Goal: Transaction & Acquisition: Purchase product/service

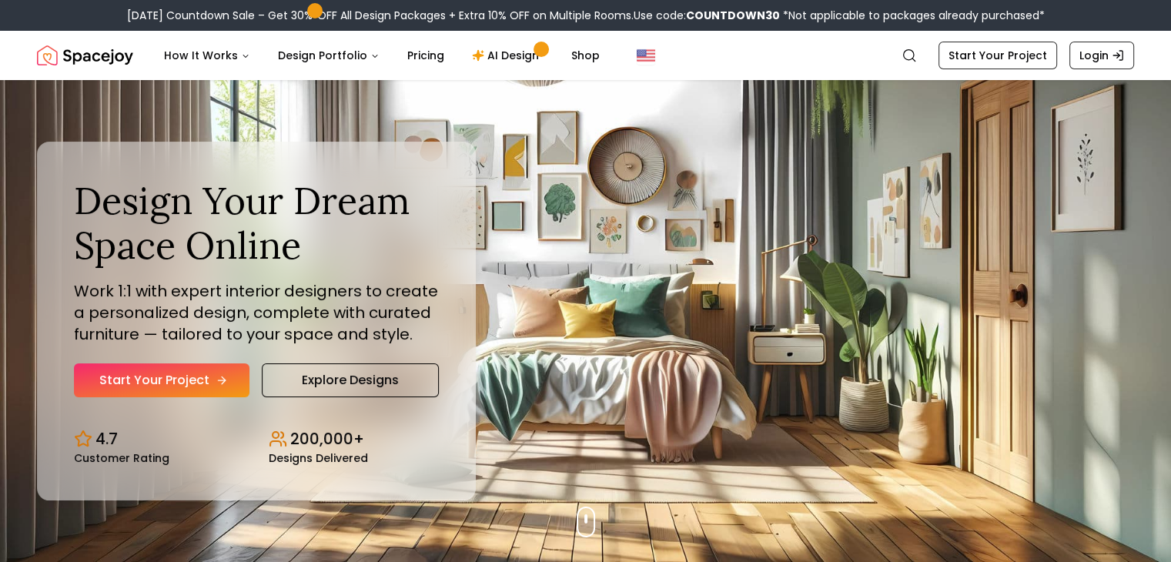
click at [176, 383] on link "Start Your Project" at bounding box center [162, 380] width 176 height 34
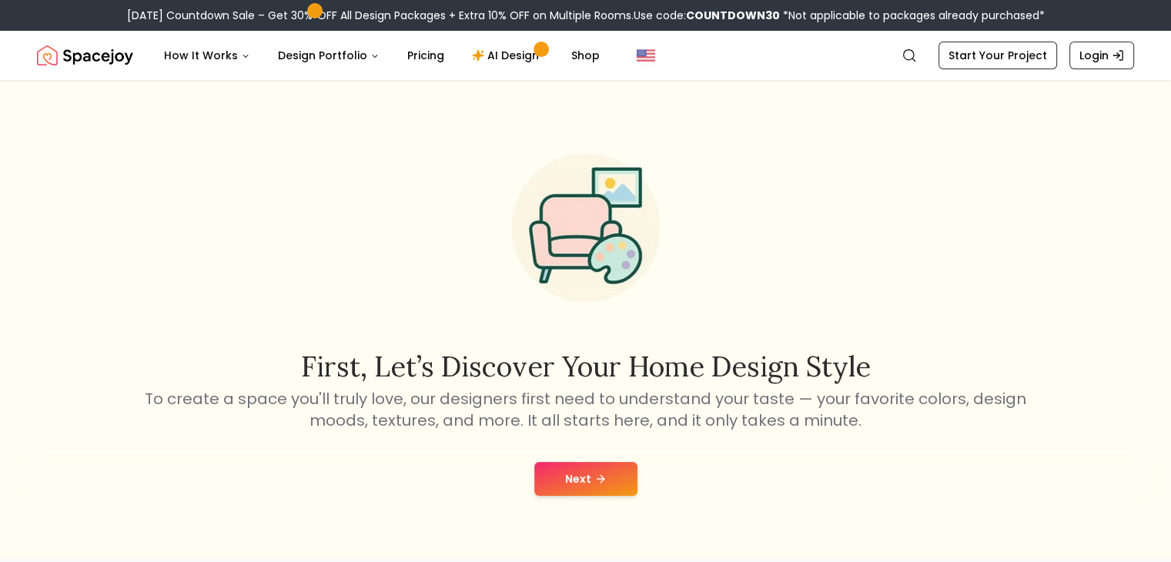
click at [577, 477] on button "Next" at bounding box center [585, 479] width 103 height 34
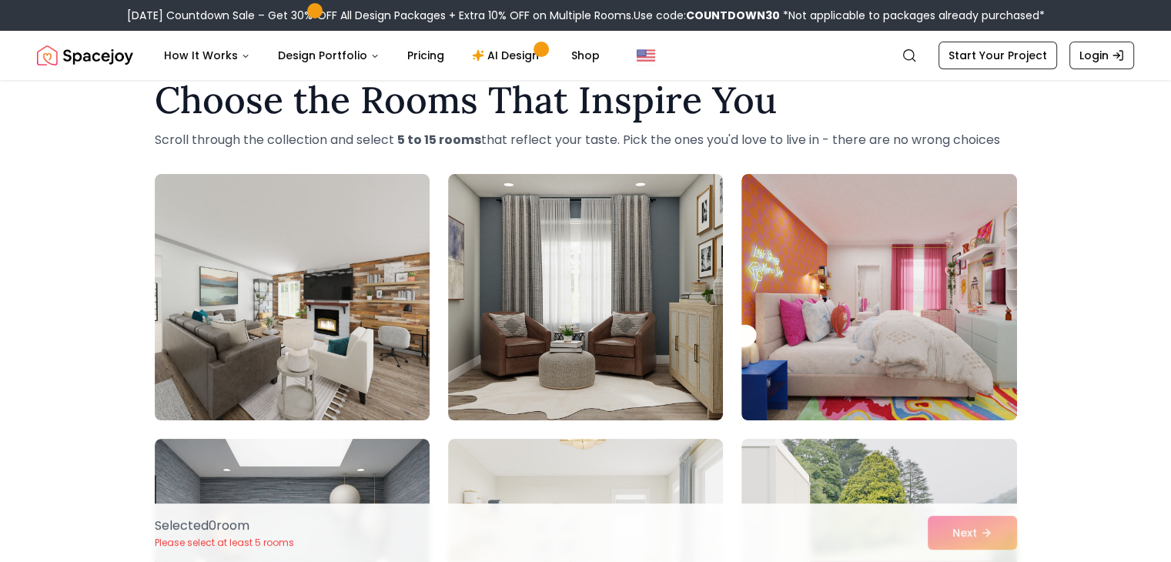
scroll to position [37, 0]
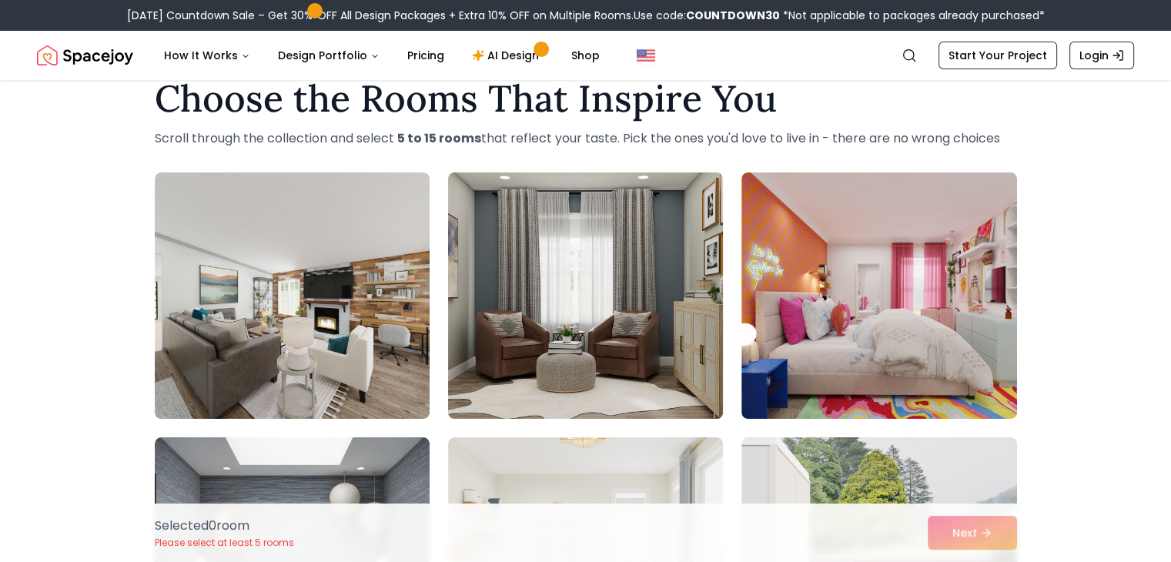
click at [556, 350] on img at bounding box center [585, 295] width 289 height 259
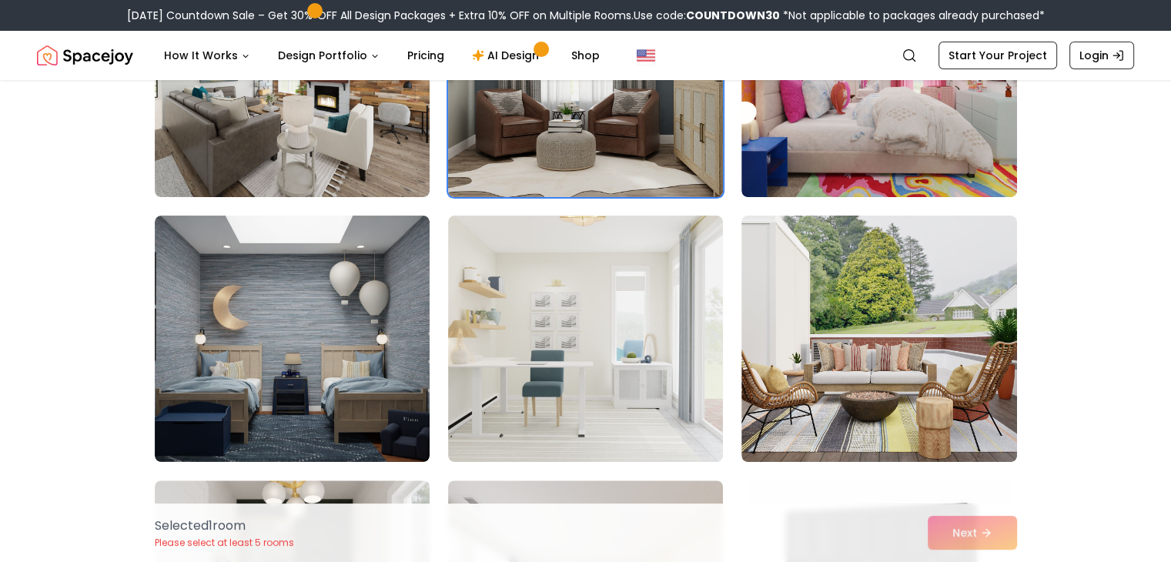
scroll to position [259, 0]
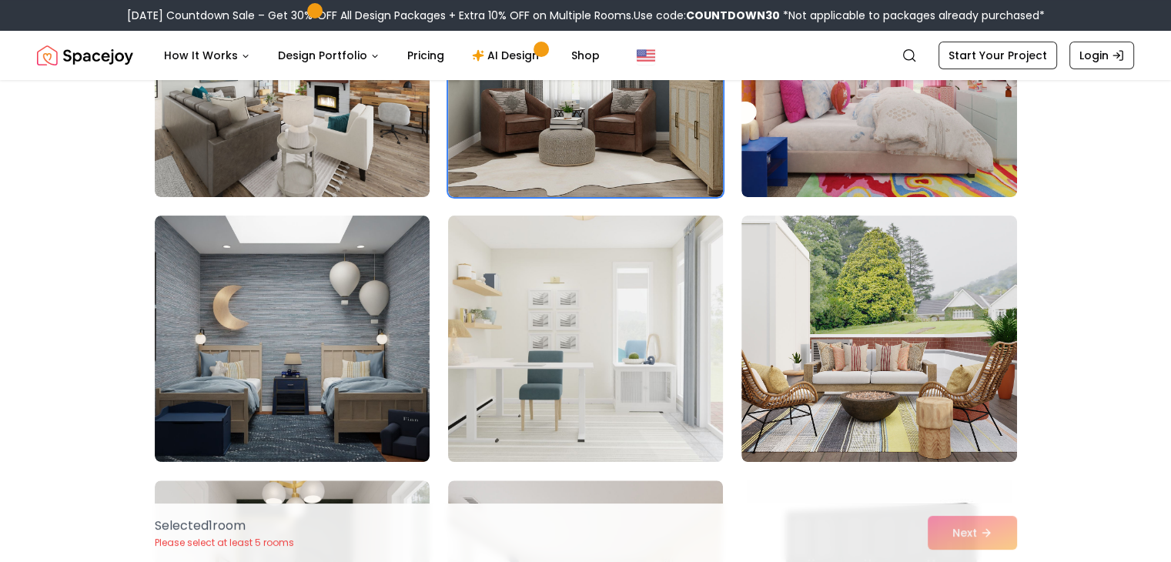
click at [557, 344] on img at bounding box center [585, 338] width 289 height 259
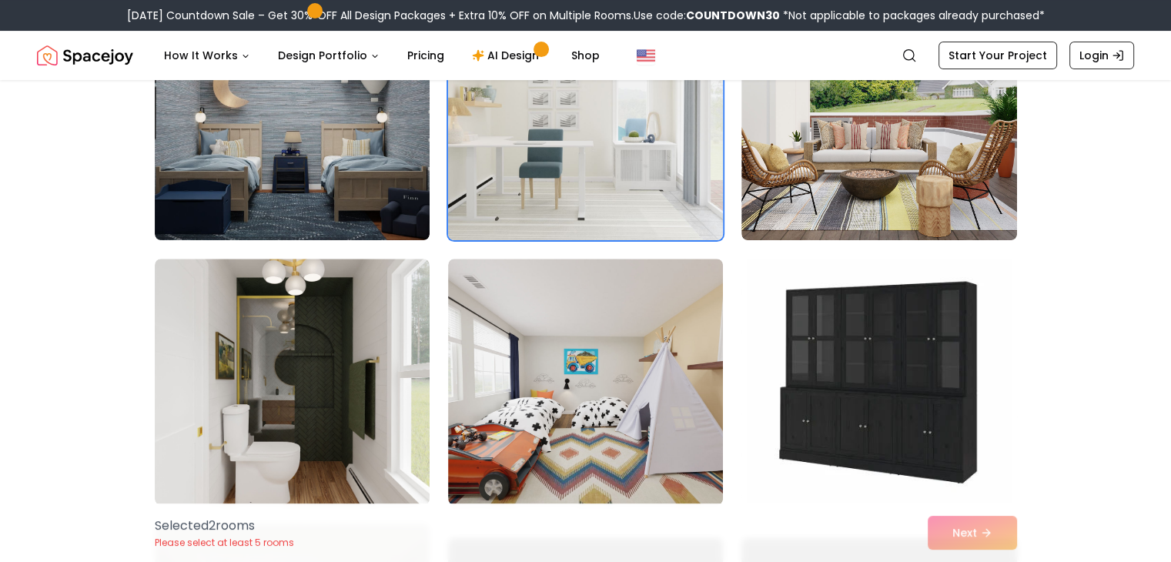
scroll to position [497, 0]
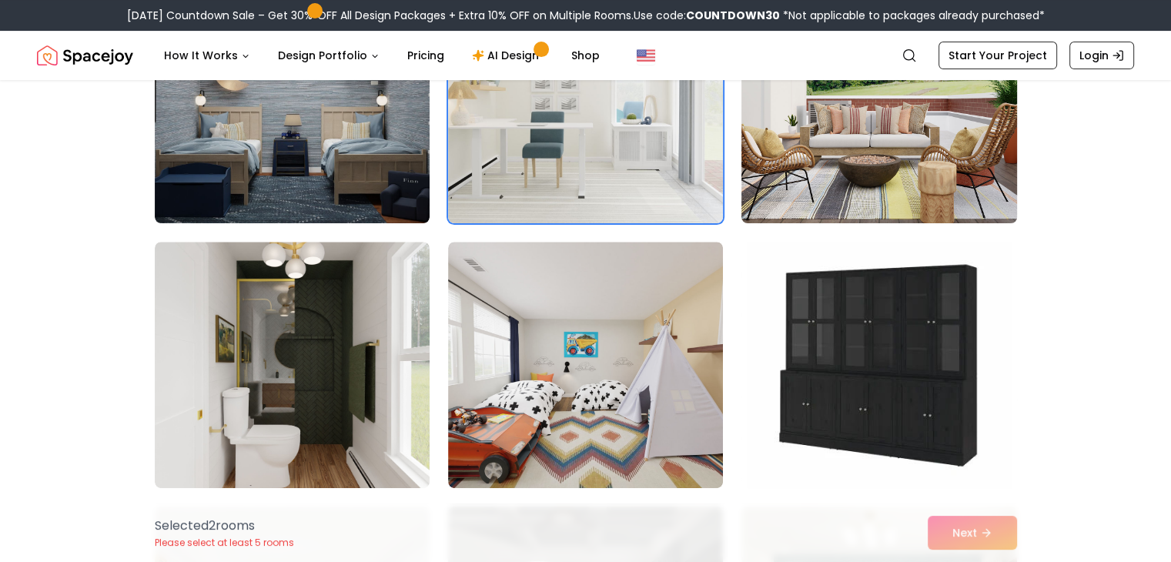
click at [795, 188] on img at bounding box center [879, 100] width 289 height 259
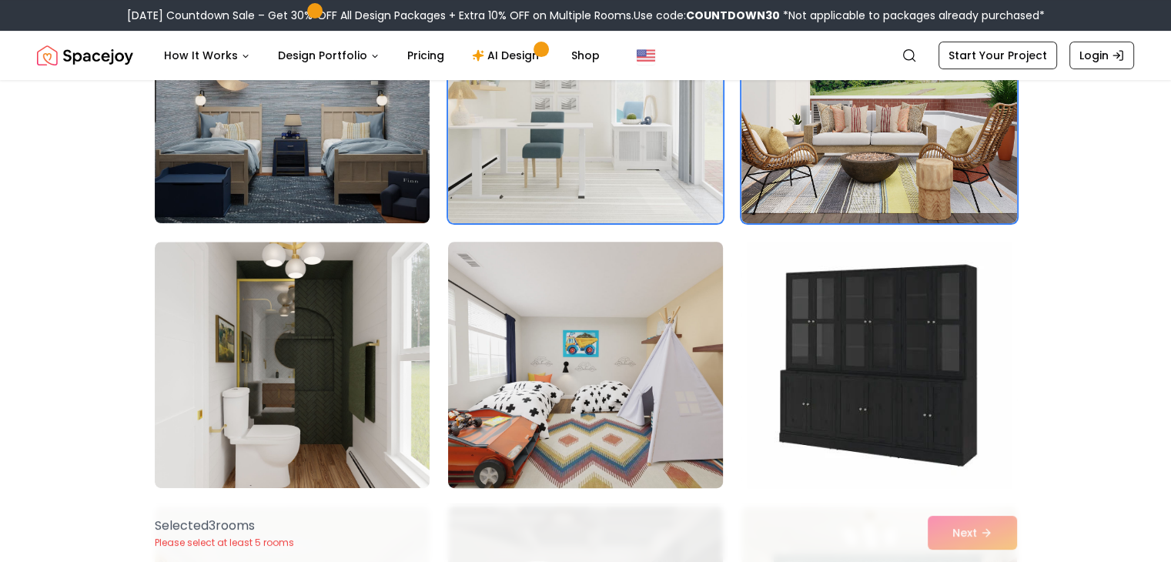
scroll to position [604, 0]
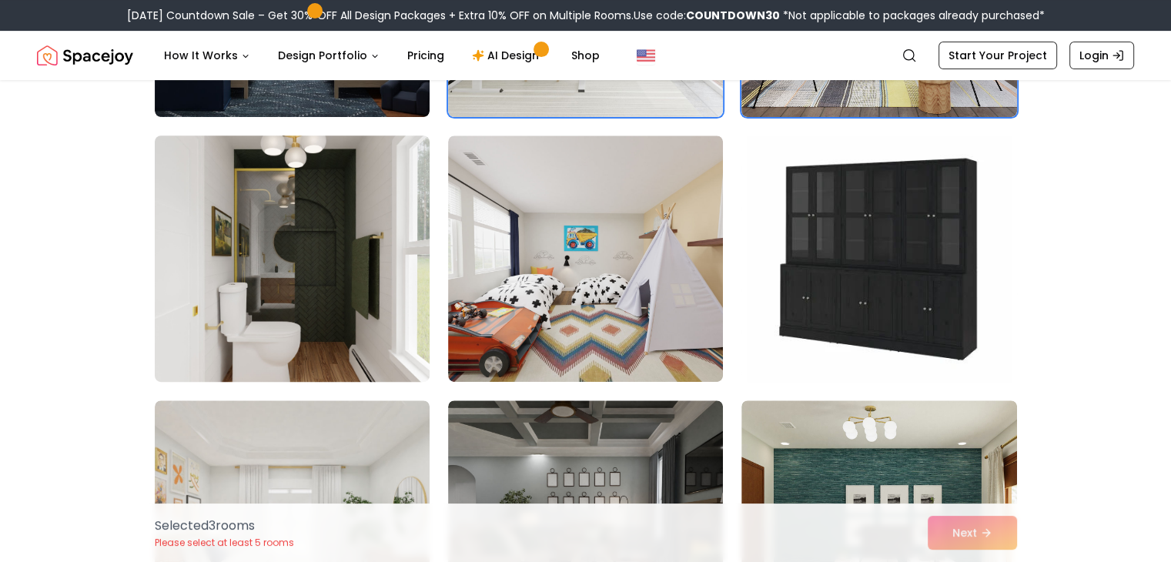
click at [367, 299] on img at bounding box center [292, 258] width 289 height 259
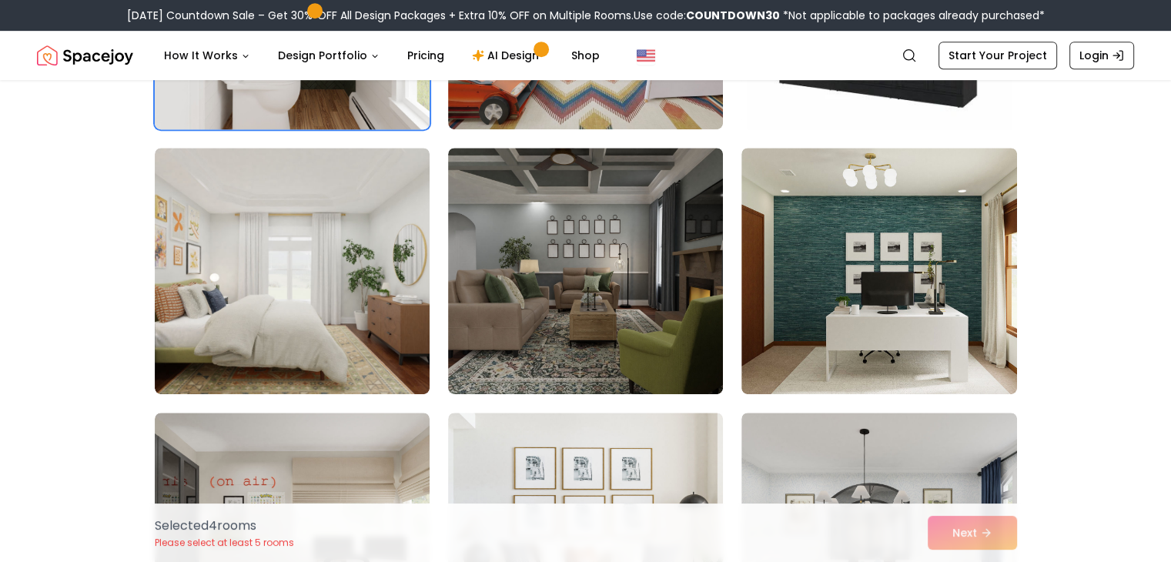
scroll to position [858, 0]
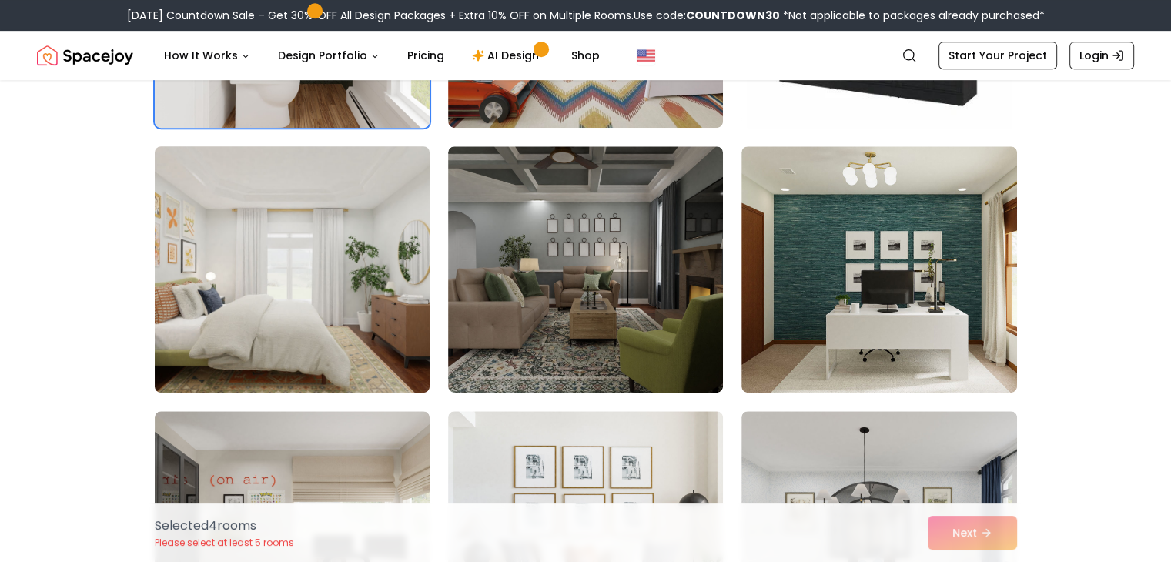
click at [346, 290] on img at bounding box center [292, 269] width 289 height 259
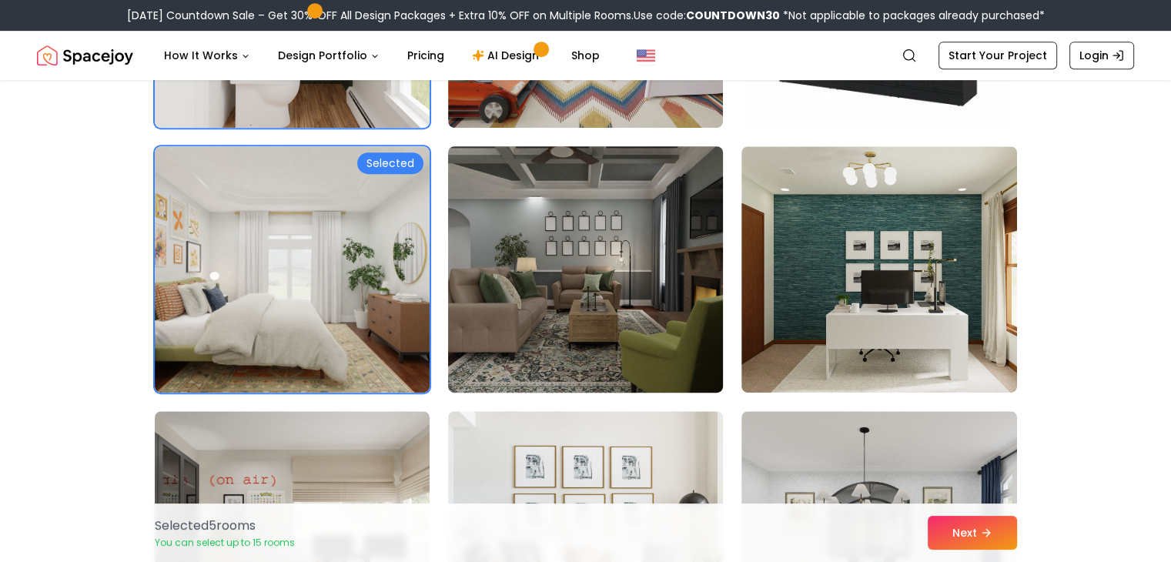
click at [604, 293] on img at bounding box center [585, 269] width 289 height 259
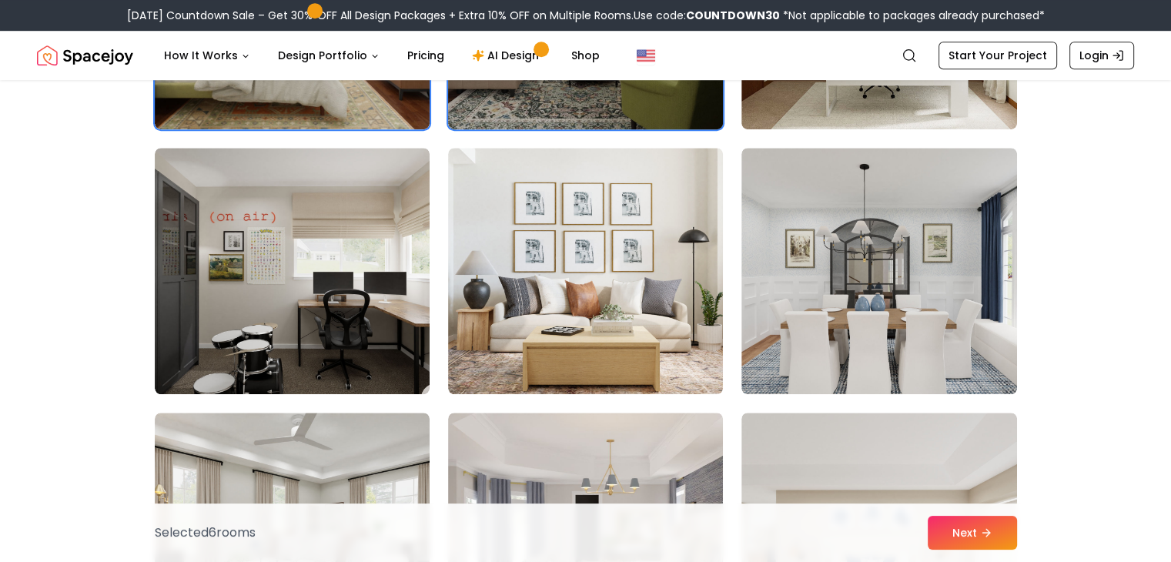
scroll to position [1120, 0]
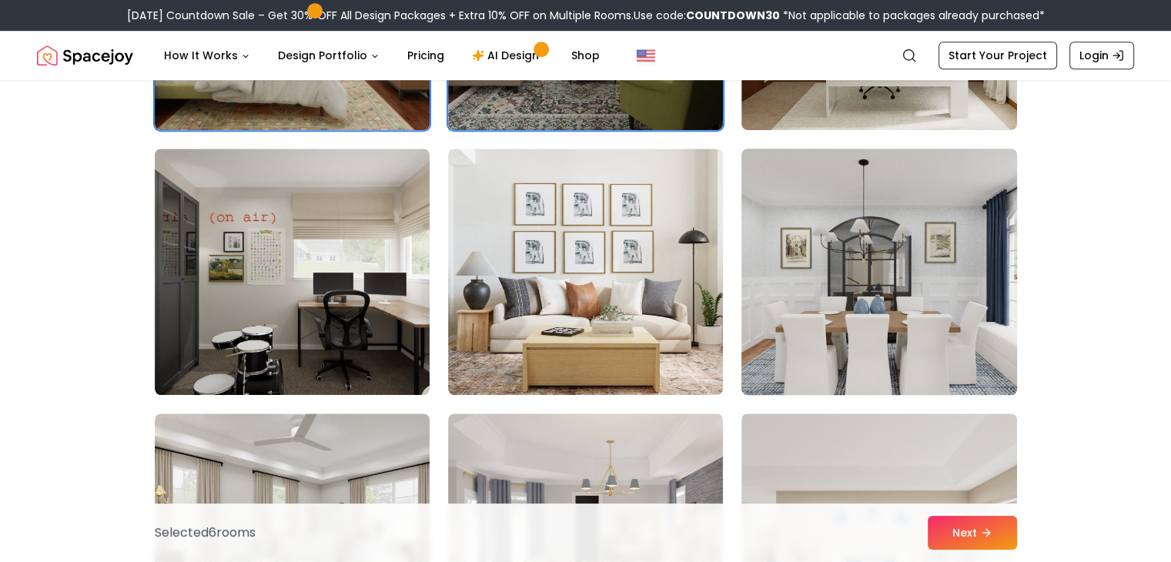
click at [860, 313] on img at bounding box center [879, 271] width 289 height 259
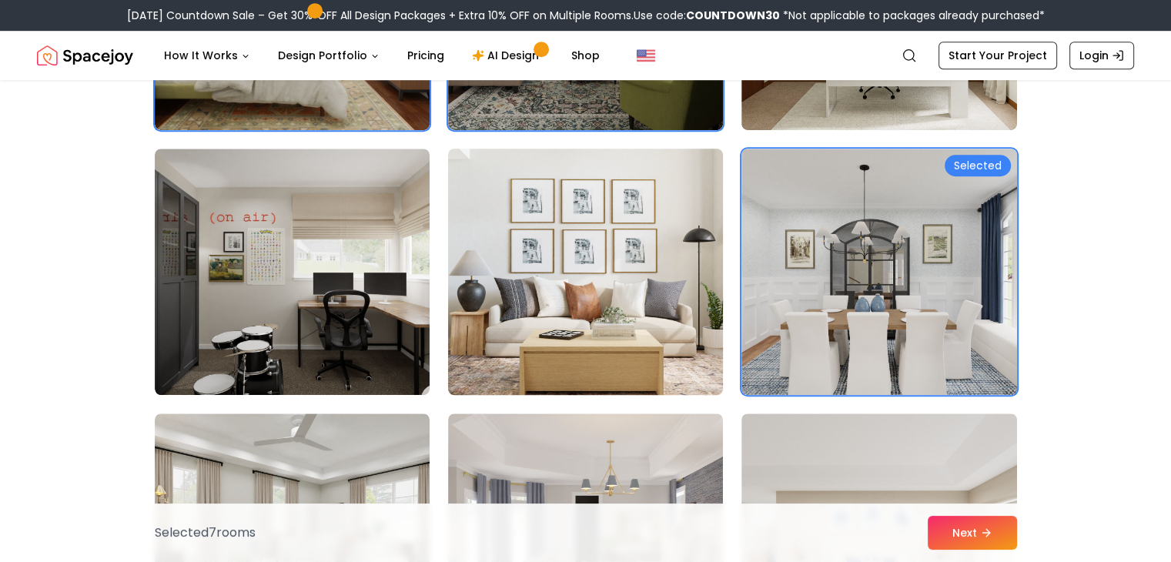
click at [622, 303] on img at bounding box center [585, 271] width 289 height 259
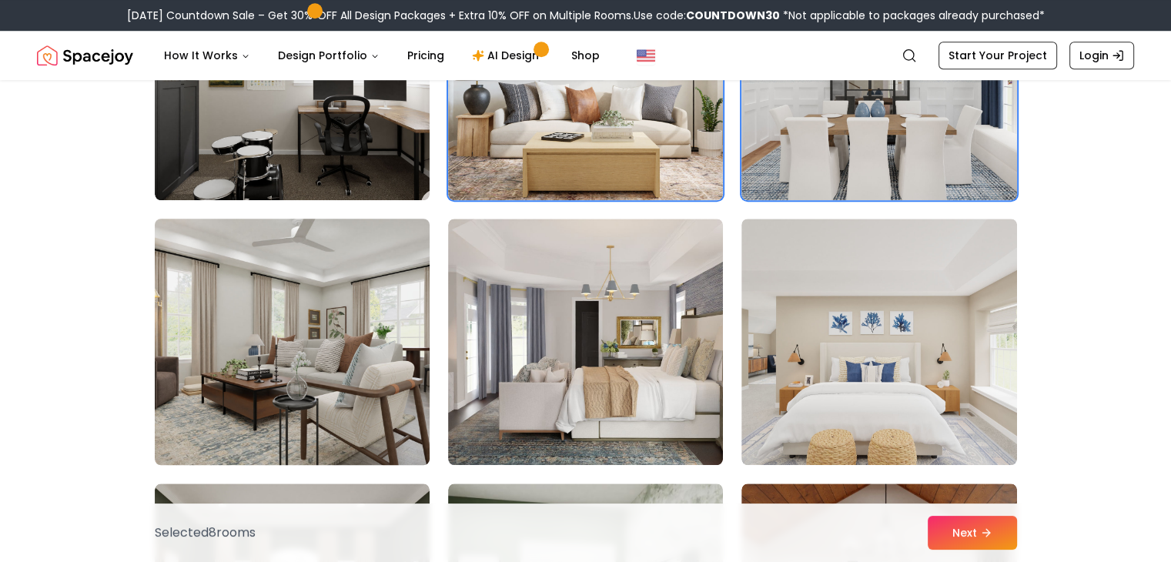
scroll to position [1340, 0]
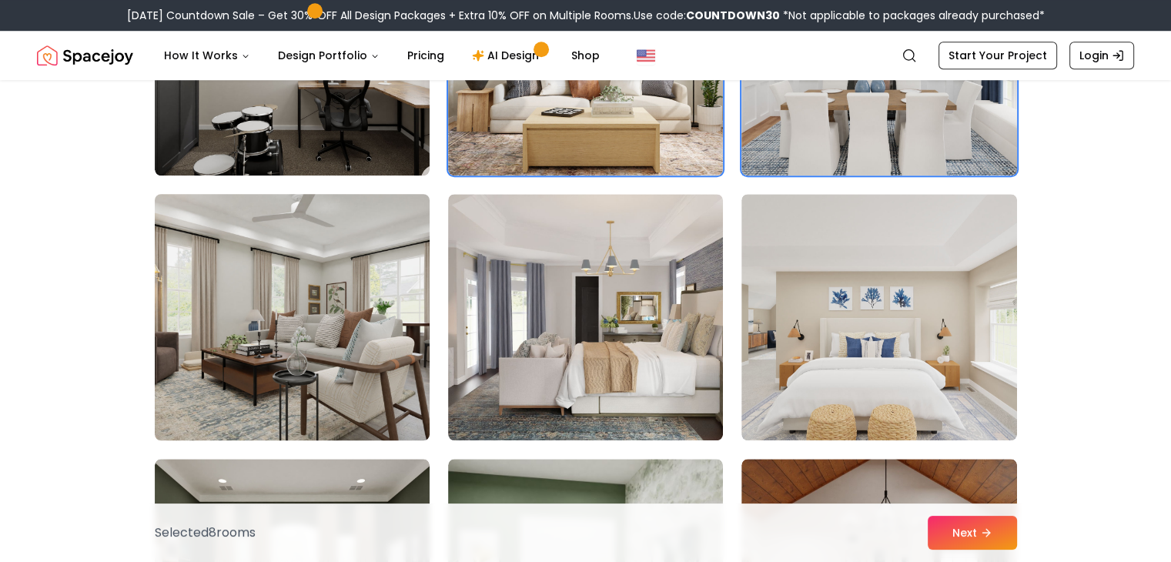
click at [354, 295] on img at bounding box center [292, 317] width 289 height 259
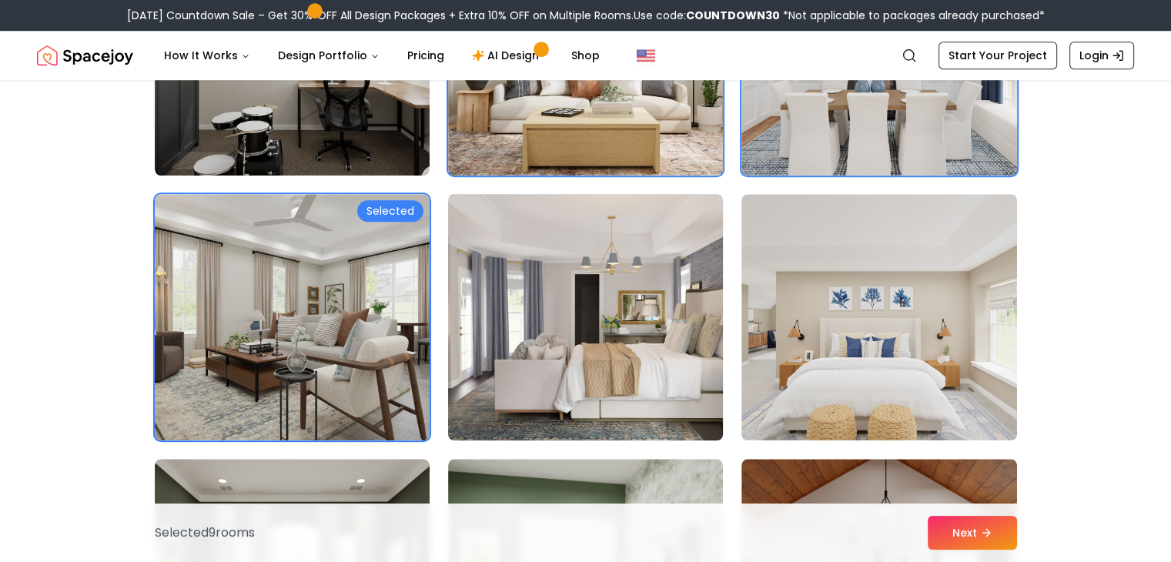
click at [475, 310] on img at bounding box center [585, 317] width 289 height 259
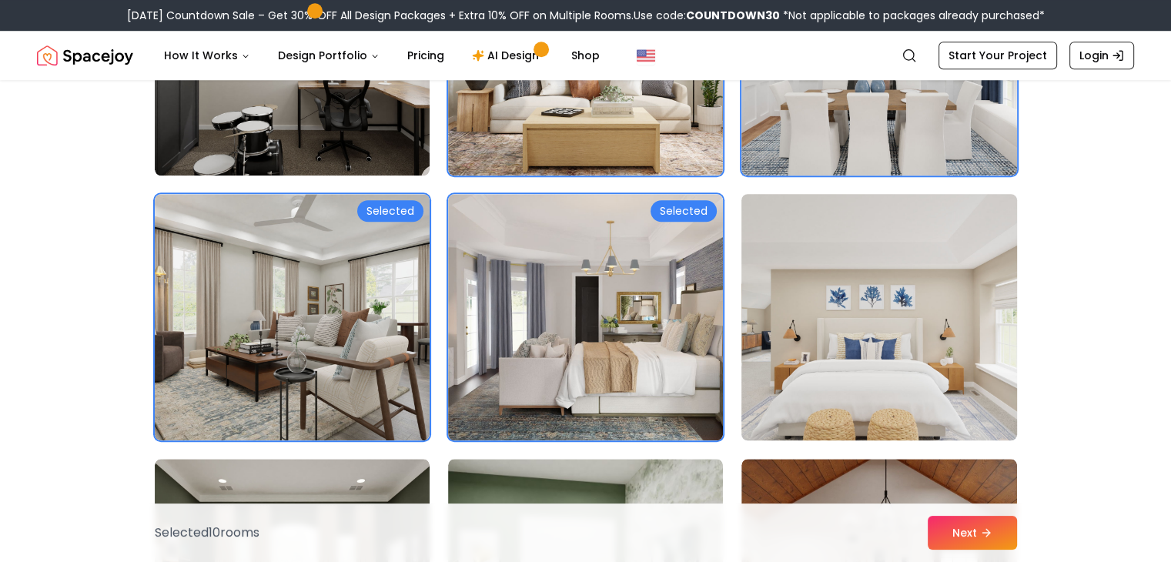
click at [799, 330] on img at bounding box center [879, 317] width 289 height 259
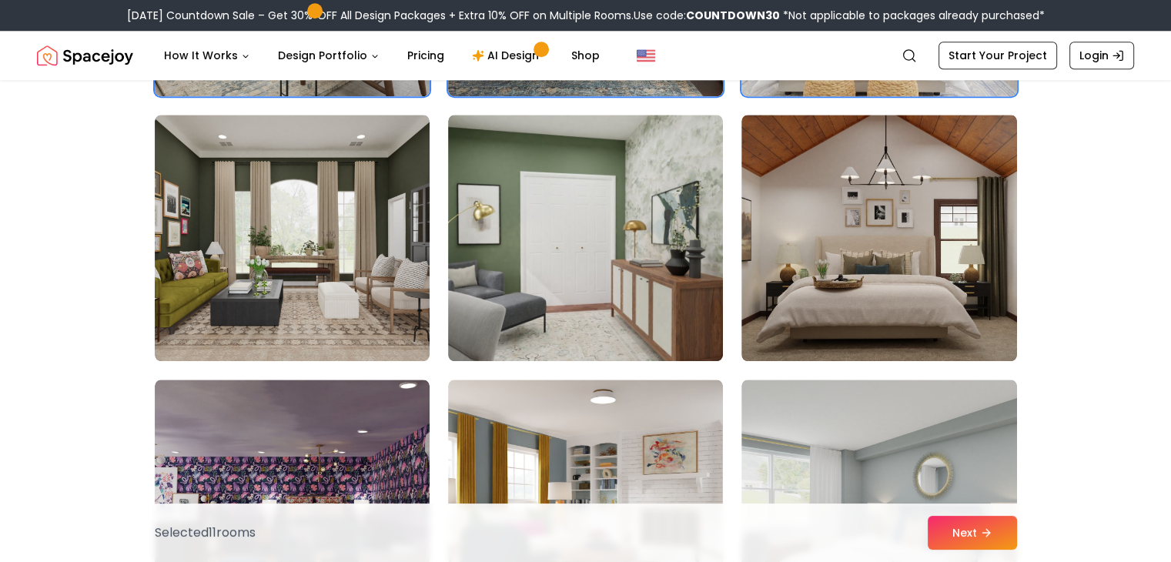
scroll to position [1686, 0]
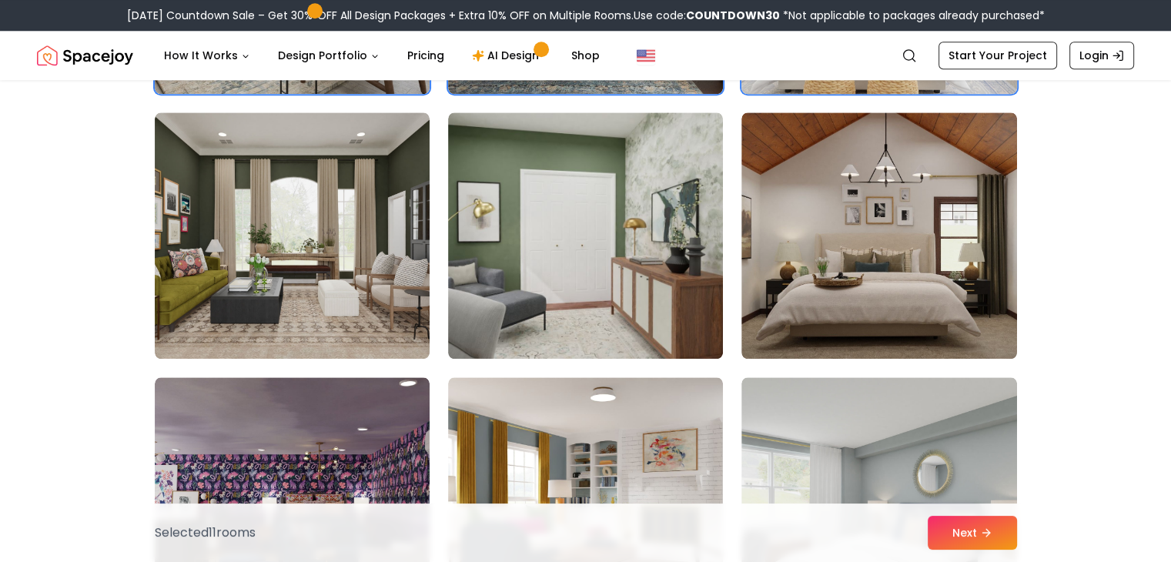
click at [799, 330] on img at bounding box center [878, 235] width 275 height 246
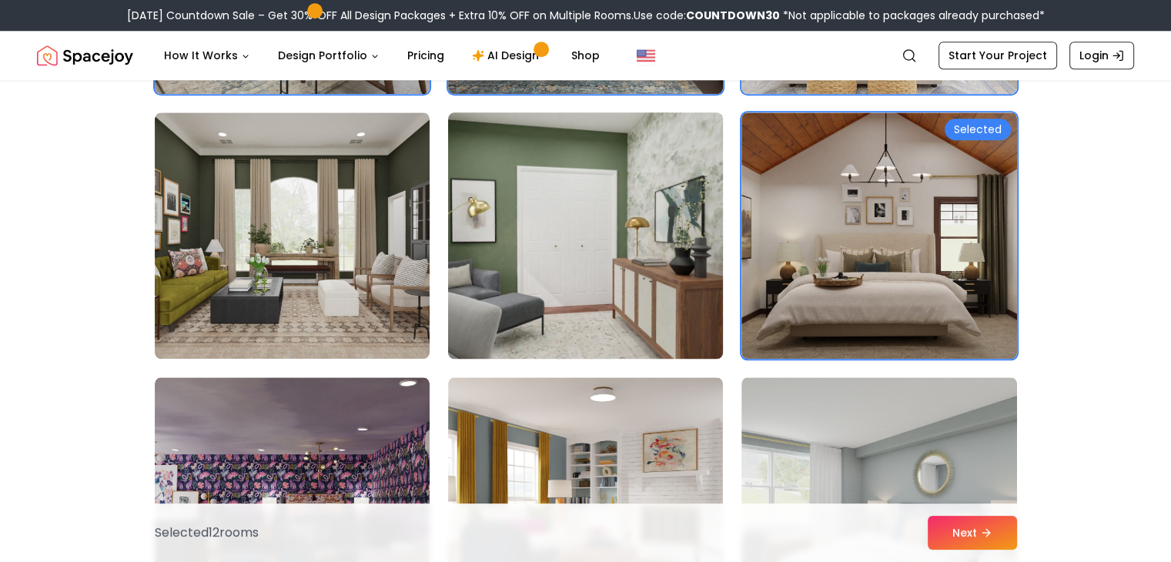
click at [671, 315] on img at bounding box center [585, 235] width 289 height 259
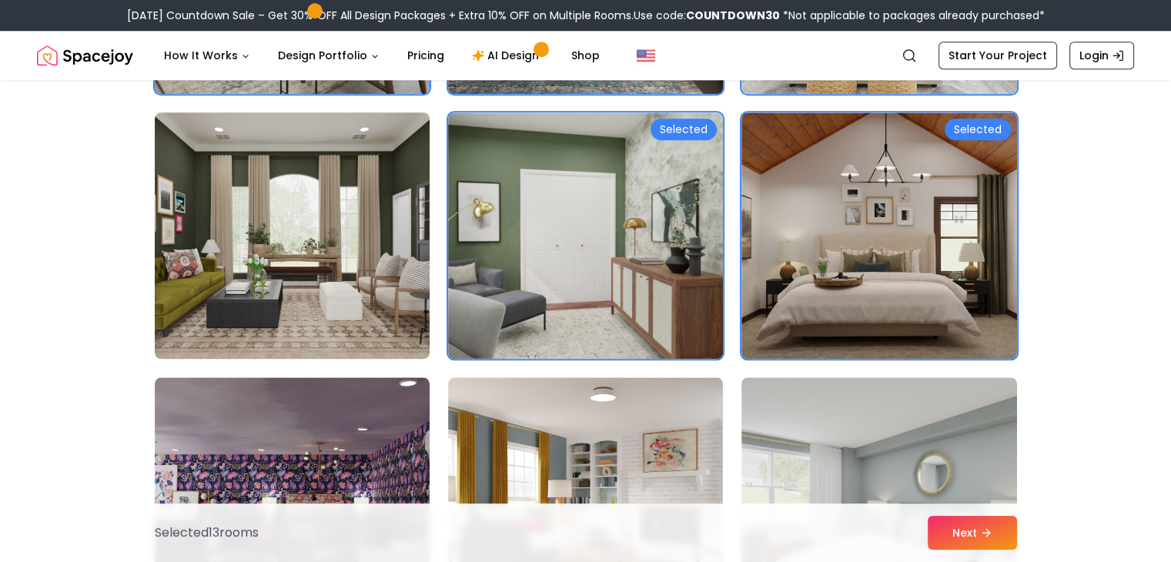
click at [339, 272] on img at bounding box center [292, 235] width 289 height 259
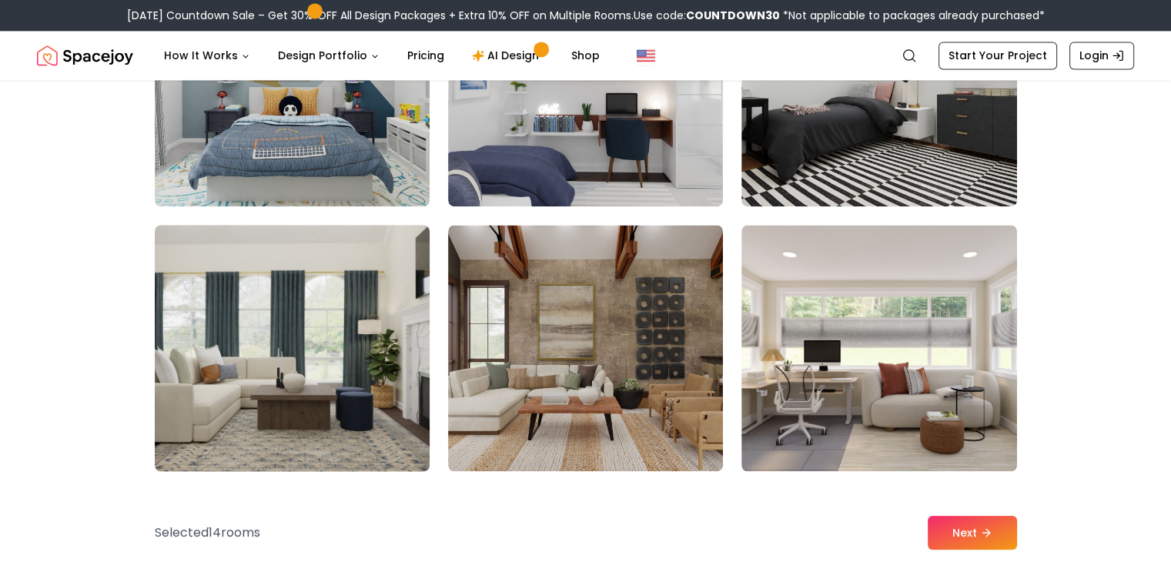
scroll to position [2370, 0]
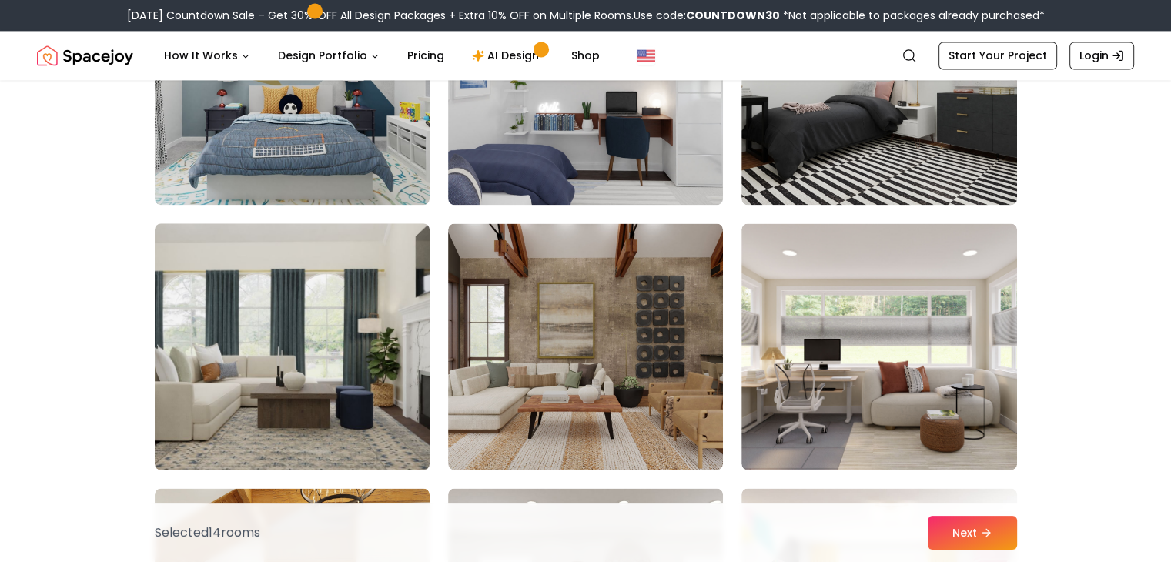
click at [302, 324] on img at bounding box center [292, 346] width 289 height 259
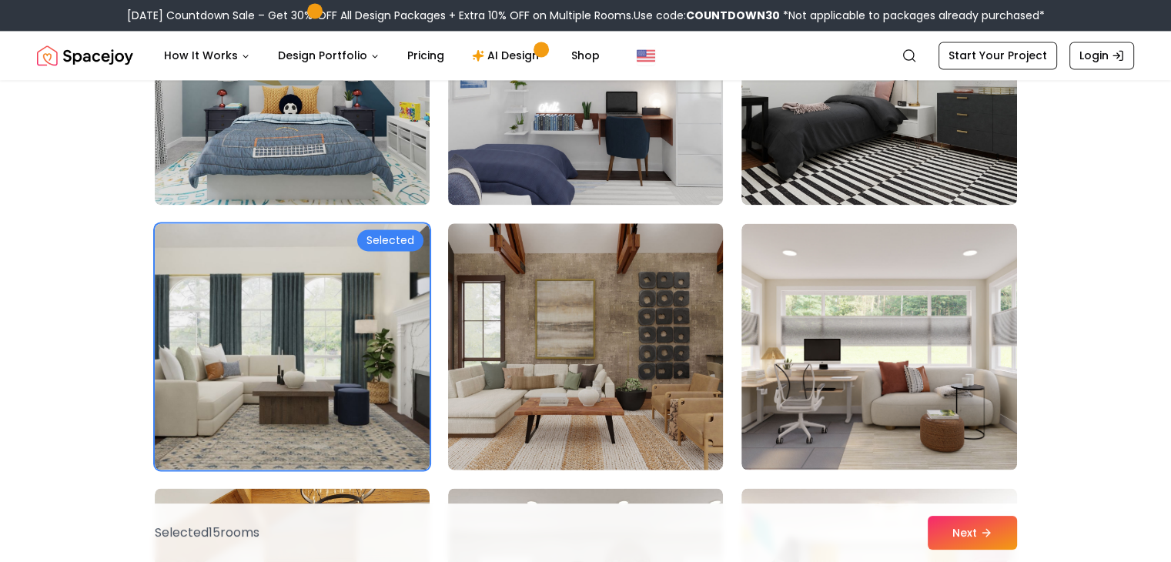
click at [551, 370] on img at bounding box center [585, 346] width 289 height 259
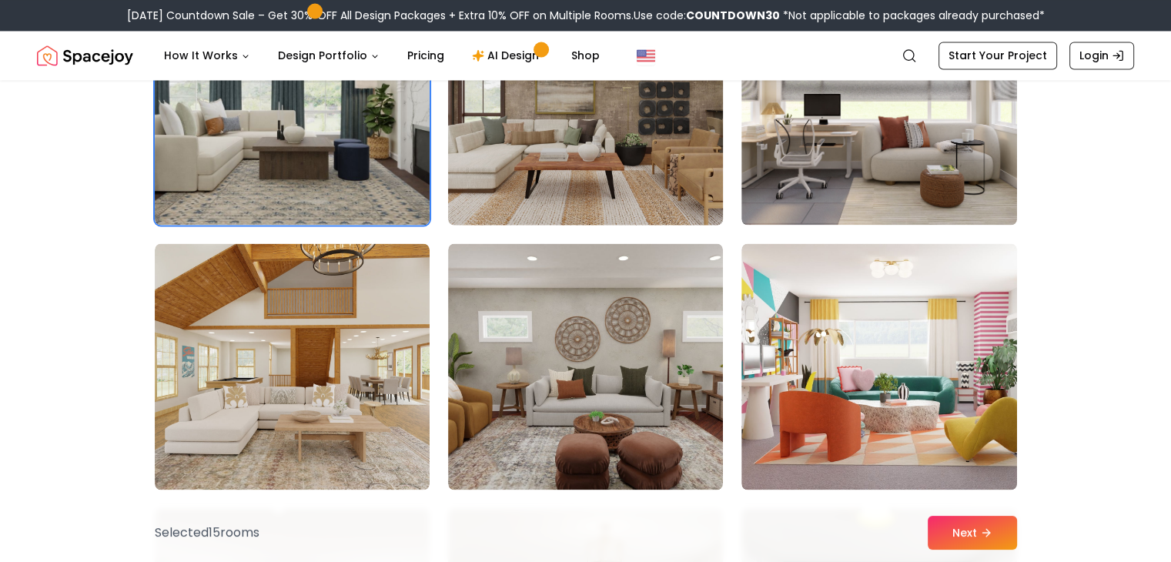
scroll to position [2615, 0]
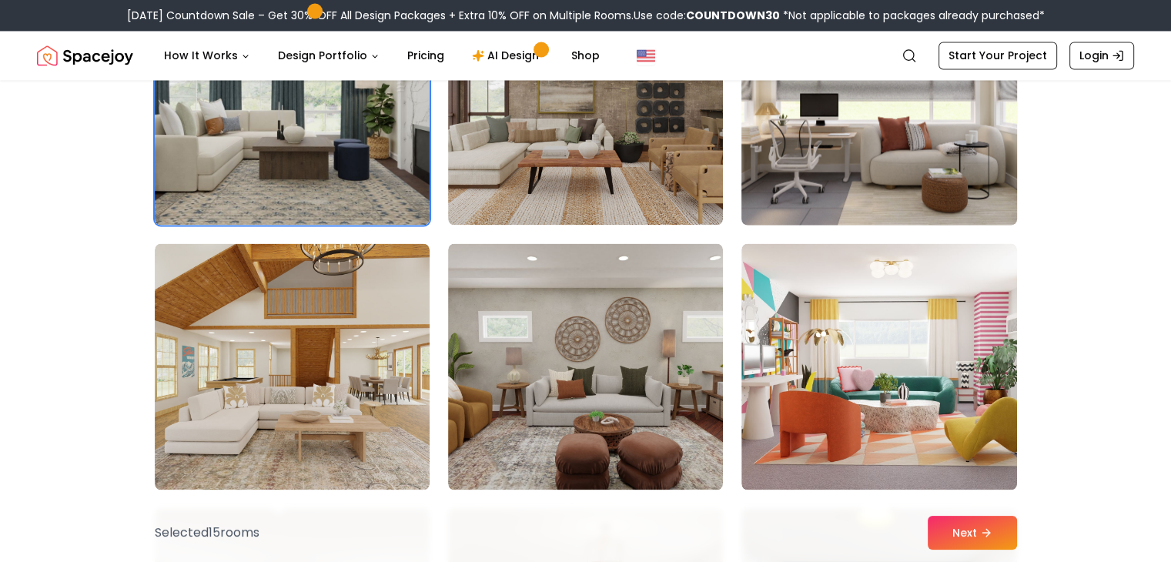
click at [751, 173] on img at bounding box center [879, 101] width 289 height 259
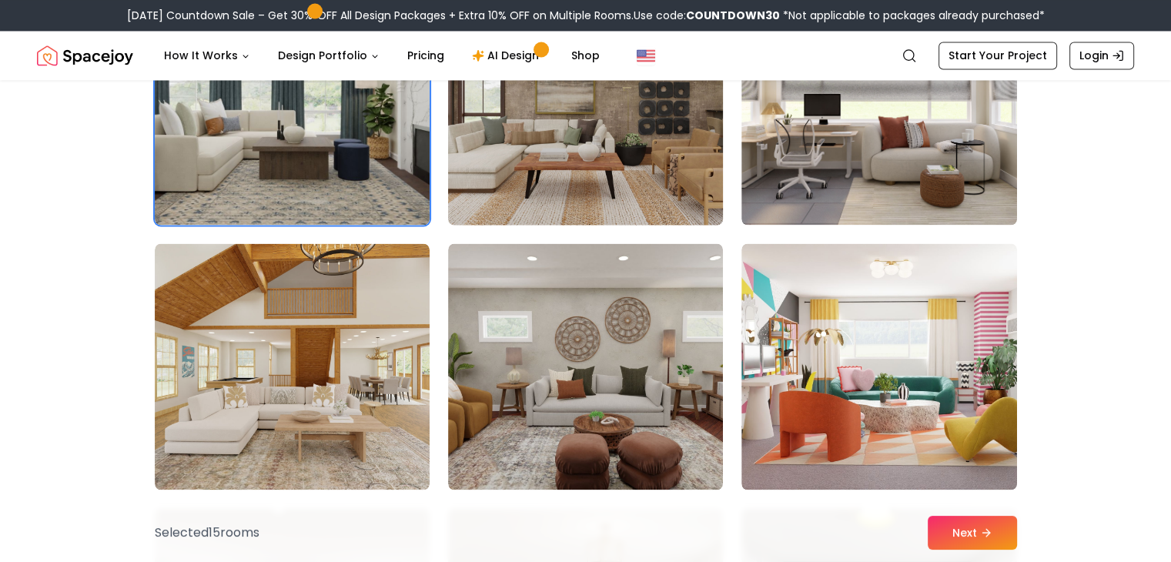
click at [662, 179] on img at bounding box center [585, 101] width 289 height 259
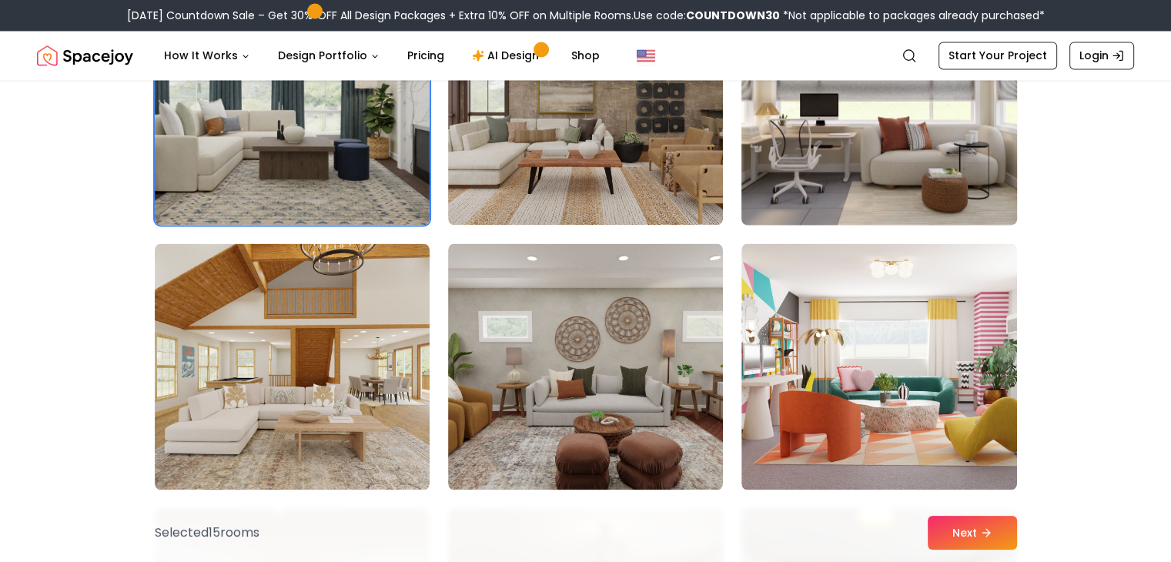
click at [827, 189] on img at bounding box center [879, 101] width 289 height 259
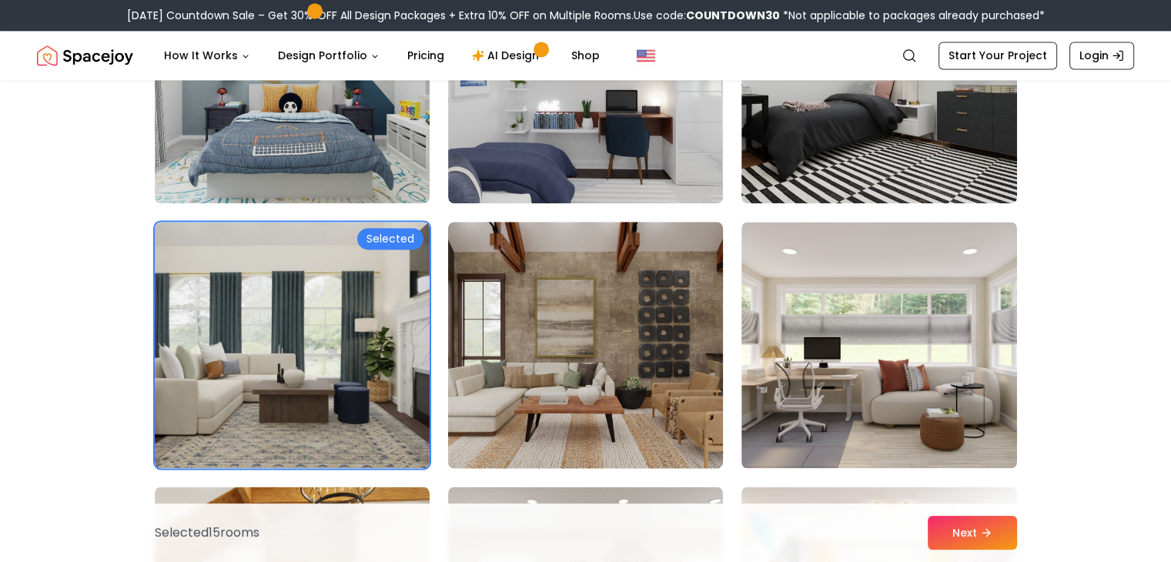
scroll to position [2371, 0]
click at [604, 286] on img at bounding box center [585, 345] width 289 height 259
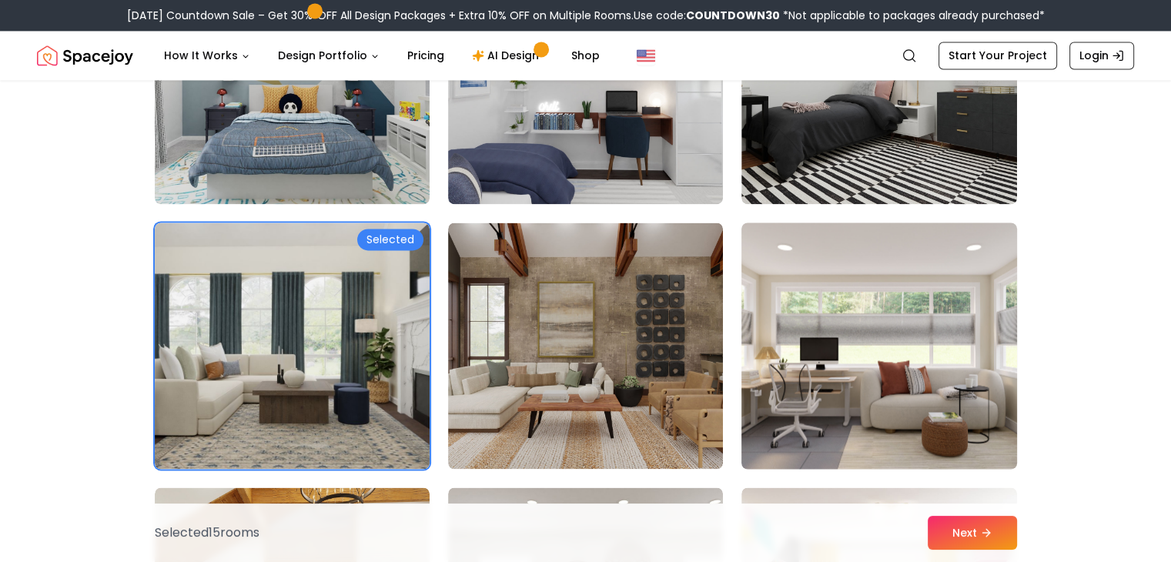
click at [817, 306] on img at bounding box center [879, 345] width 289 height 259
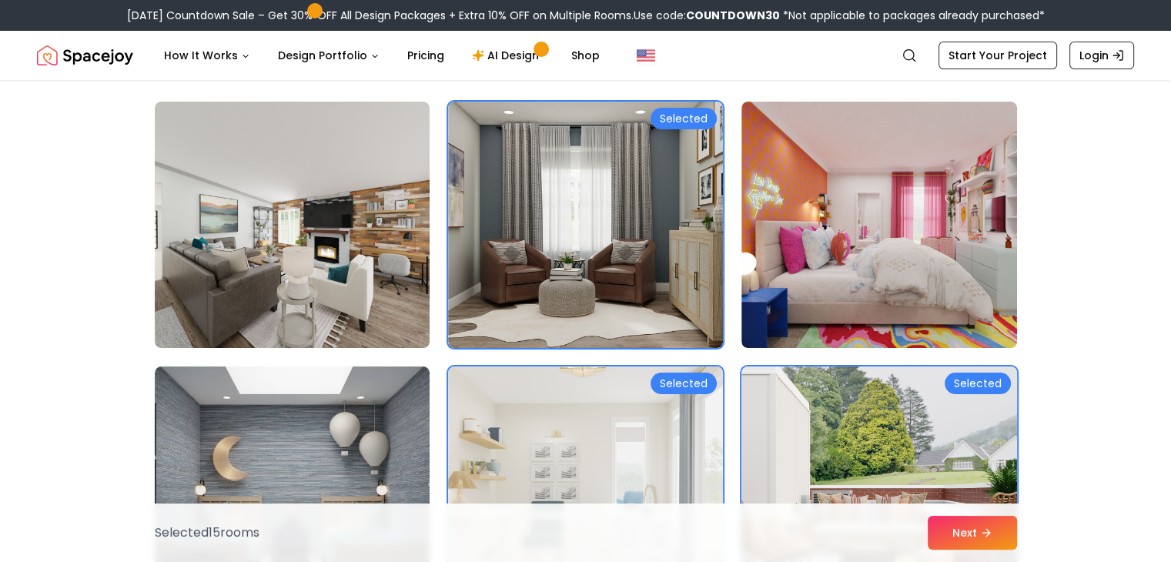
scroll to position [0, 0]
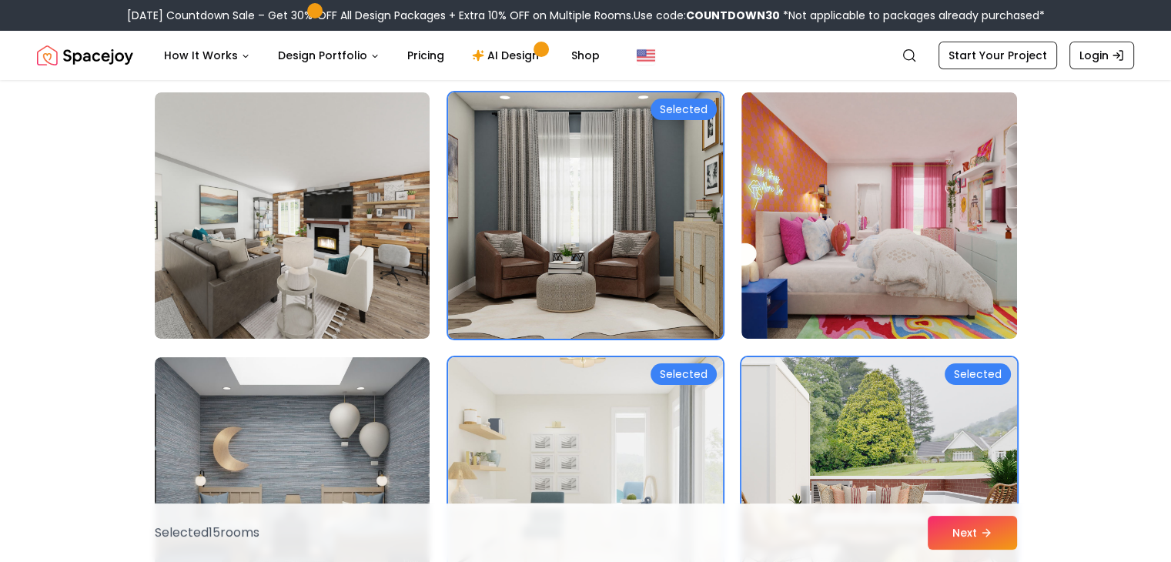
click at [656, 283] on img at bounding box center [585, 215] width 289 height 259
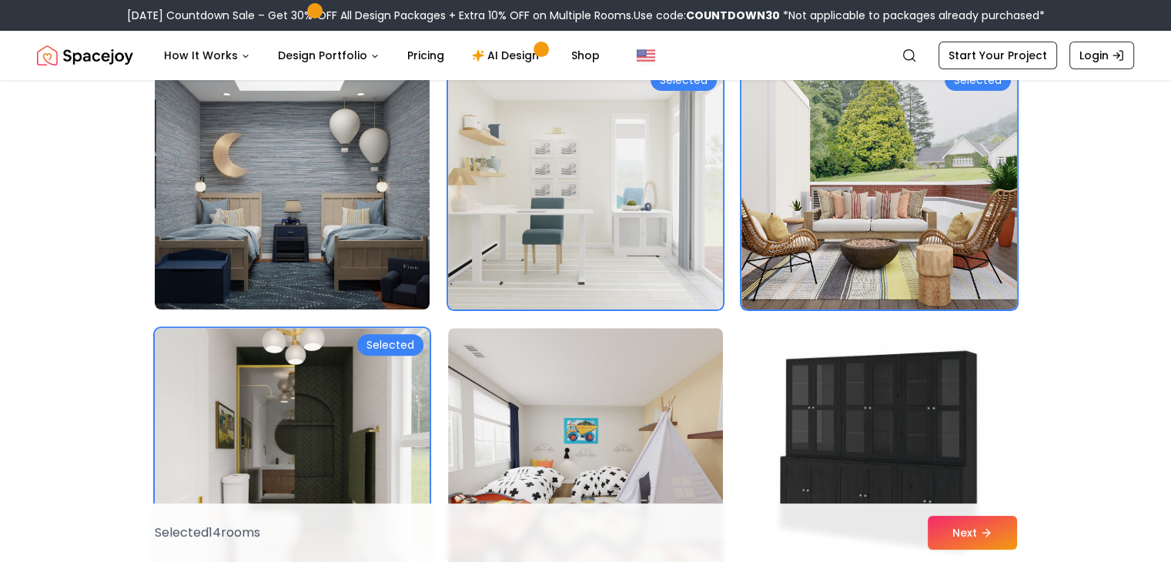
scroll to position [412, 0]
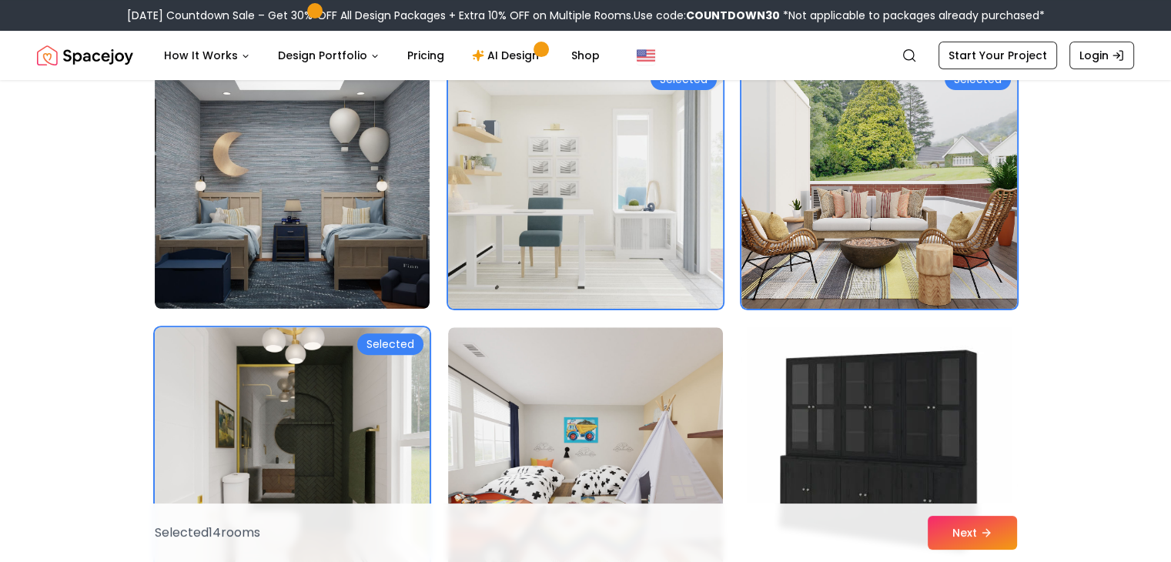
click at [652, 214] on img at bounding box center [585, 185] width 289 height 259
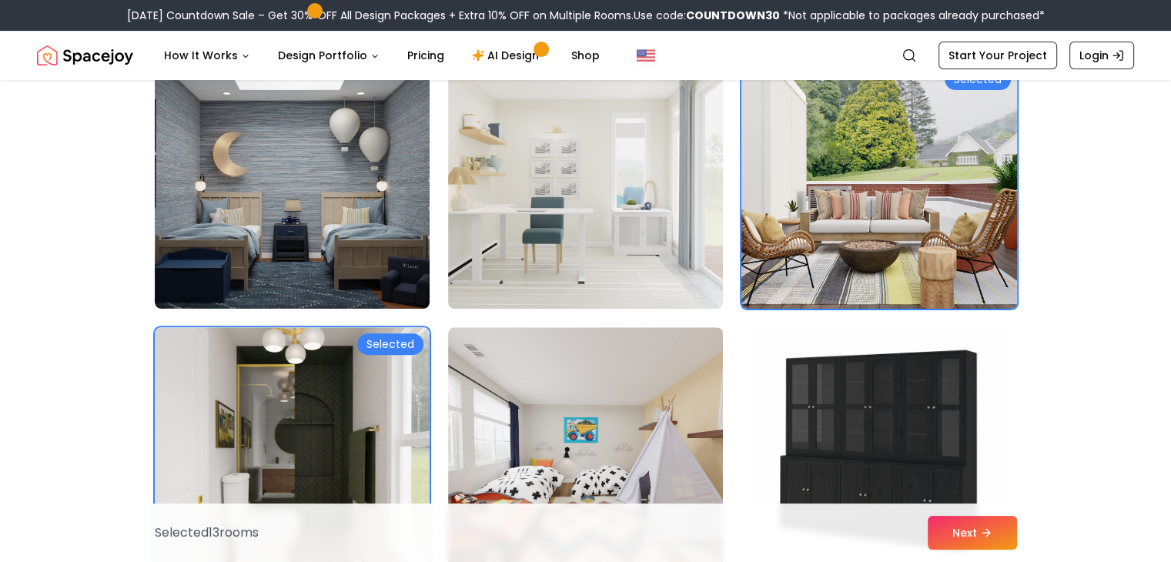
click at [823, 249] on img at bounding box center [879, 185] width 289 height 259
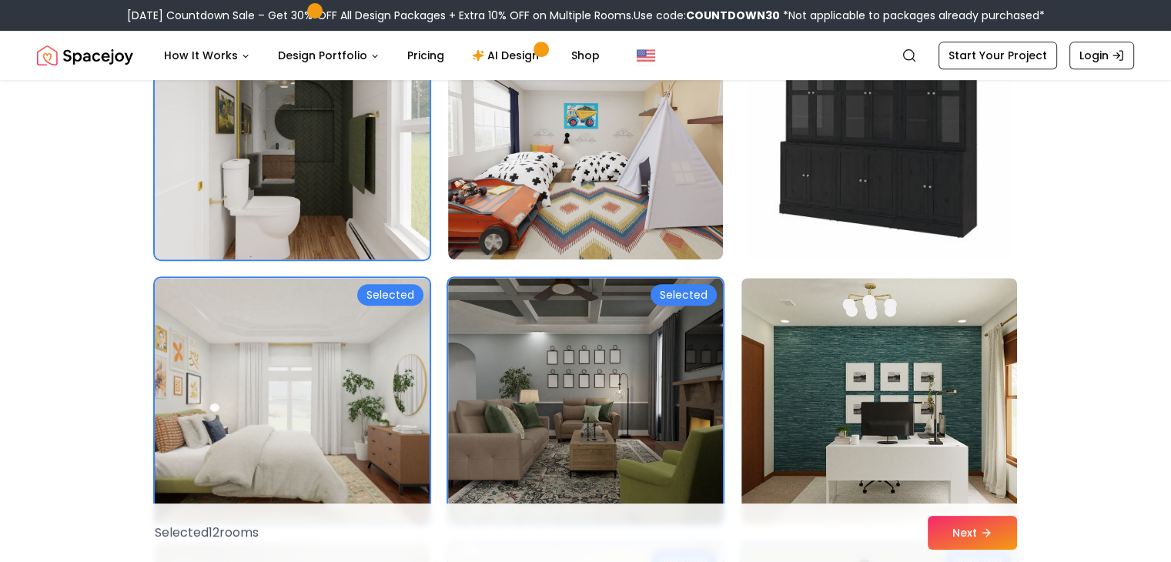
scroll to position [895, 0]
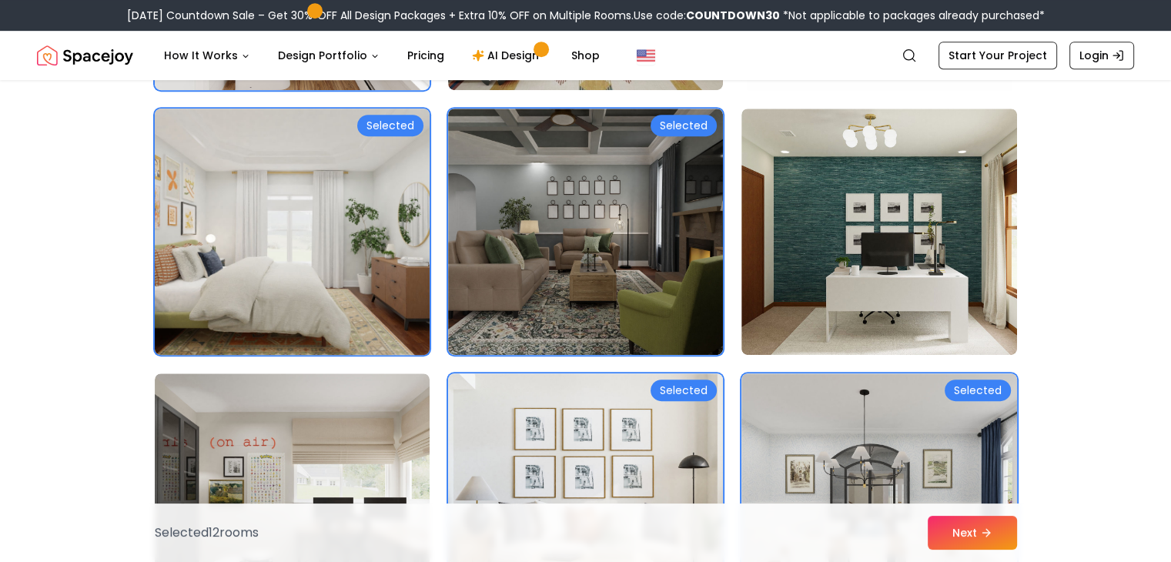
click at [382, 256] on img at bounding box center [292, 231] width 289 height 259
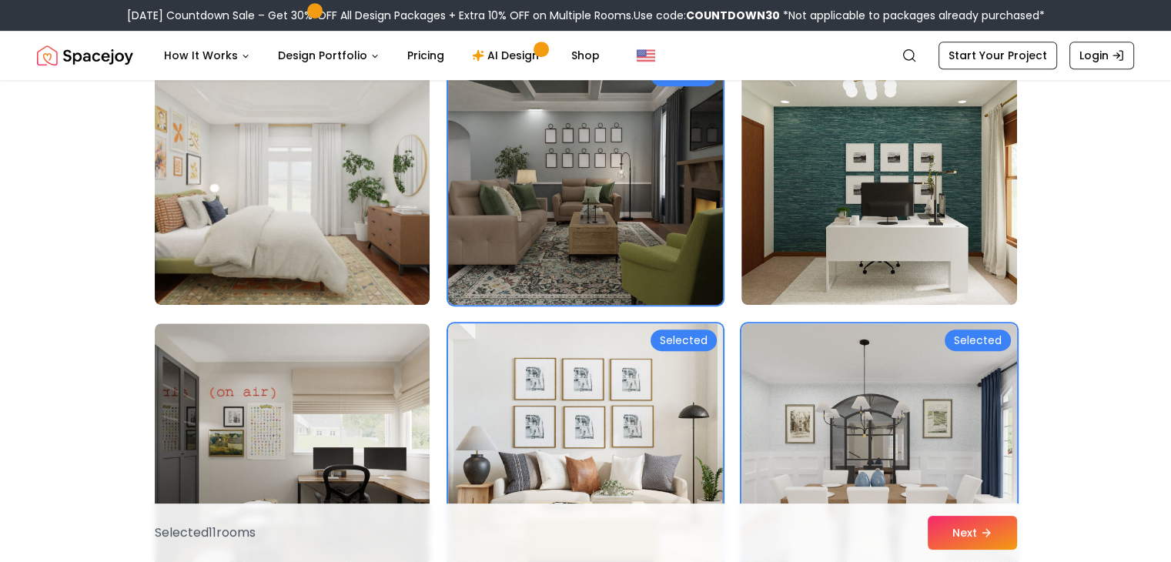
scroll to position [944, 0]
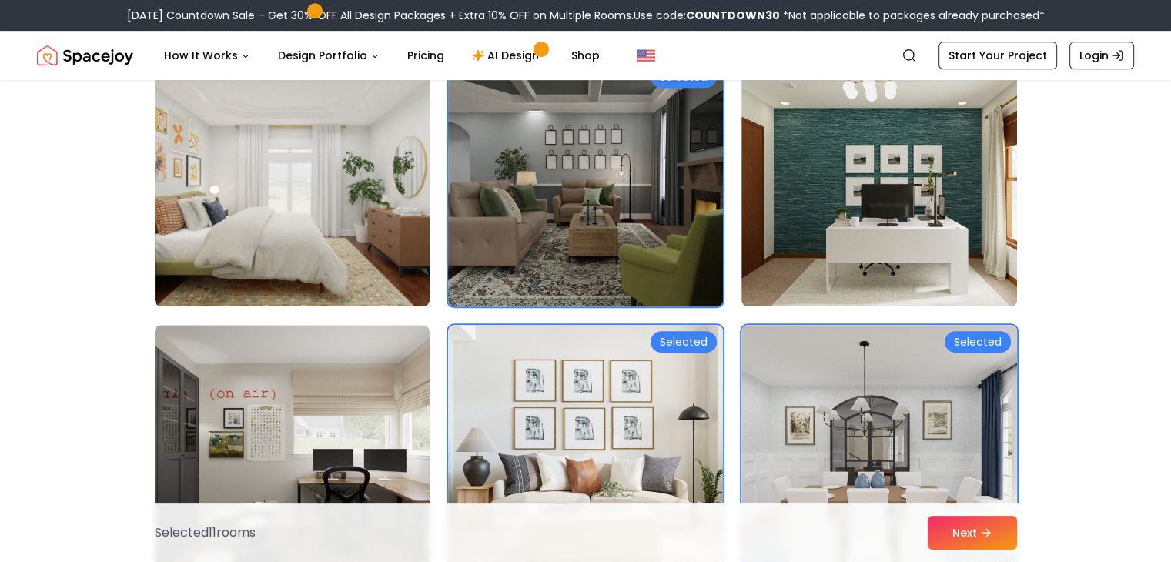
click at [614, 263] on img at bounding box center [585, 183] width 289 height 259
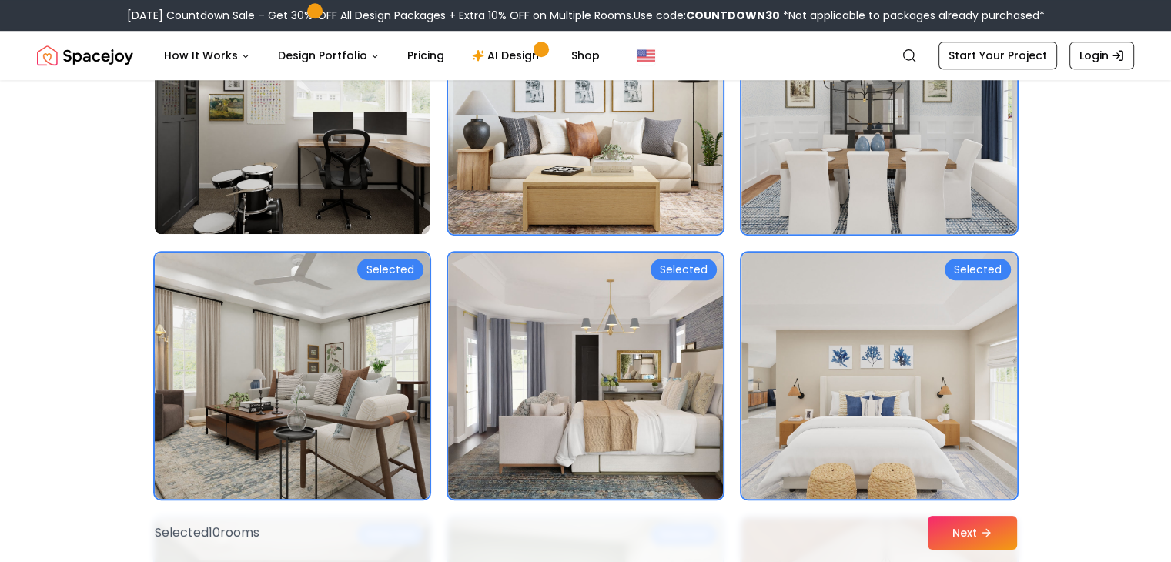
scroll to position [1283, 0]
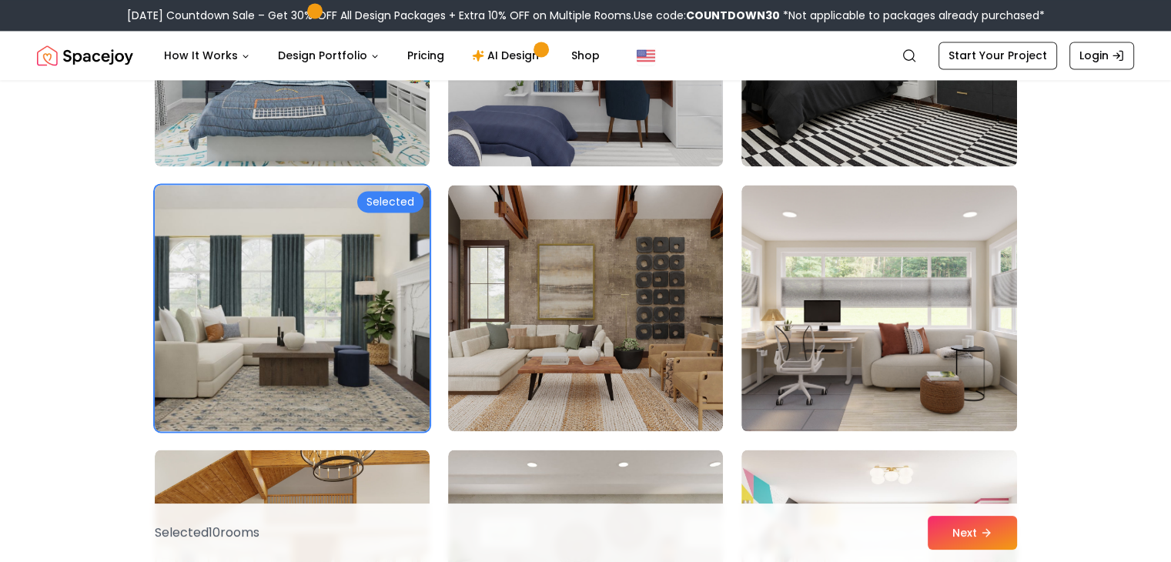
click at [614, 263] on img at bounding box center [585, 308] width 275 height 246
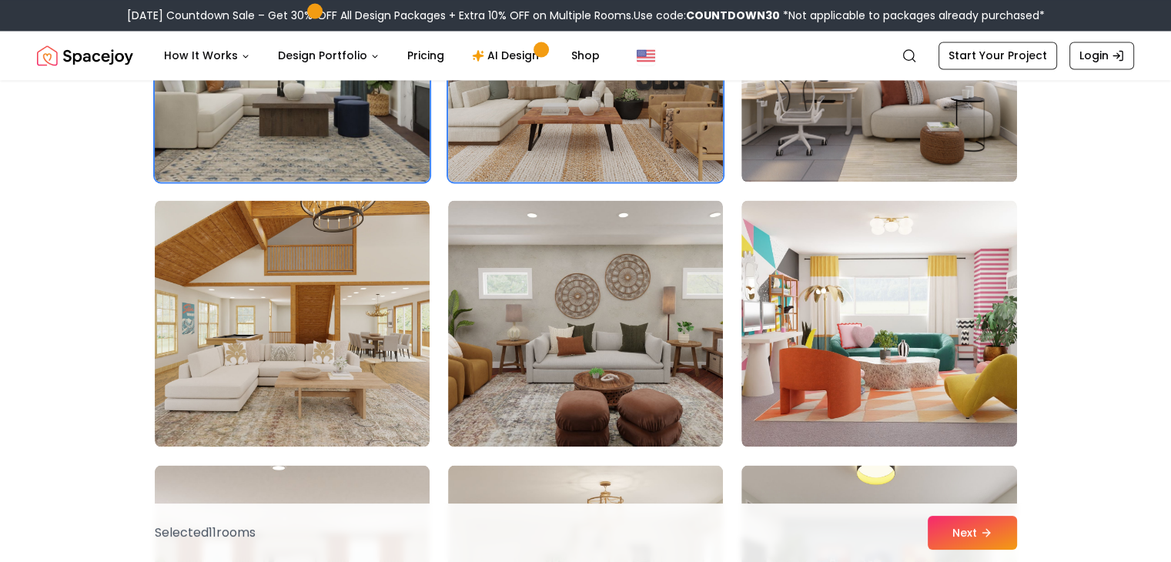
scroll to position [2659, 0]
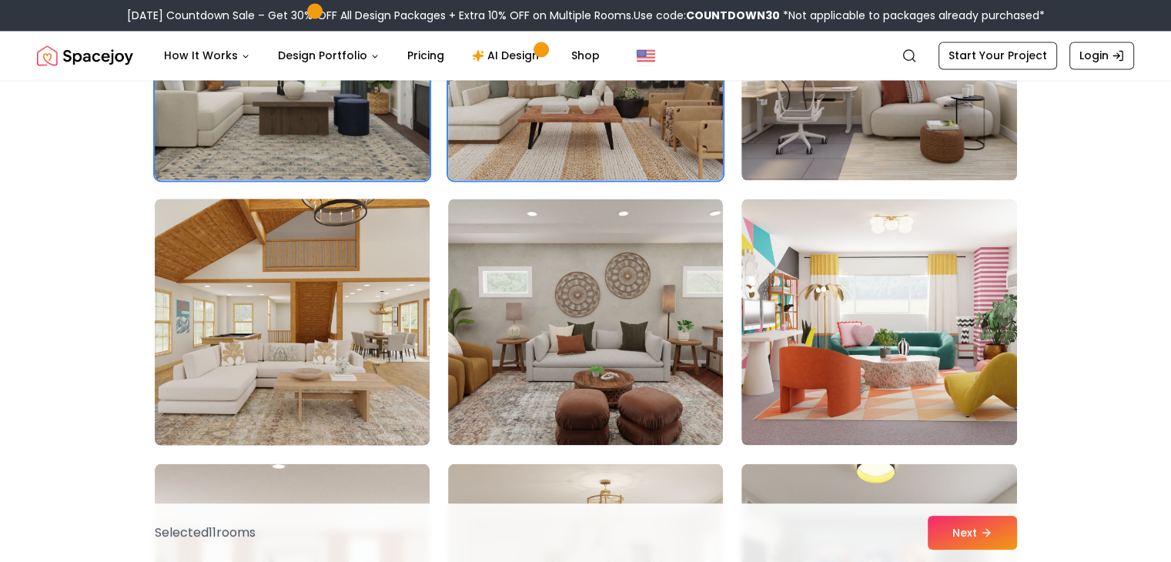
click at [366, 253] on img at bounding box center [292, 321] width 289 height 259
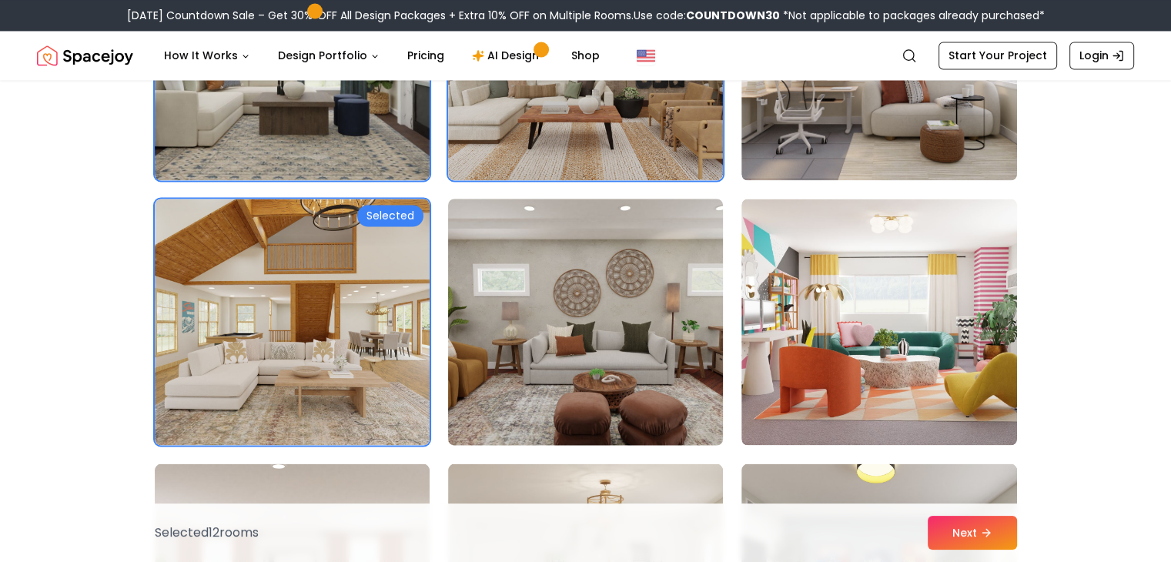
click at [577, 268] on img at bounding box center [585, 321] width 289 height 259
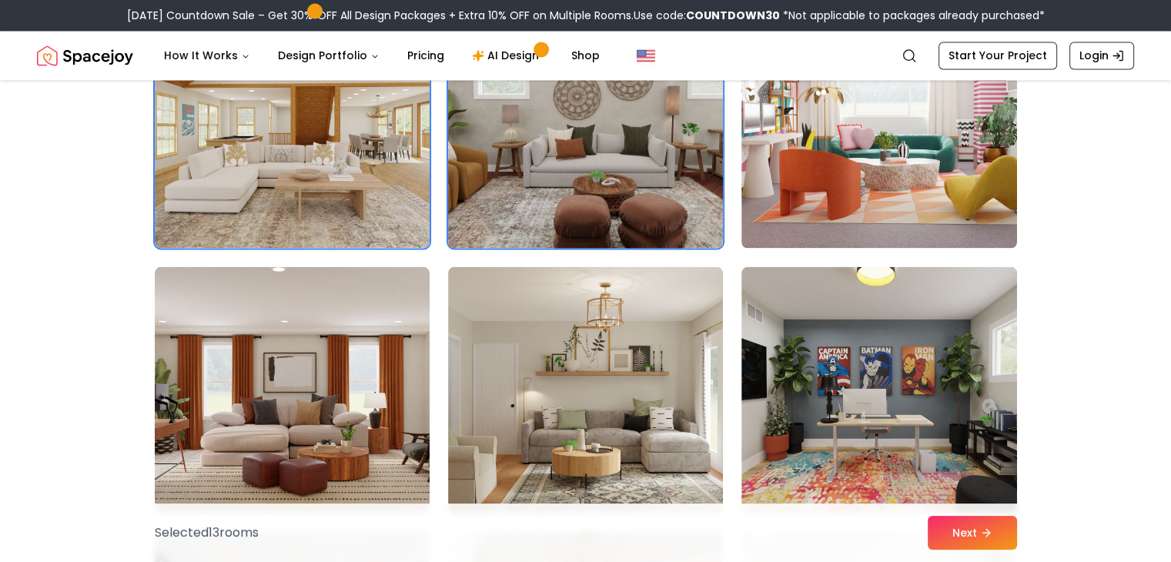
scroll to position [2866, 0]
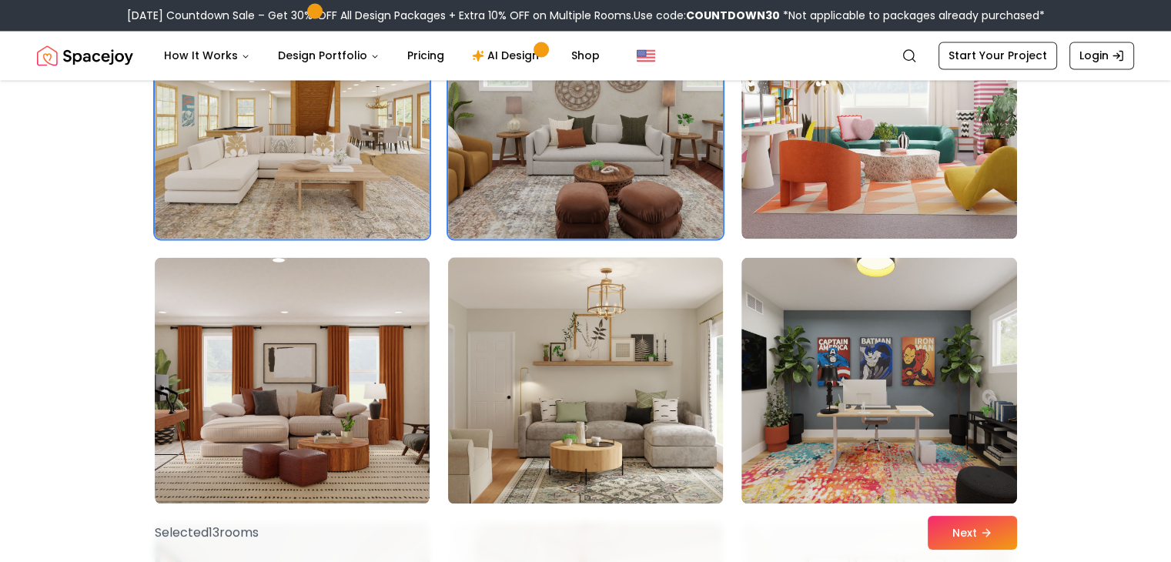
click at [718, 340] on img at bounding box center [585, 380] width 289 height 259
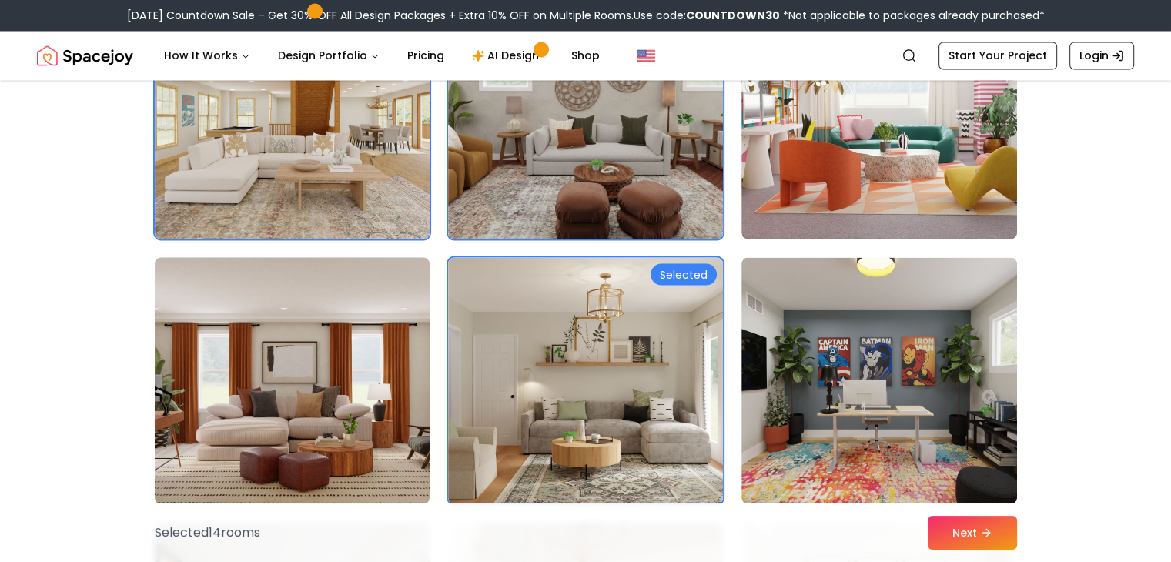
click at [302, 389] on img at bounding box center [292, 380] width 289 height 259
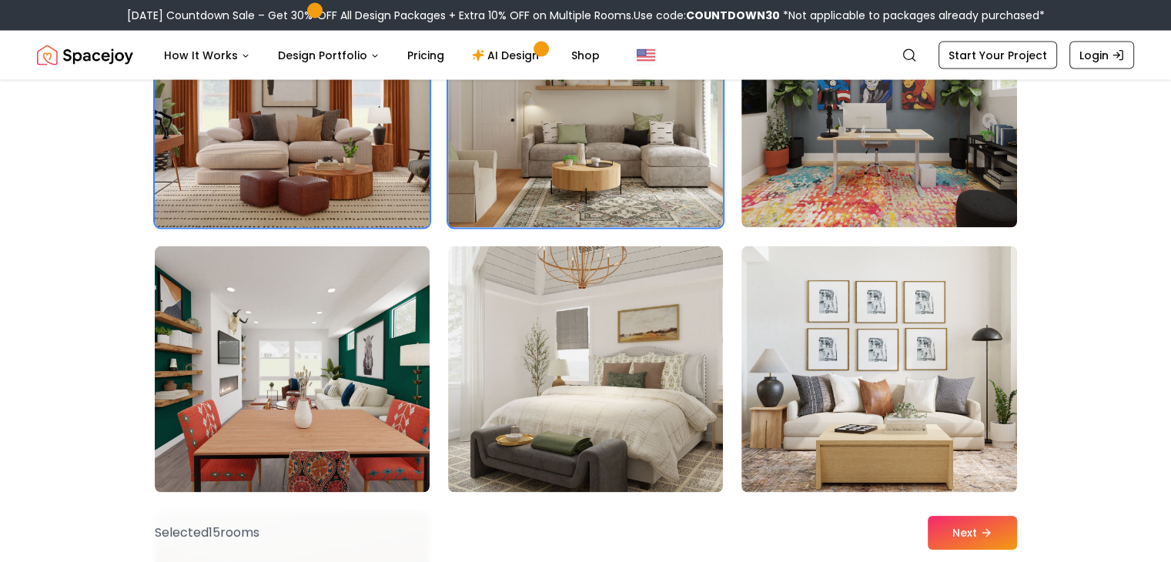
scroll to position [3148, 0]
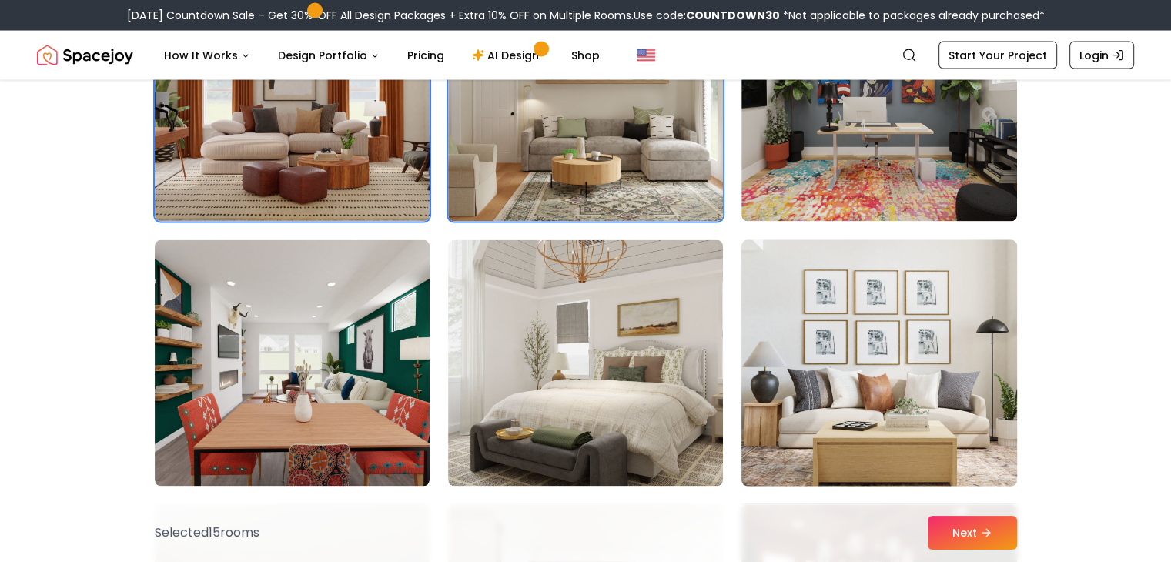
click at [865, 395] on img at bounding box center [879, 363] width 289 height 259
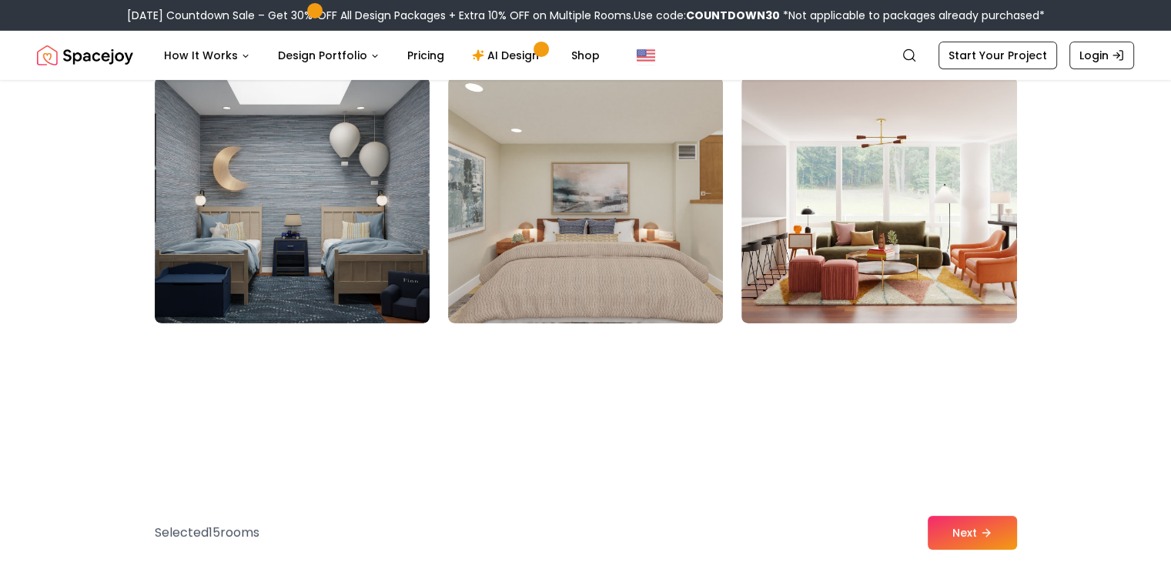
scroll to position [5164, 0]
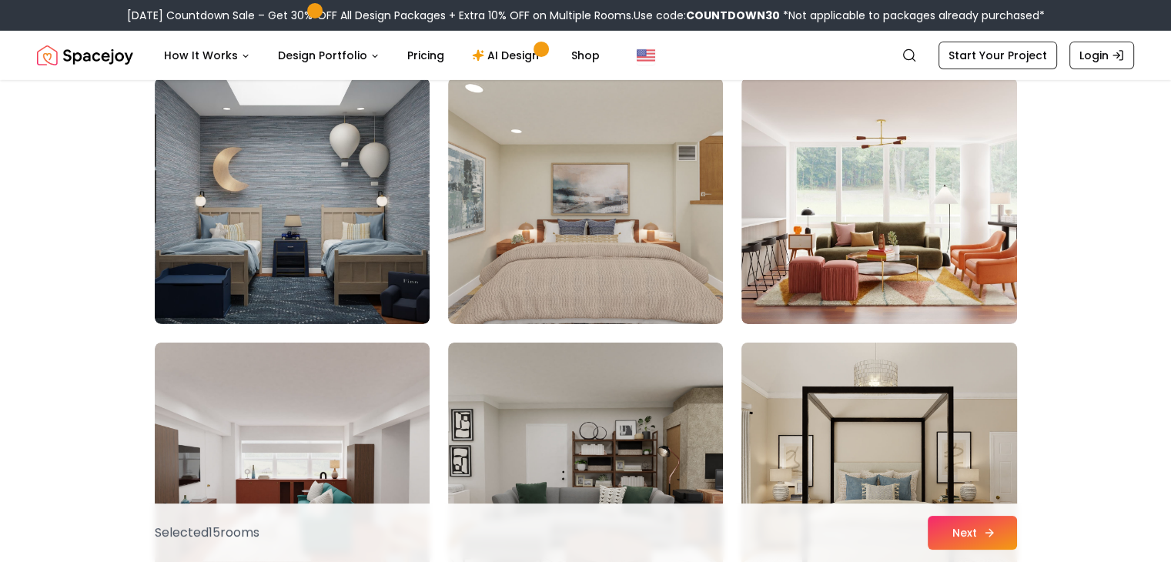
click at [969, 537] on button "Next" at bounding box center [972, 533] width 89 height 34
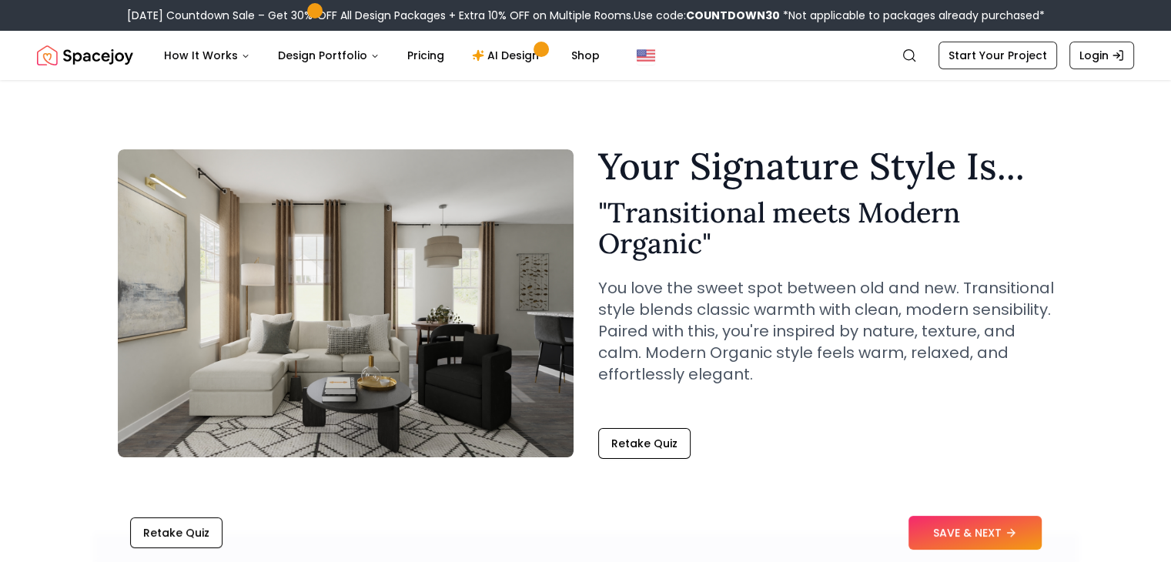
click at [650, 420] on div "Your Signature Style Is... " Transitional meets Modern Organic " You love the s…" at bounding box center [826, 303] width 456 height 311
click at [650, 432] on button "Retake Quiz" at bounding box center [644, 443] width 92 height 31
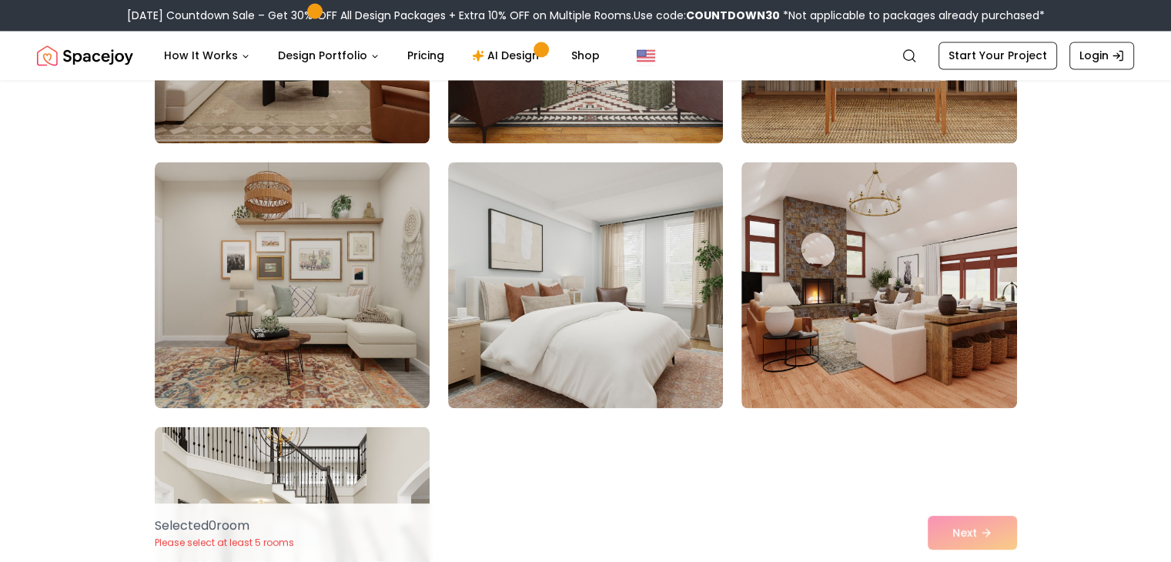
scroll to position [8524, 0]
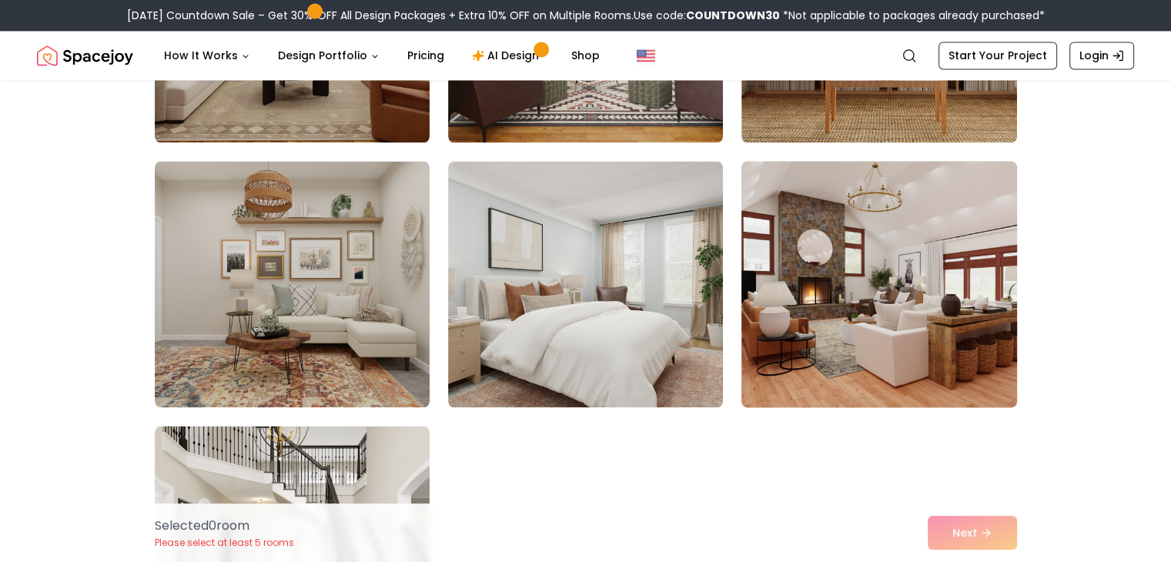
click at [850, 363] on img at bounding box center [879, 284] width 289 height 259
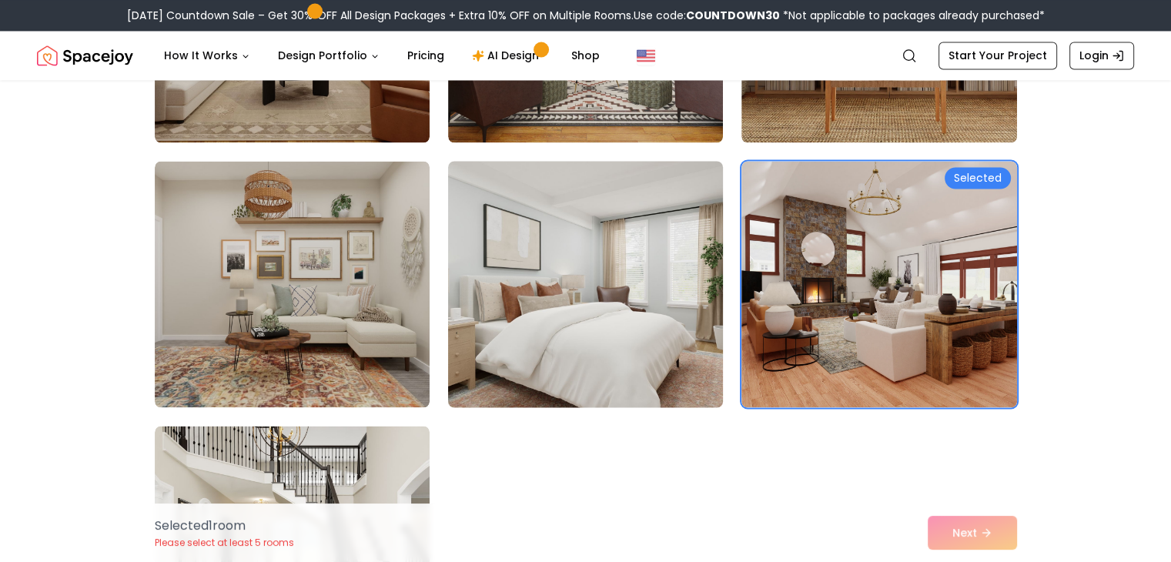
click at [617, 296] on img at bounding box center [585, 284] width 289 height 259
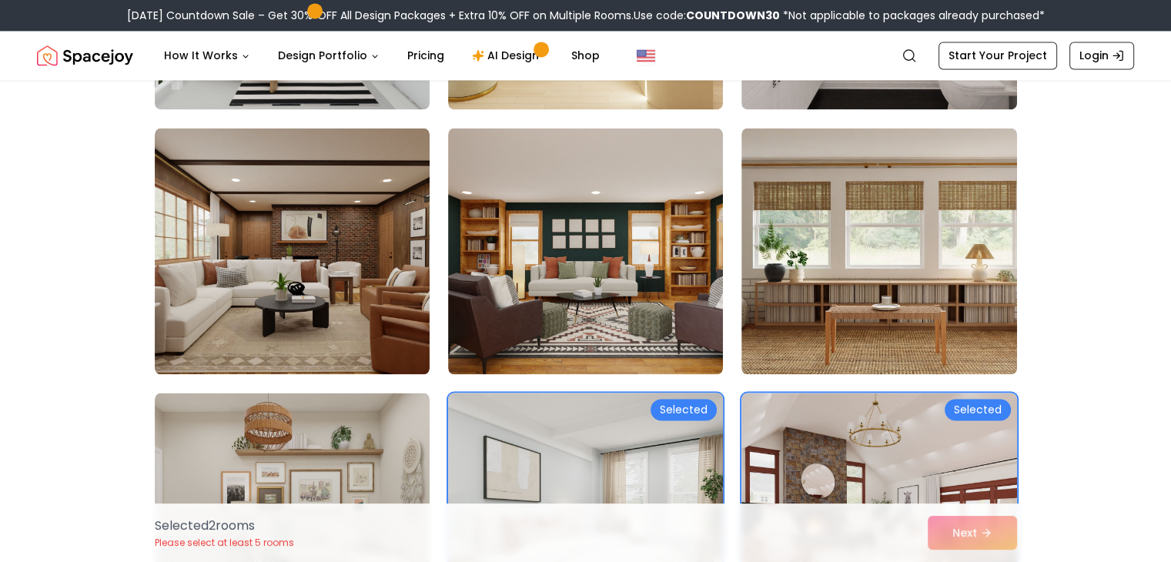
scroll to position [8291, 0]
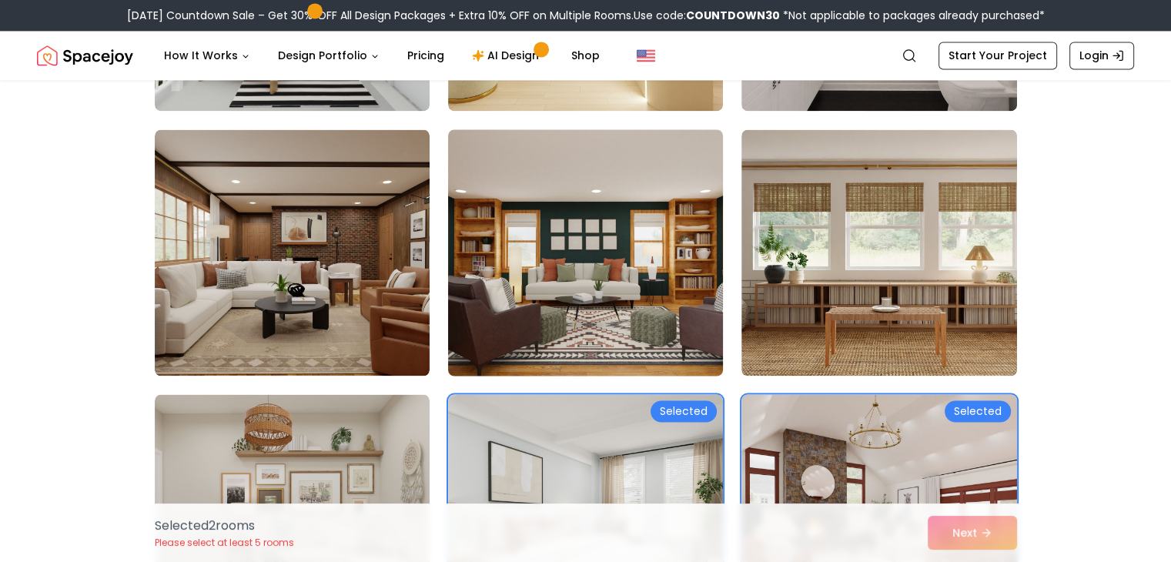
click at [616, 296] on img at bounding box center [585, 252] width 289 height 259
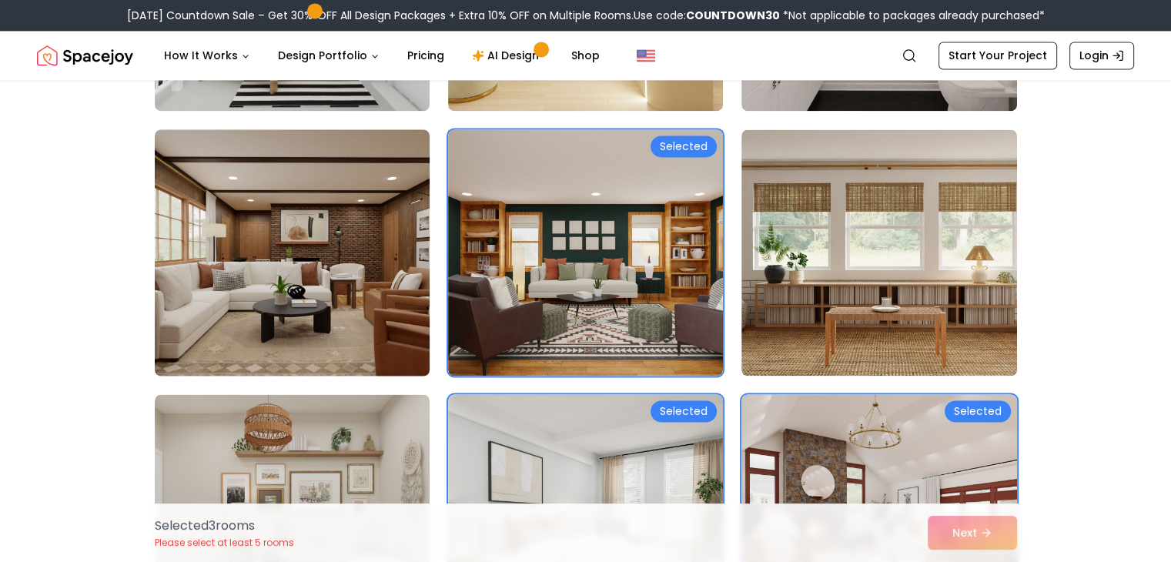
click at [323, 236] on img at bounding box center [292, 252] width 289 height 259
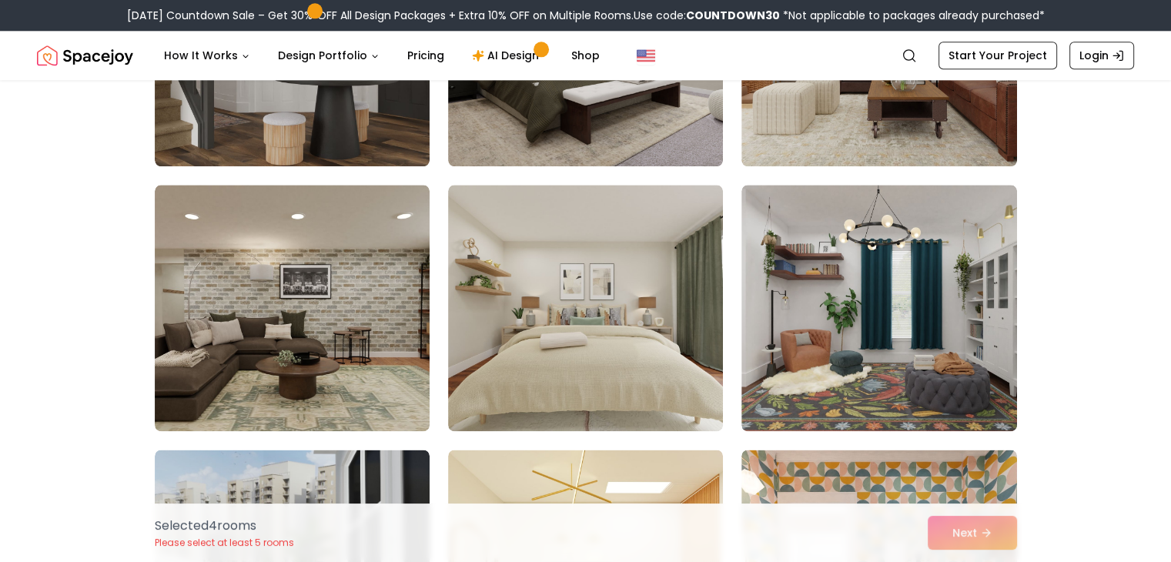
scroll to position [7706, 0]
click at [597, 313] on img at bounding box center [585, 308] width 289 height 259
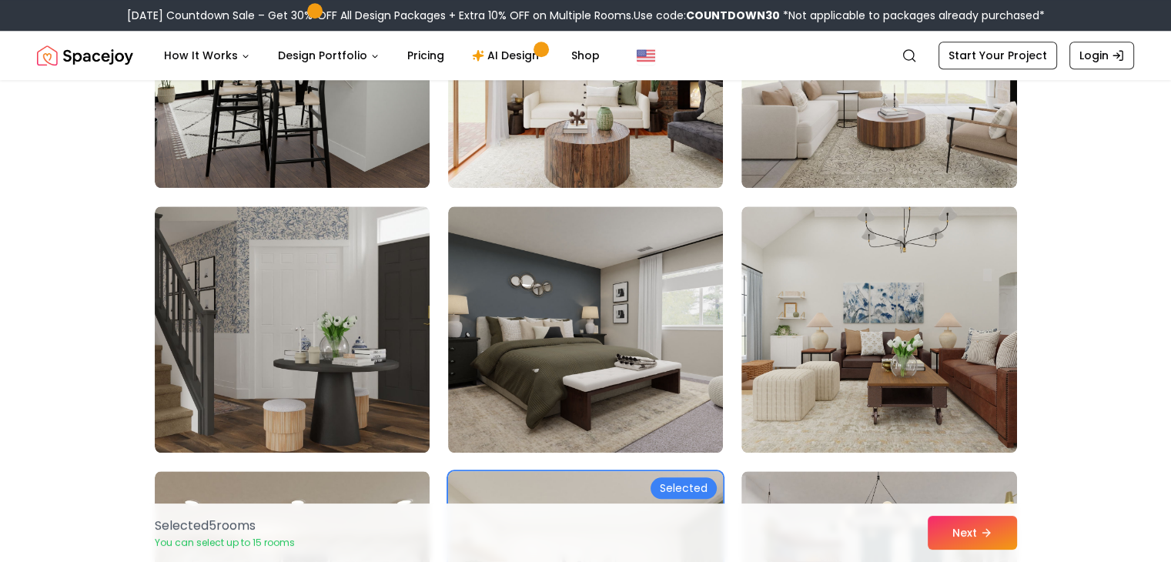
scroll to position [7409, 0]
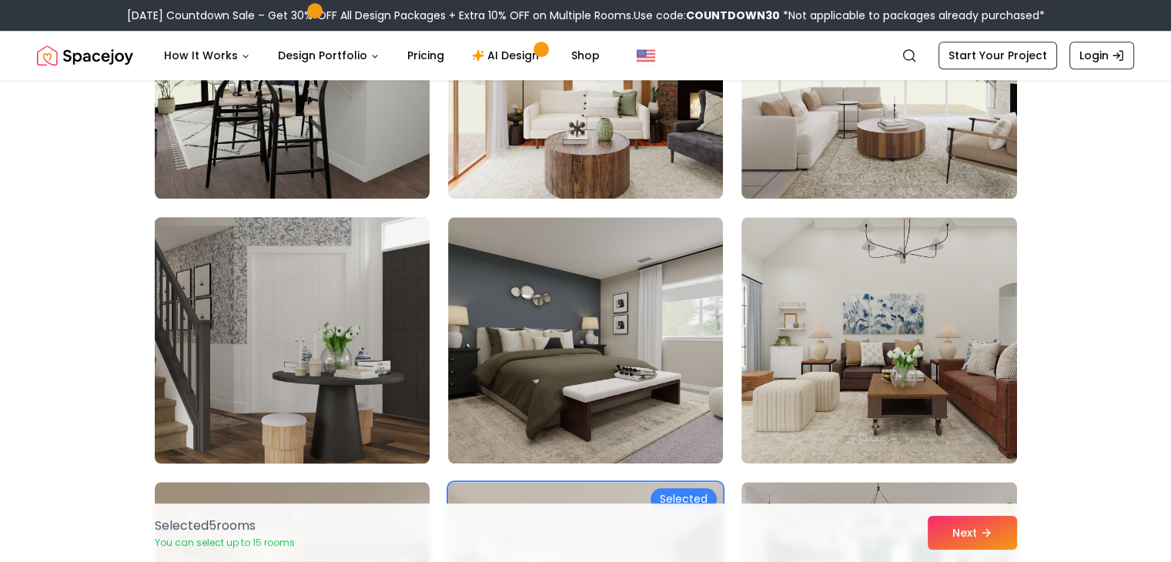
click at [270, 284] on img at bounding box center [292, 340] width 289 height 259
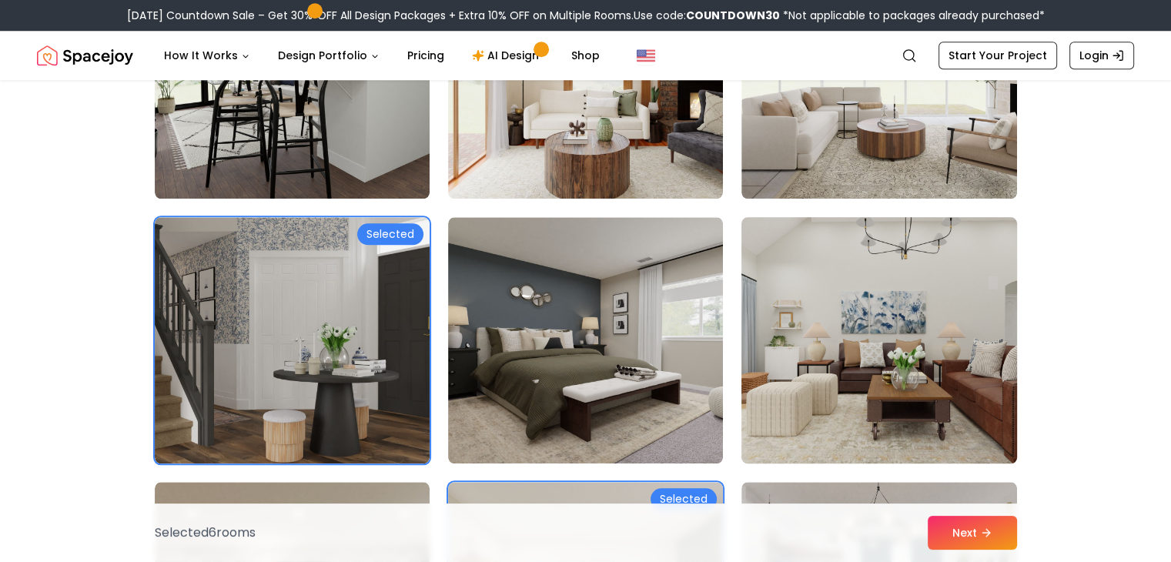
click at [841, 315] on img at bounding box center [879, 340] width 289 height 259
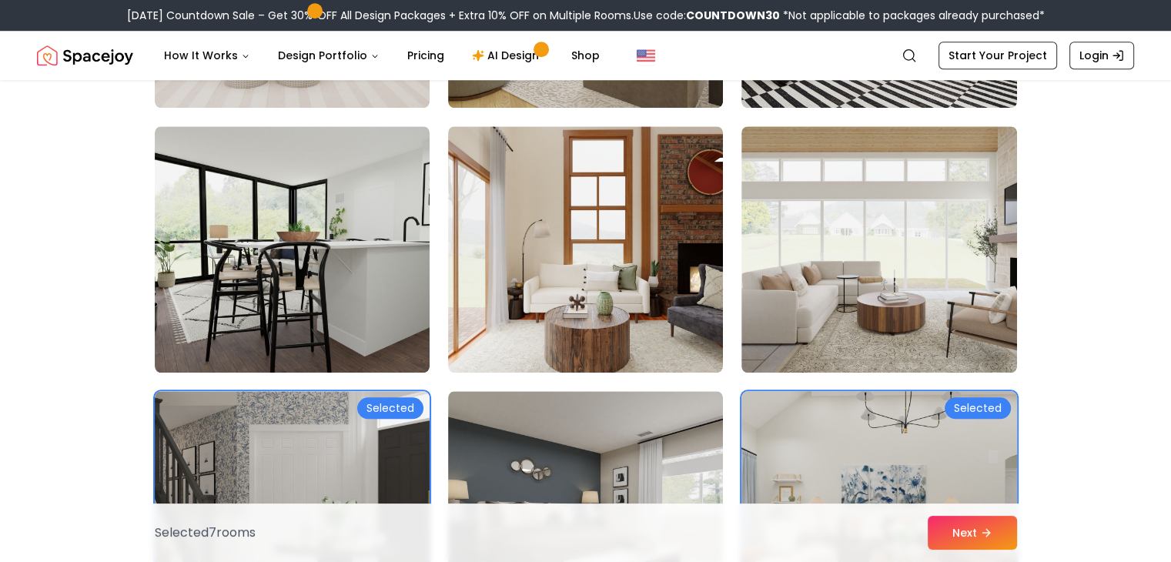
click at [841, 315] on img at bounding box center [878, 249] width 275 height 246
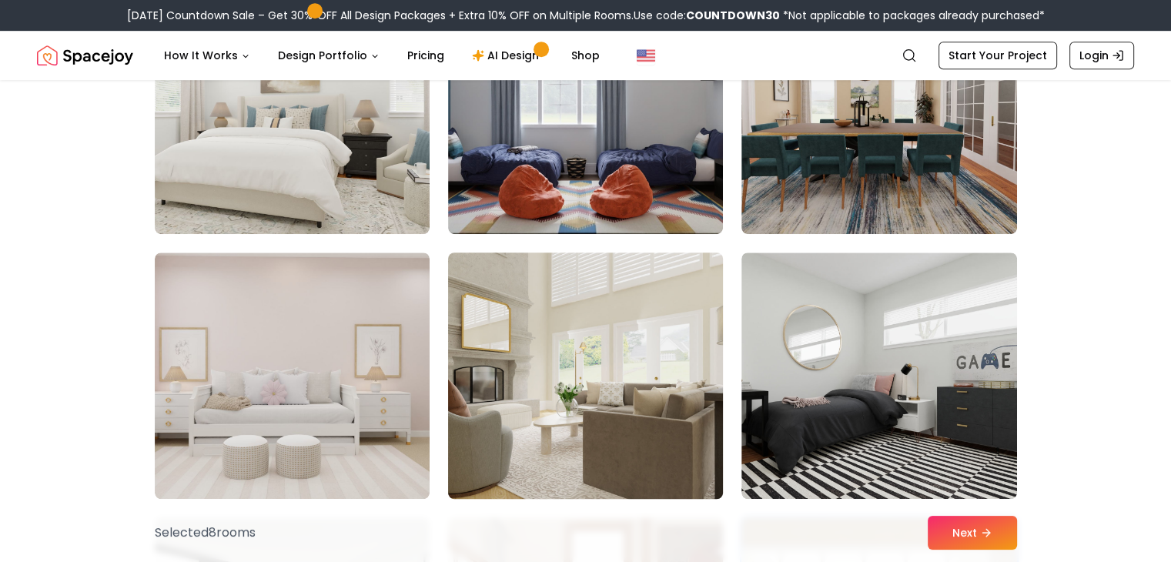
scroll to position [6843, 0]
click at [634, 377] on img at bounding box center [585, 375] width 289 height 259
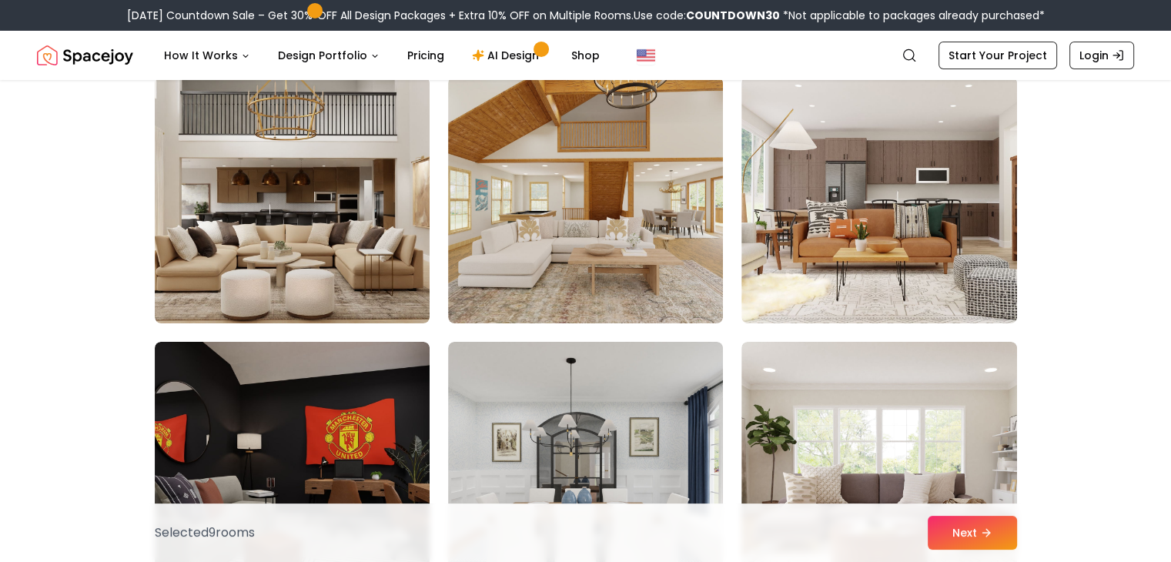
scroll to position [5428, 0]
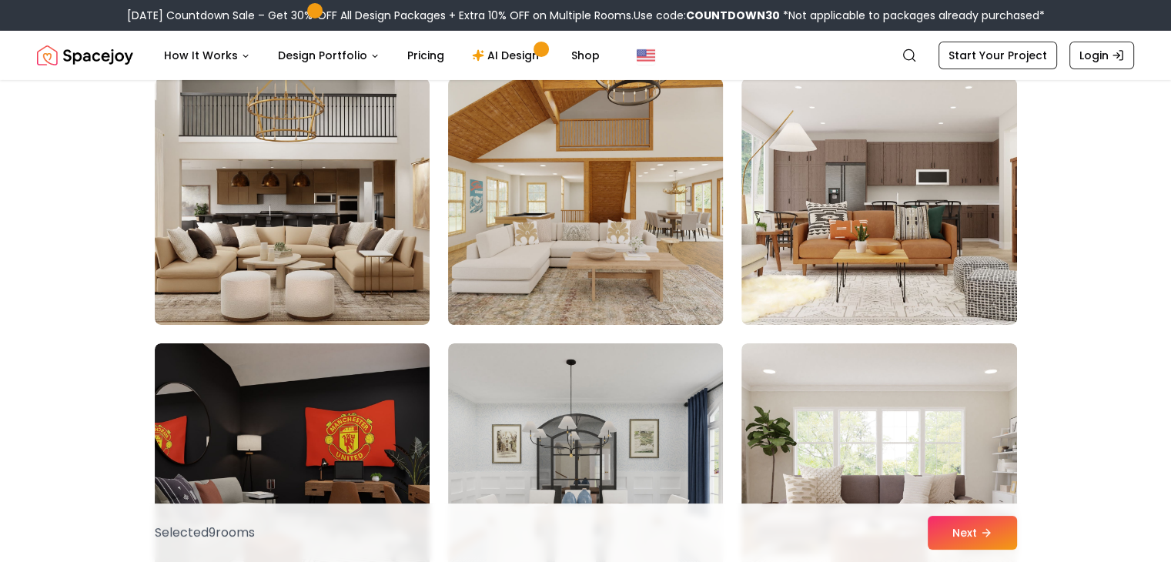
click at [578, 206] on img at bounding box center [585, 201] width 289 height 259
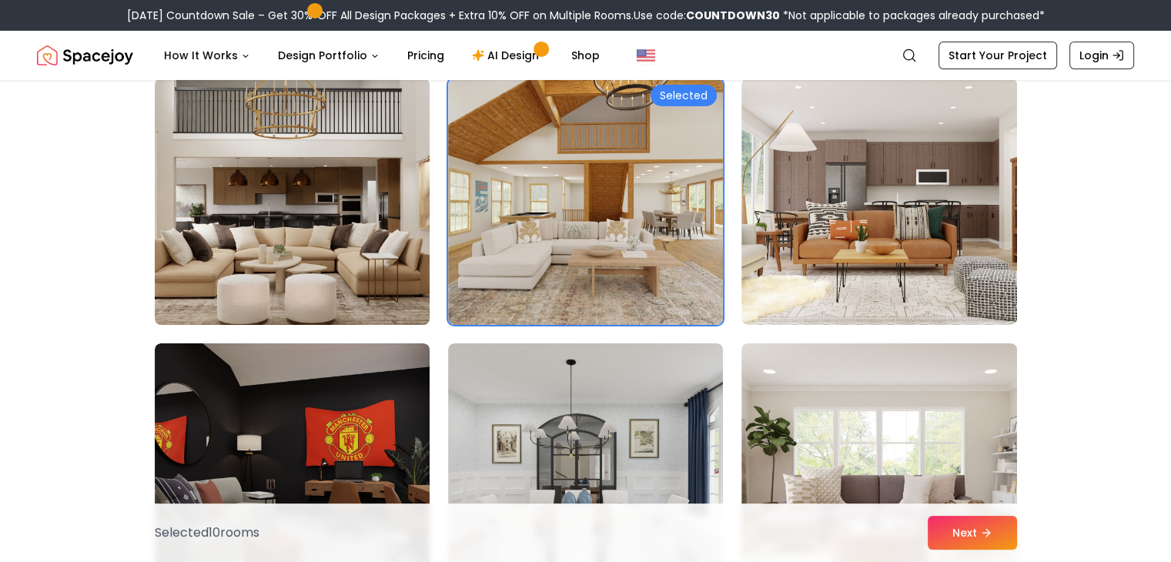
click at [337, 226] on img at bounding box center [292, 201] width 289 height 259
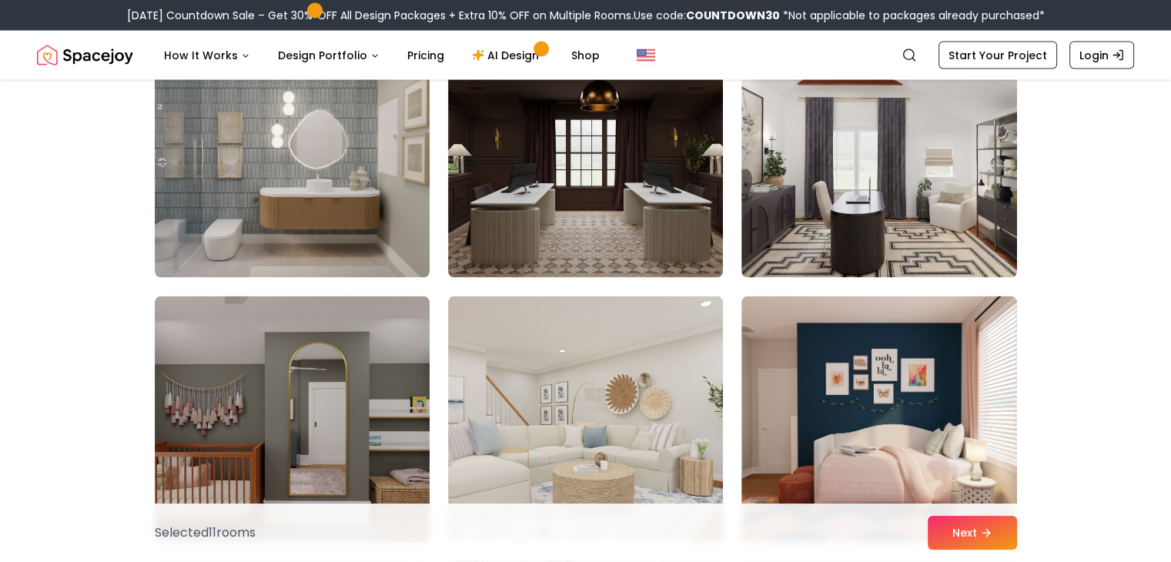
scroll to position [3088, 0]
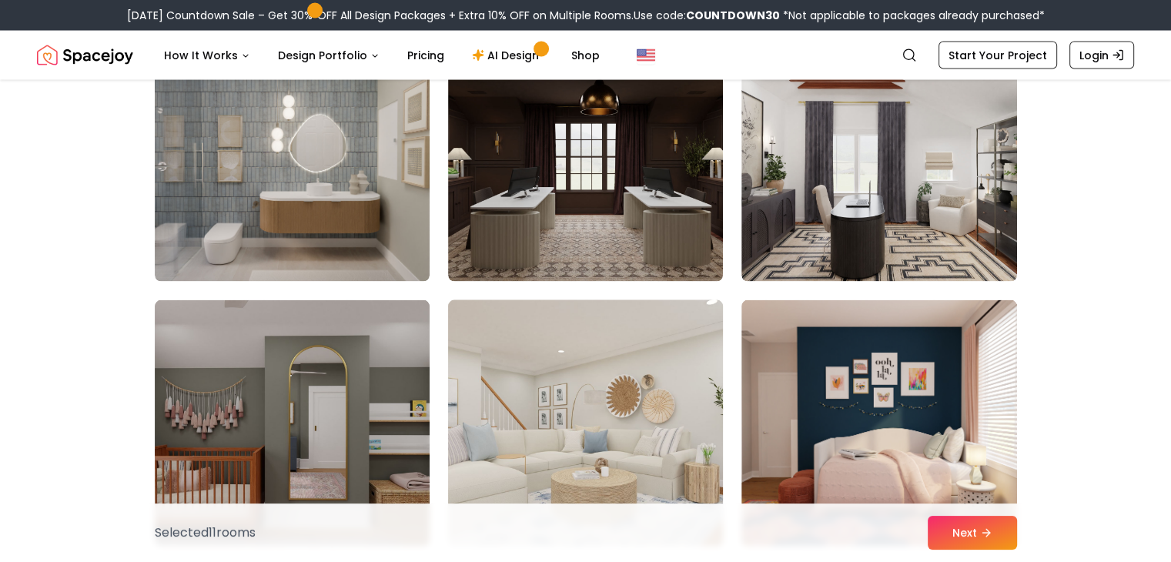
click at [614, 362] on img at bounding box center [585, 423] width 289 height 259
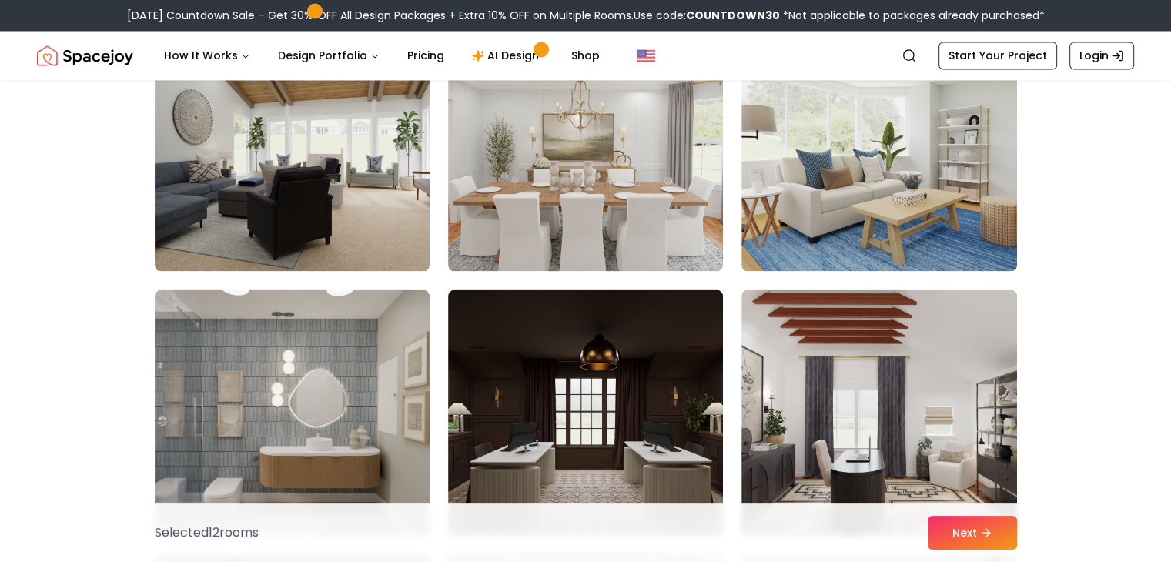
scroll to position [2826, 0]
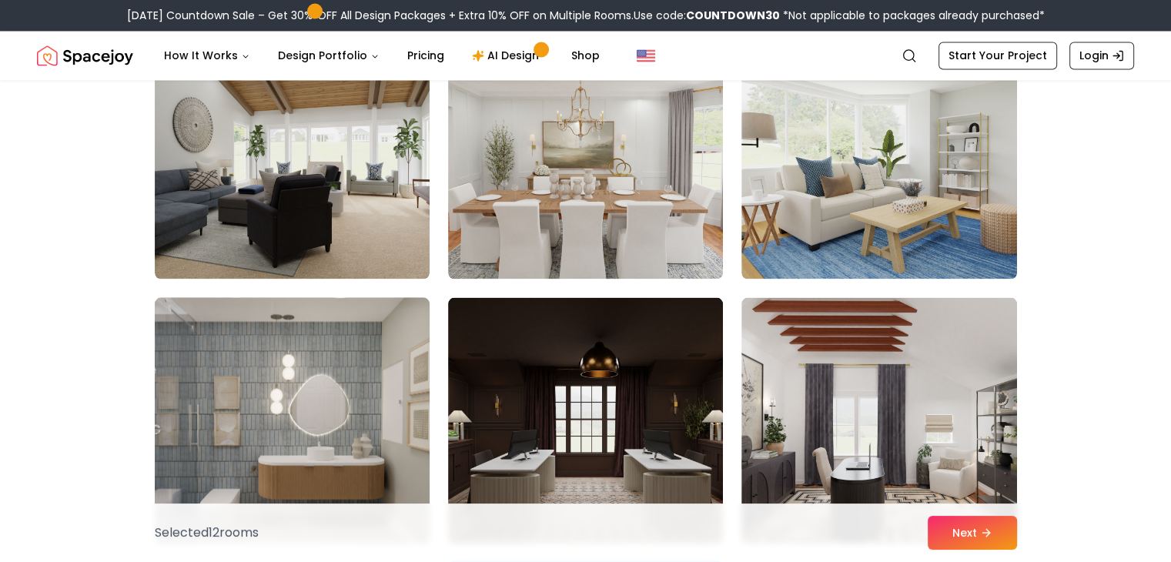
click at [360, 389] on img at bounding box center [292, 420] width 289 height 259
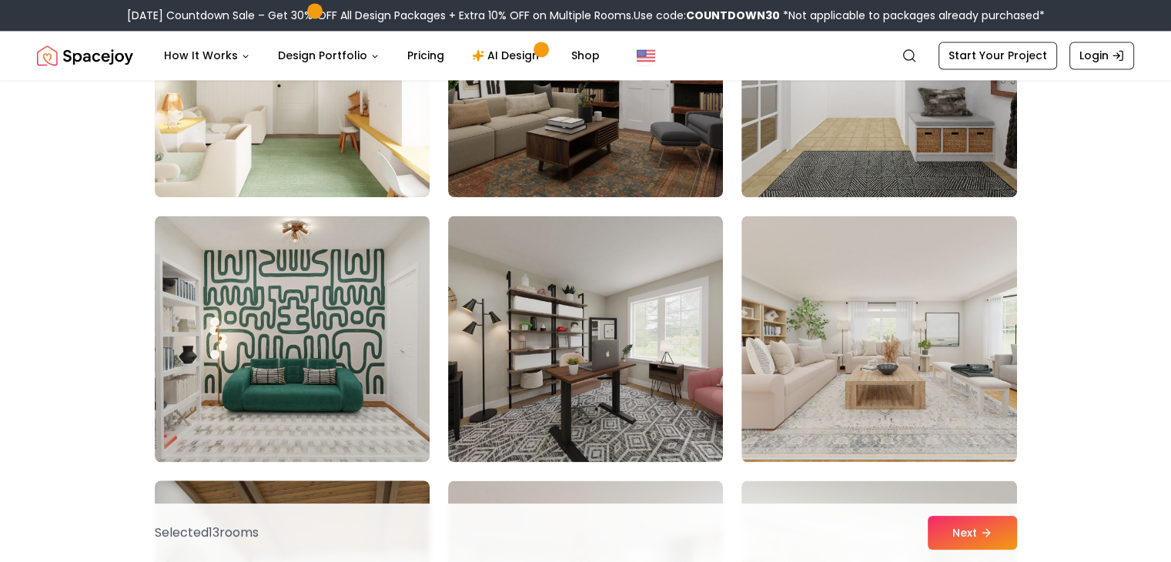
scroll to position [2378, 0]
click at [865, 291] on img at bounding box center [879, 338] width 289 height 259
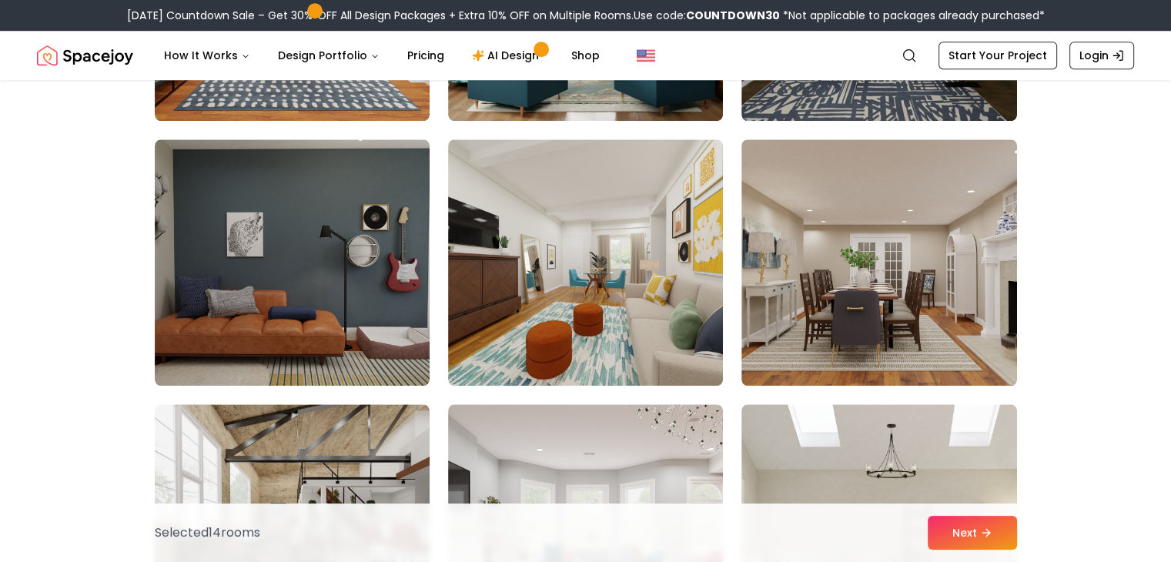
scroll to position [1394, 0]
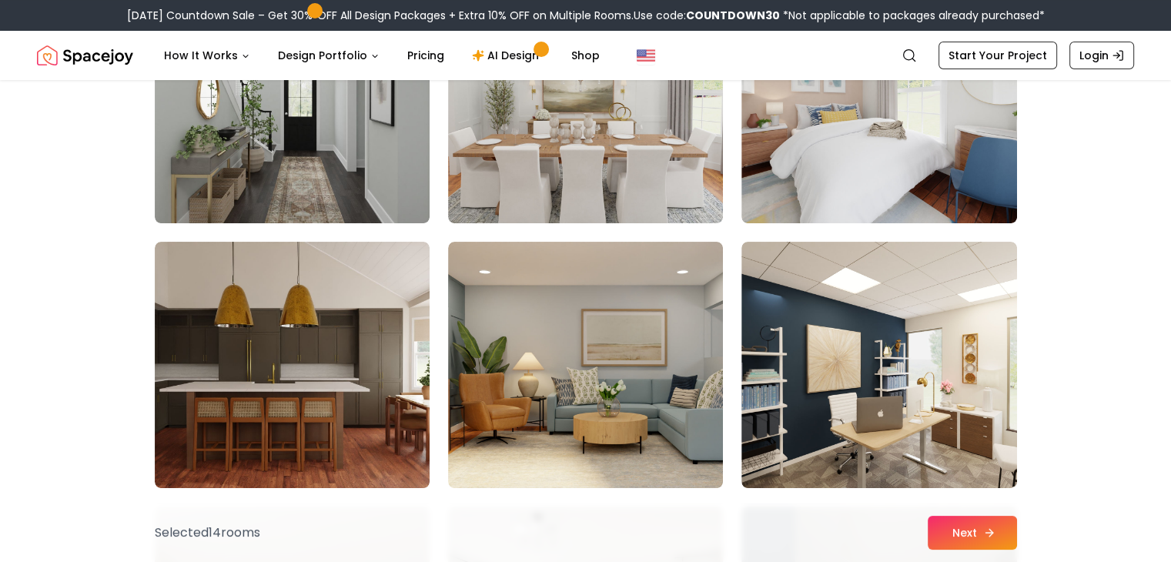
click at [969, 534] on button "Next" at bounding box center [972, 533] width 89 height 34
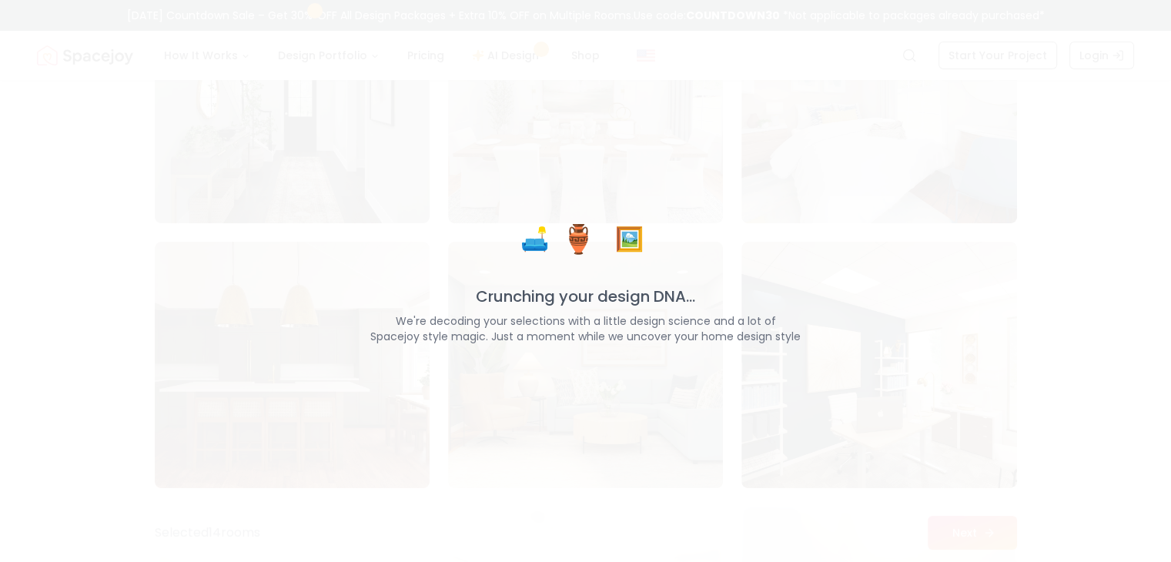
scroll to position [233, 0]
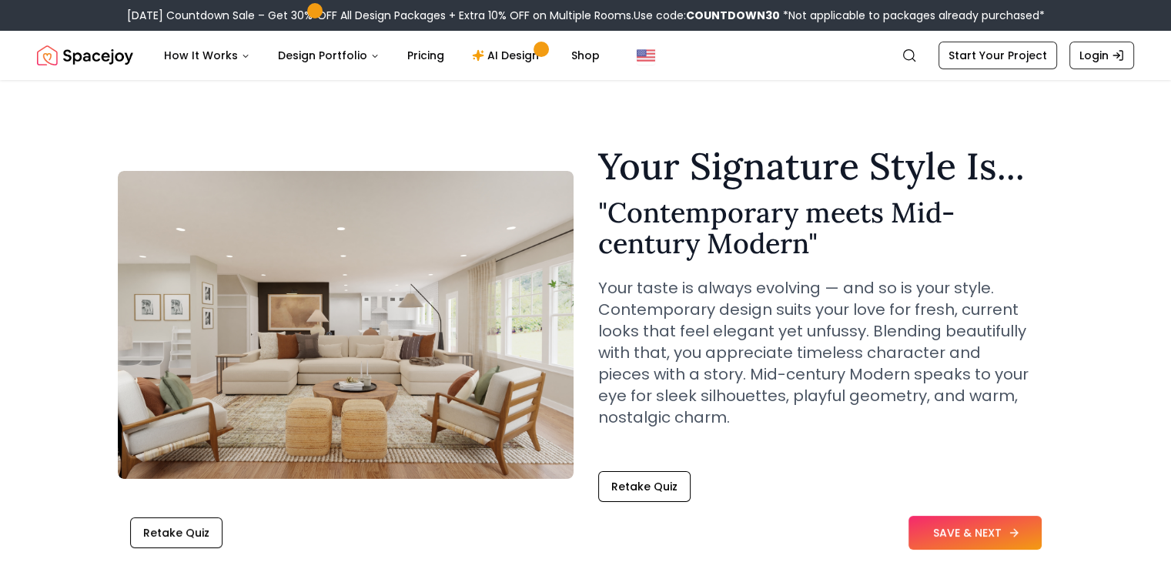
drag, startPoint x: 956, startPoint y: 524, endPoint x: 988, endPoint y: 534, distance: 33.9
click at [988, 534] on button "SAVE & NEXT" at bounding box center [975, 533] width 133 height 34
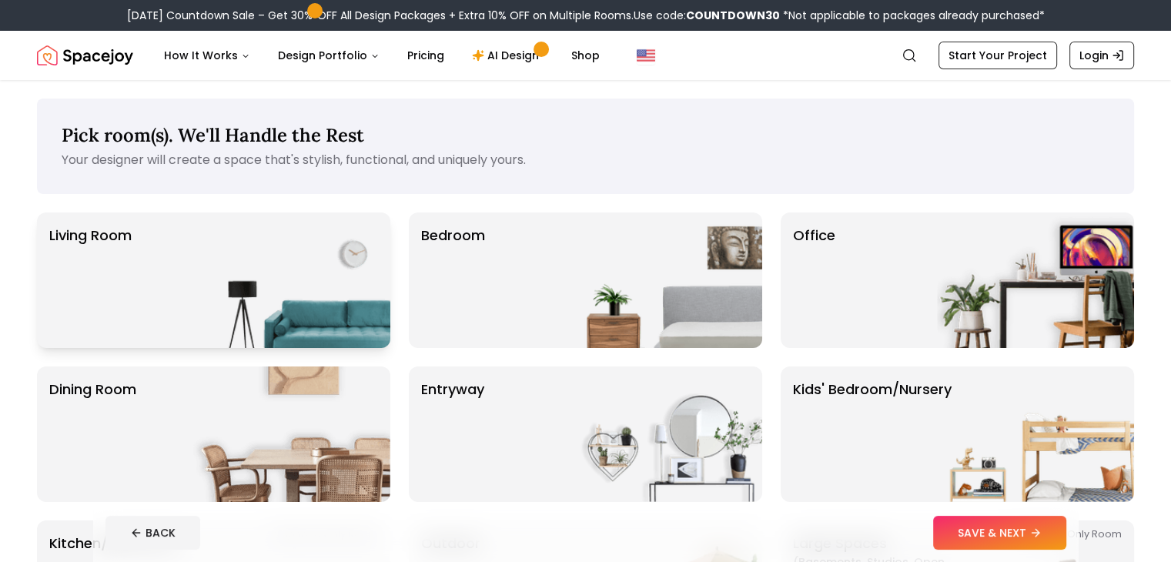
click at [295, 256] on img at bounding box center [291, 281] width 197 height 136
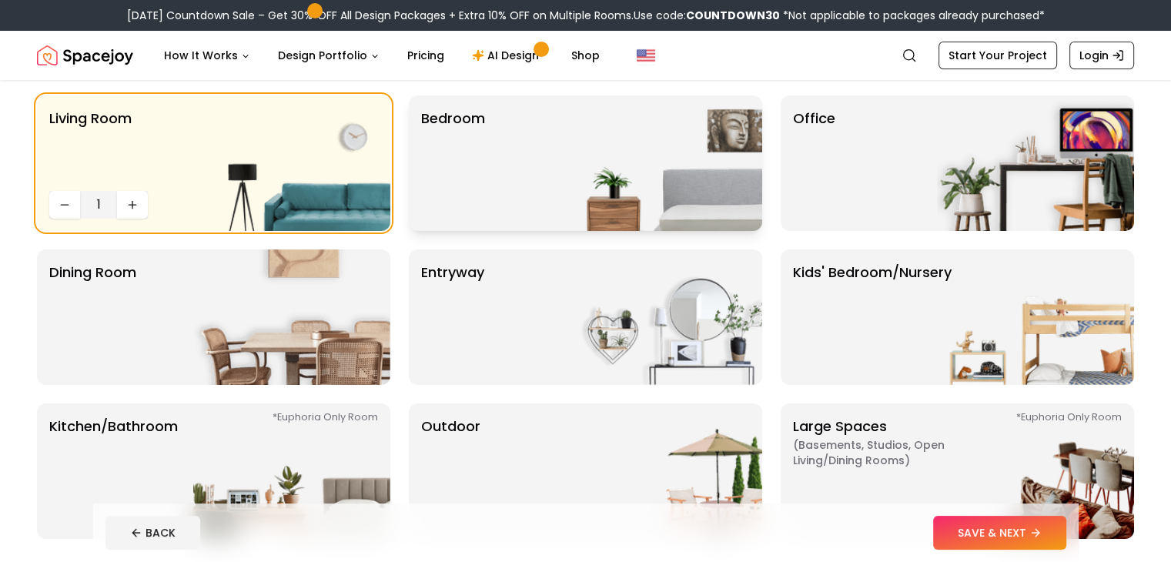
scroll to position [119, 0]
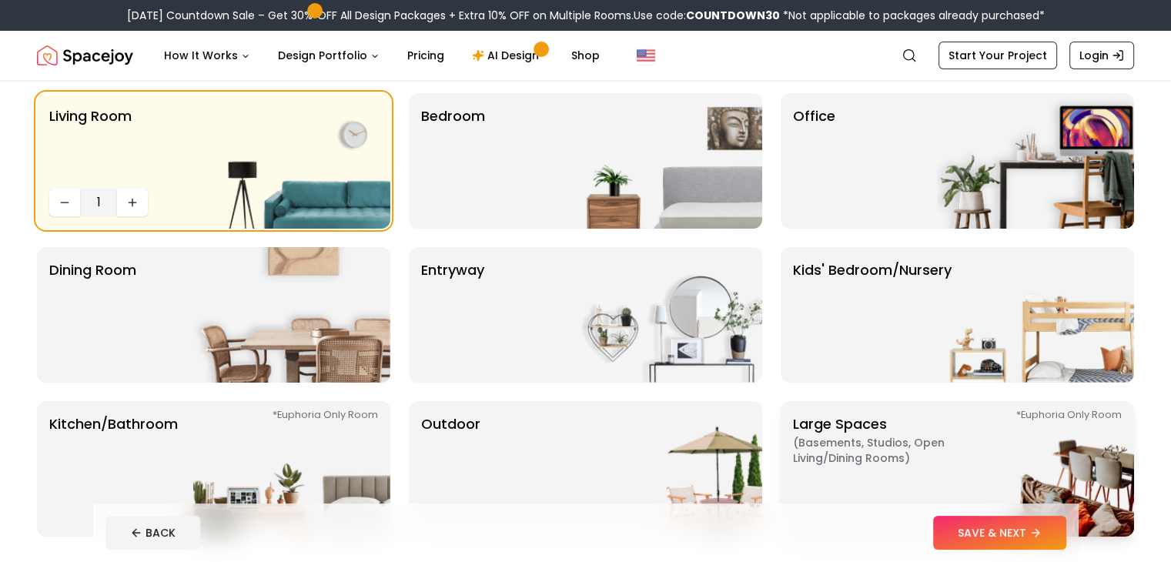
click at [995, 448] on img at bounding box center [1035, 469] width 197 height 136
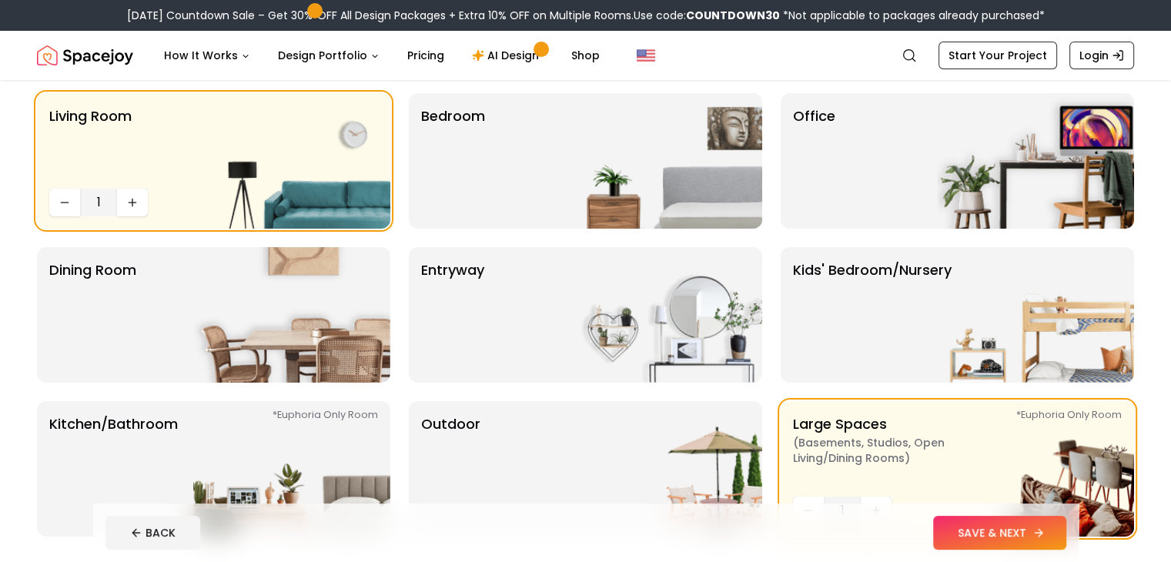
click at [1059, 534] on button "SAVE & NEXT" at bounding box center [999, 533] width 133 height 34
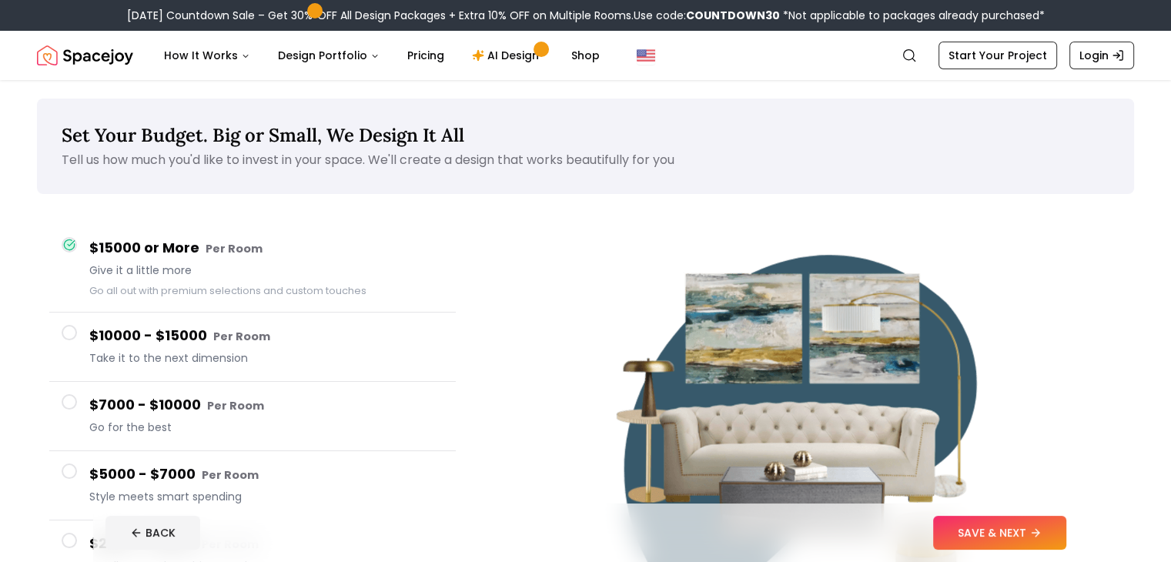
type button "$15000 or More"
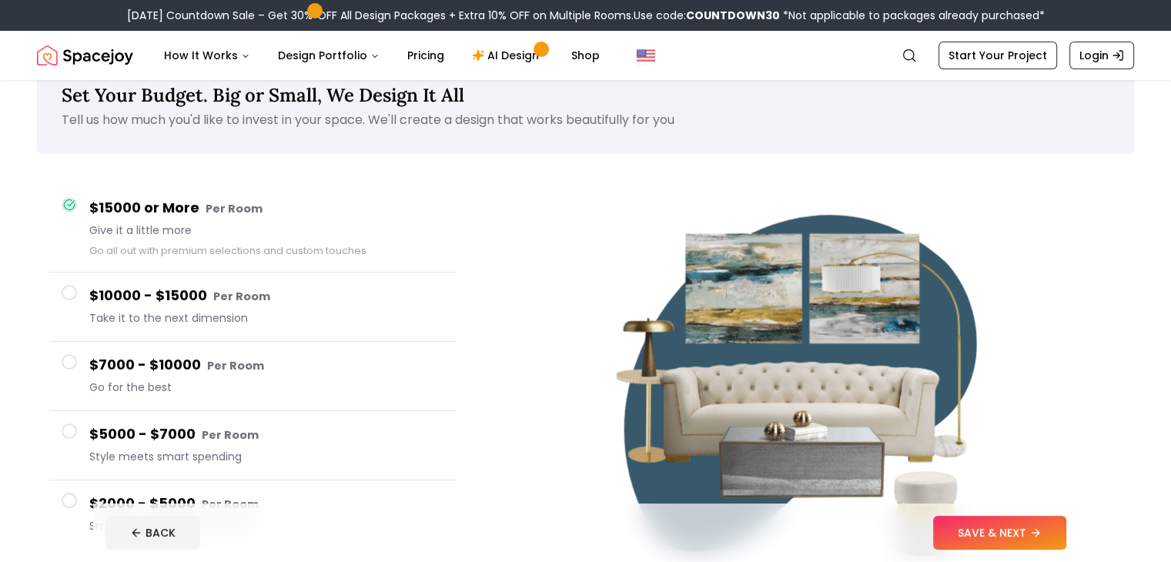
click at [226, 372] on h4 "$7000 - $10000 Per Room" at bounding box center [266, 365] width 354 height 22
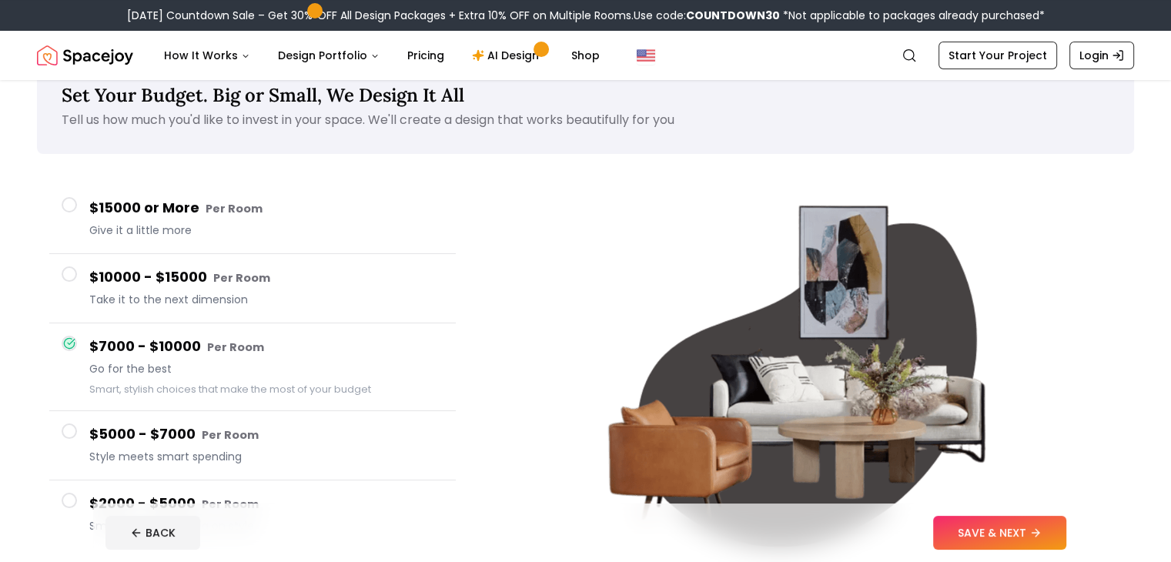
click at [169, 300] on span "Take it to the next dimension" at bounding box center [266, 299] width 354 height 15
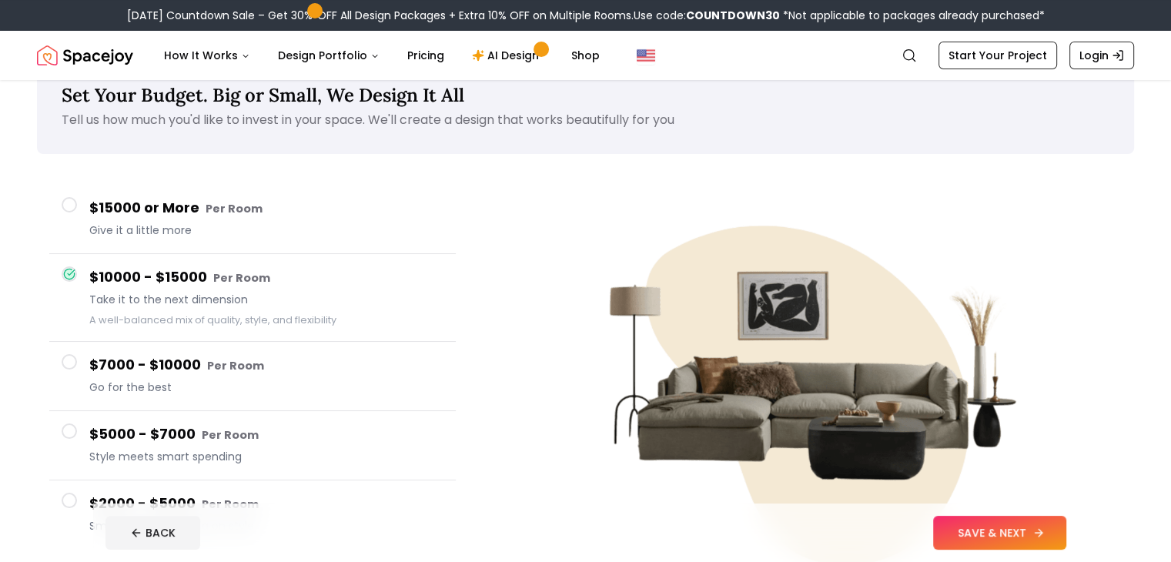
click at [1044, 527] on button "SAVE & NEXT" at bounding box center [999, 533] width 133 height 34
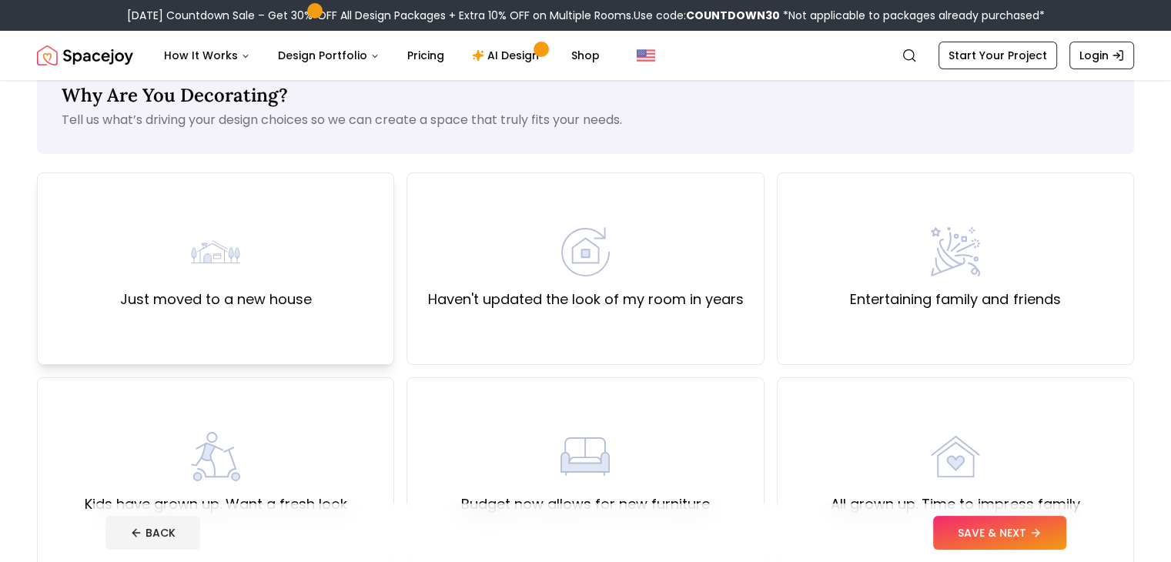
click at [303, 282] on div "Just moved to a new house" at bounding box center [216, 268] width 192 height 83
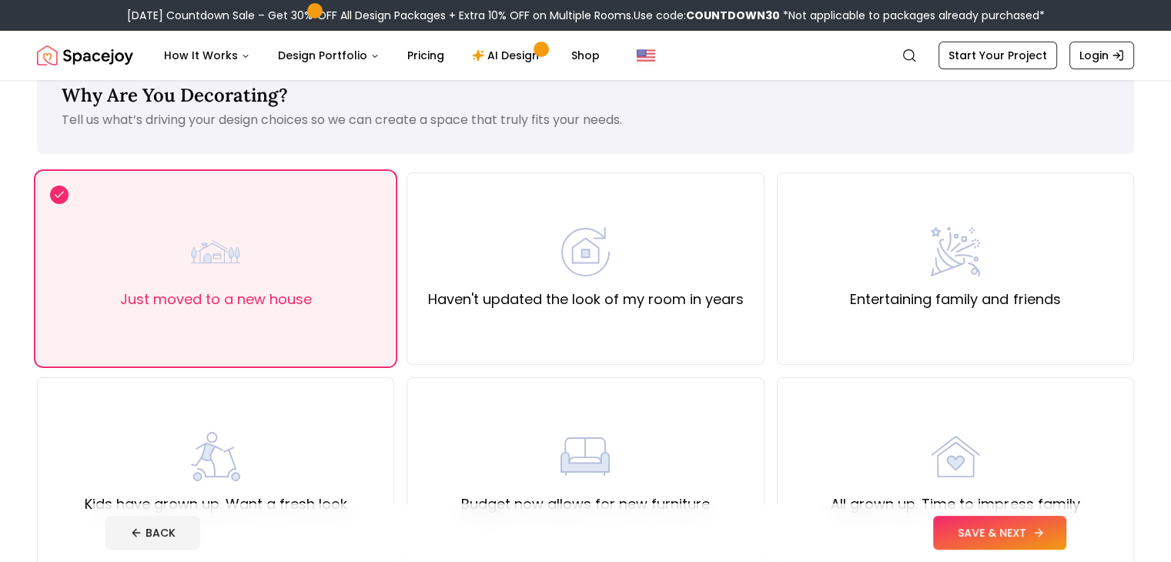
click at [1044, 518] on button "SAVE & NEXT" at bounding box center [999, 533] width 133 height 34
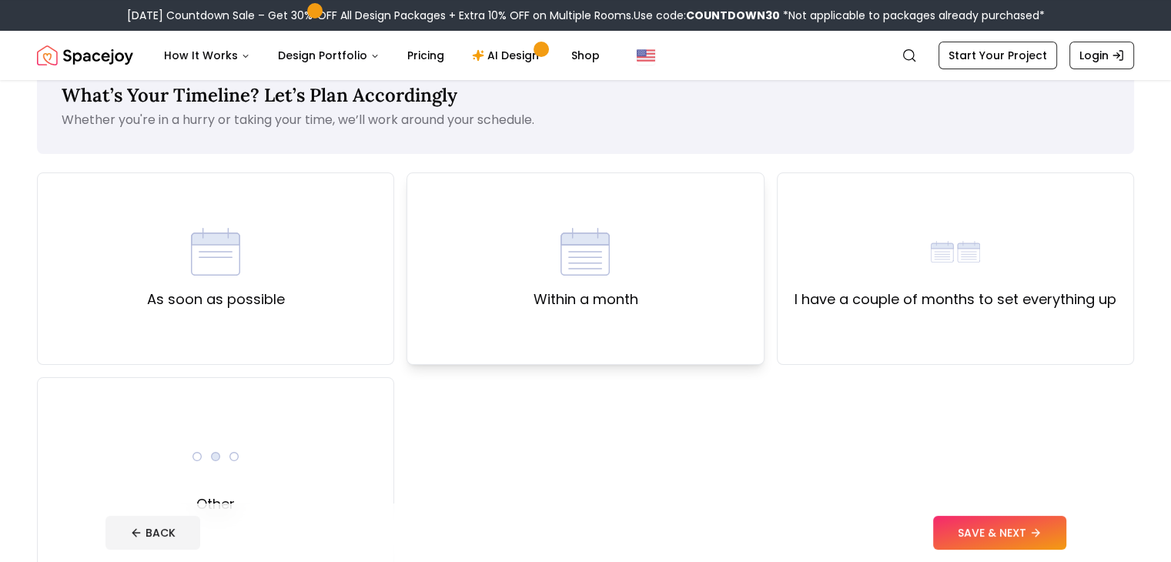
click at [654, 209] on div "Within a month" at bounding box center [585, 268] width 357 height 192
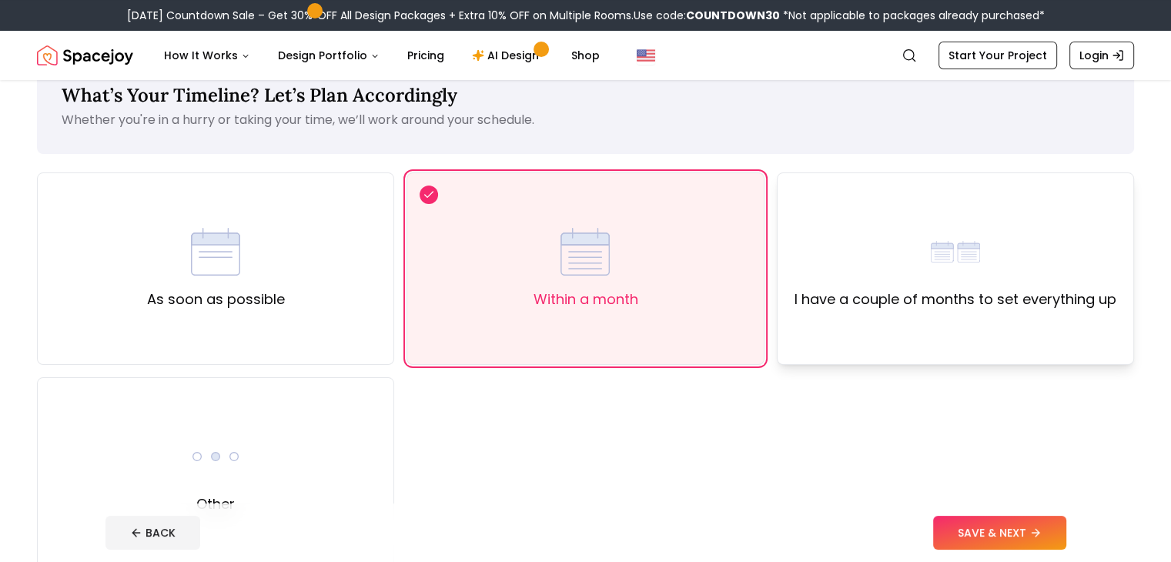
click at [896, 327] on div "I have a couple of months to set everything up" at bounding box center [955, 268] width 357 height 192
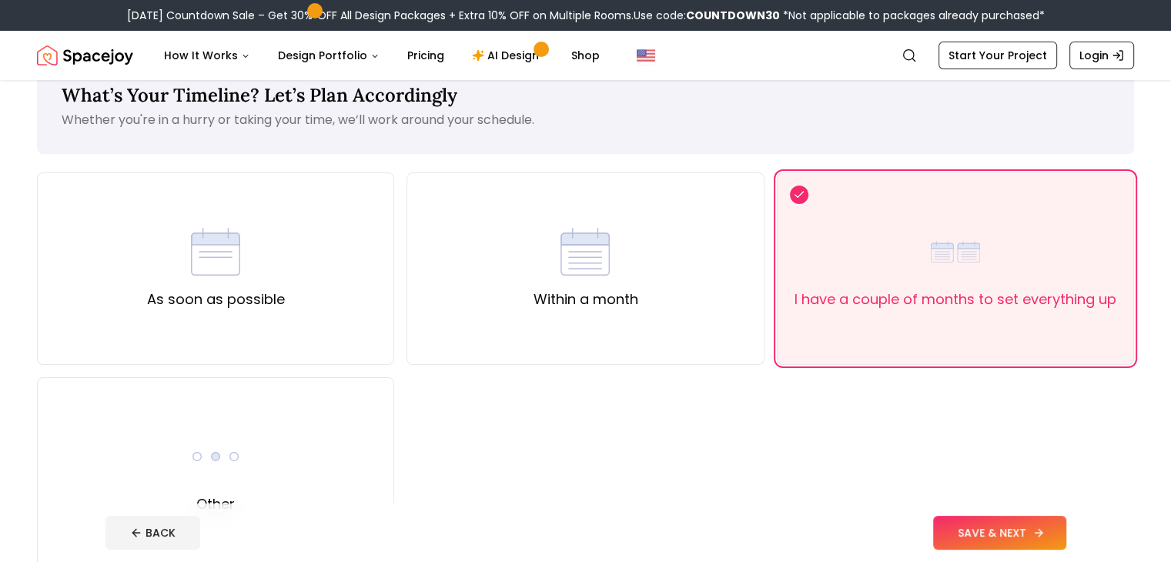
click at [1039, 542] on button "SAVE & NEXT" at bounding box center [999, 533] width 133 height 34
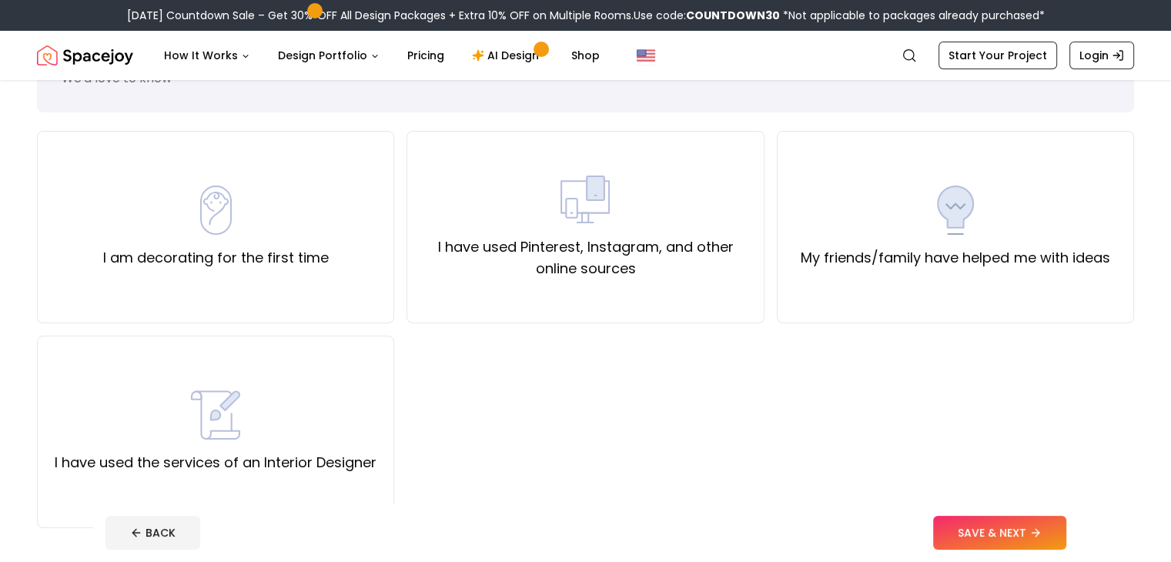
scroll to position [79, 0]
click at [243, 284] on div "I am decorating for the first time" at bounding box center [215, 229] width 357 height 192
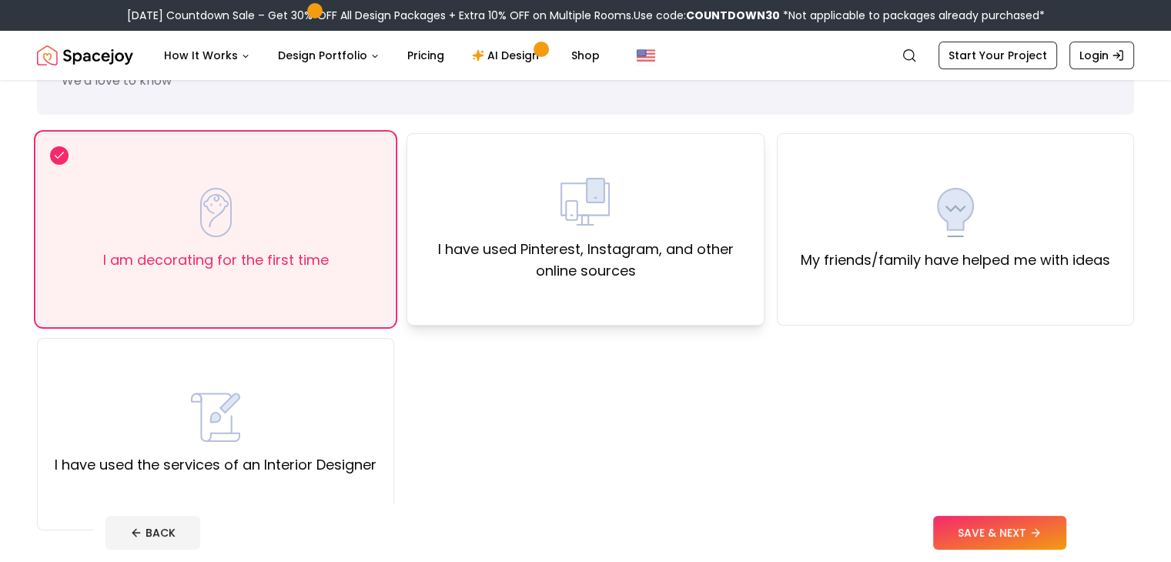
click at [561, 266] on label "I have used Pinterest, Instagram, and other online sources" at bounding box center [585, 260] width 331 height 43
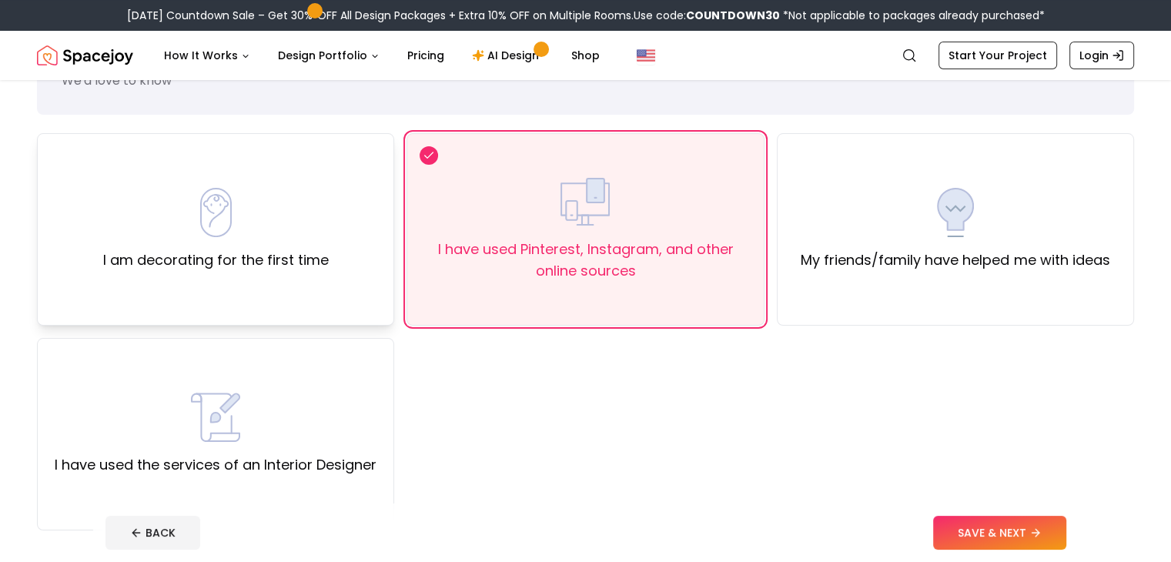
click at [340, 229] on div "I am decorating for the first time" at bounding box center [215, 229] width 357 height 192
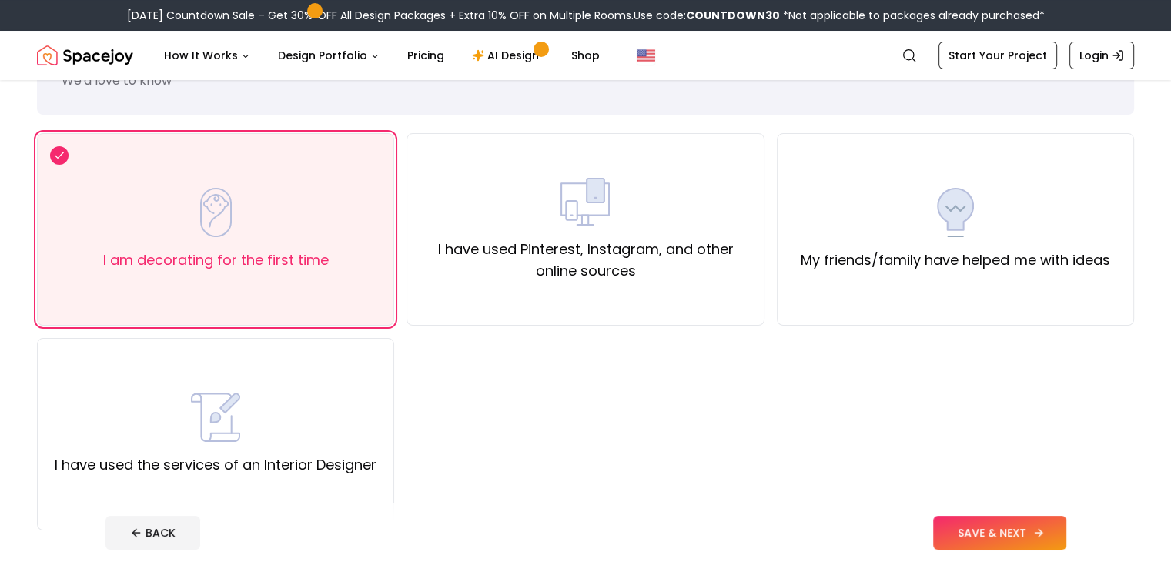
click at [1051, 527] on button "SAVE & NEXT" at bounding box center [999, 533] width 133 height 34
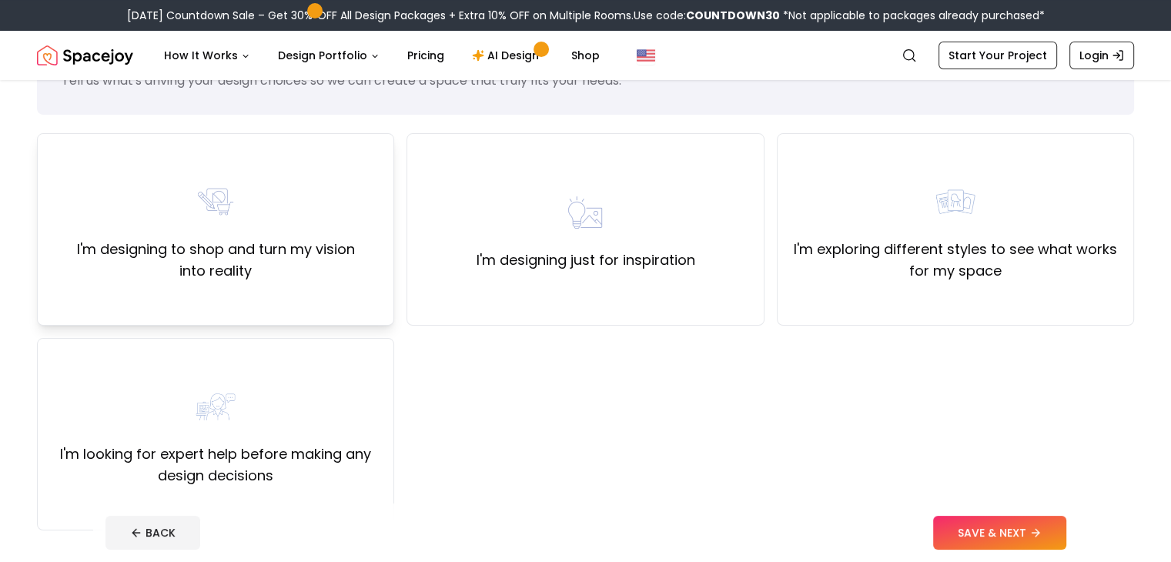
click at [216, 227] on div "I'm designing to shop and turn my vision into reality" at bounding box center [215, 229] width 331 height 105
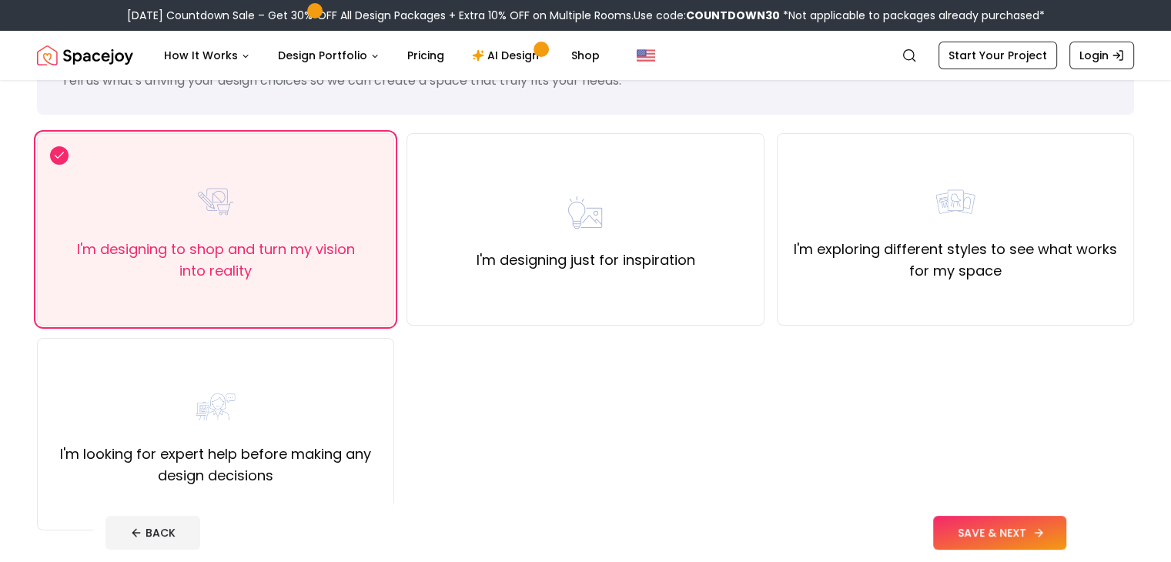
click at [1066, 516] on button "SAVE & NEXT" at bounding box center [999, 533] width 133 height 34
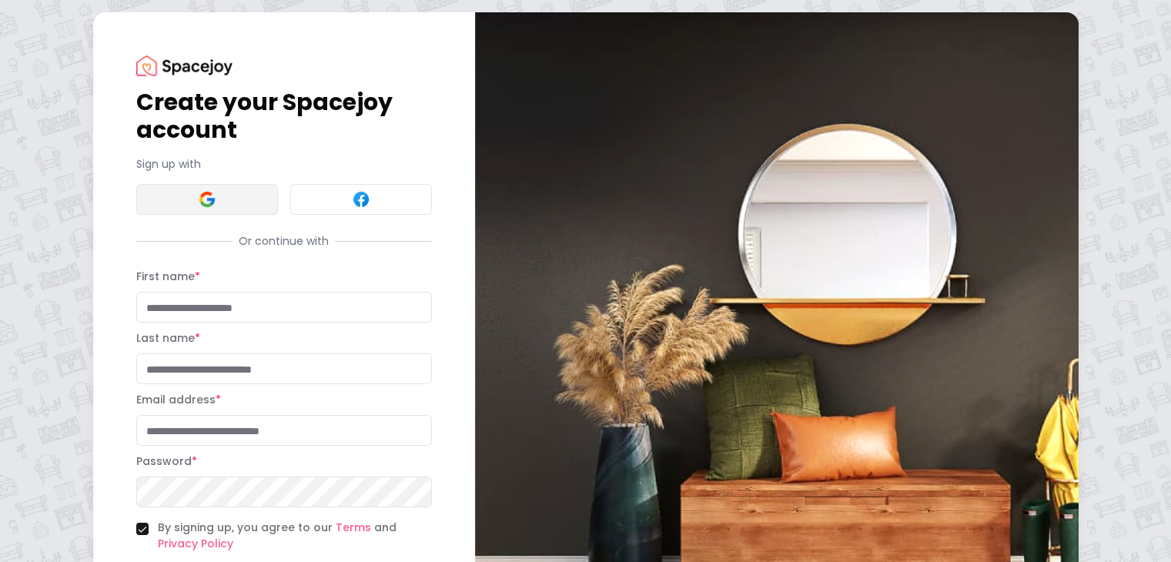
click at [136, 196] on button at bounding box center [207, 199] width 142 height 31
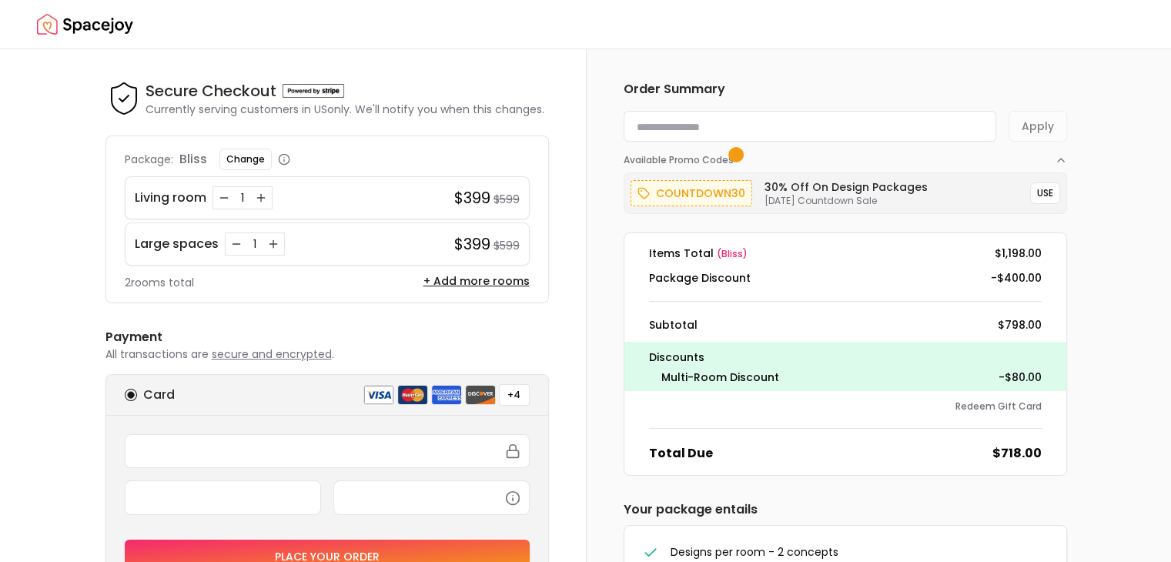
scroll to position [216, 0]
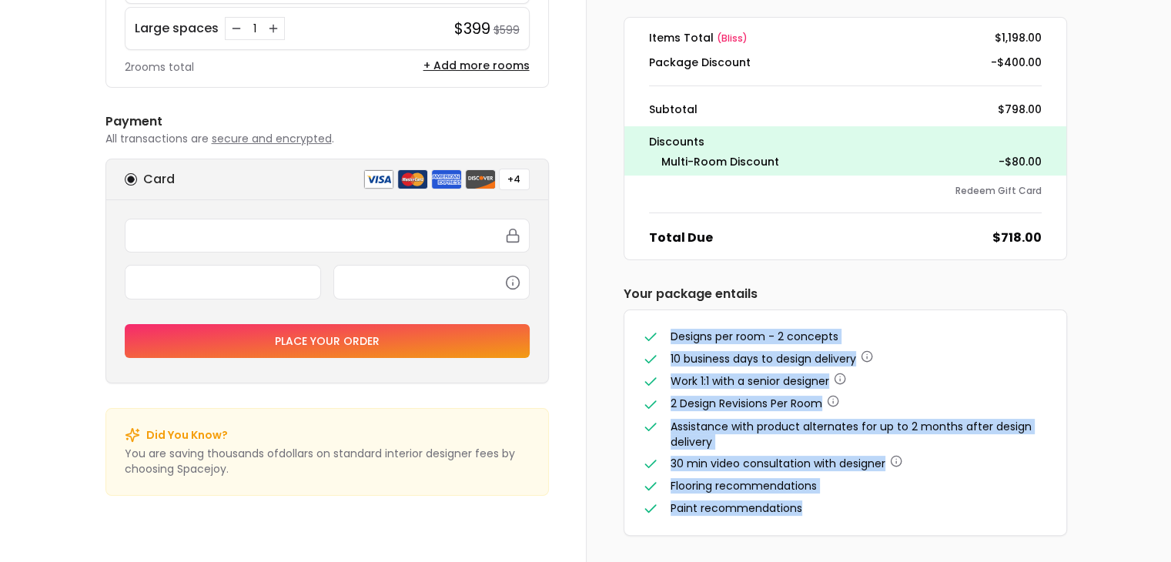
drag, startPoint x: 812, startPoint y: 503, endPoint x: 623, endPoint y: 330, distance: 256.2
click at [624, 330] on div "Designs per room - 2 concepts 10 business days to design delivery Work 1:1 with…" at bounding box center [845, 422] width 442 height 225
copy ul "Designs per room - 2 concepts 10 business days to design delivery Work 1:1 with…"
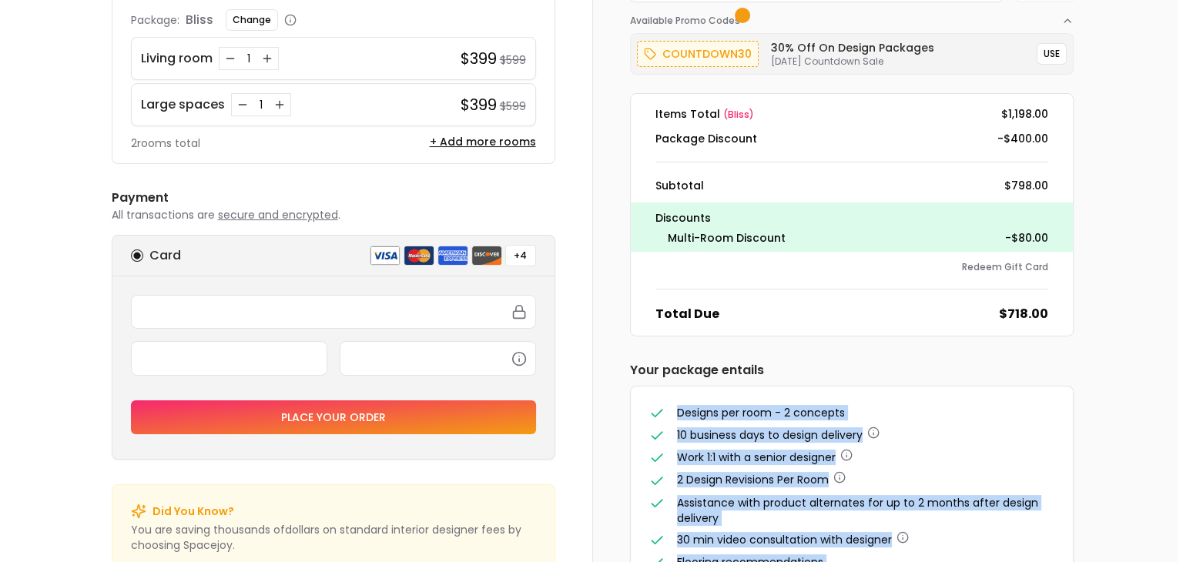
scroll to position [126, 0]
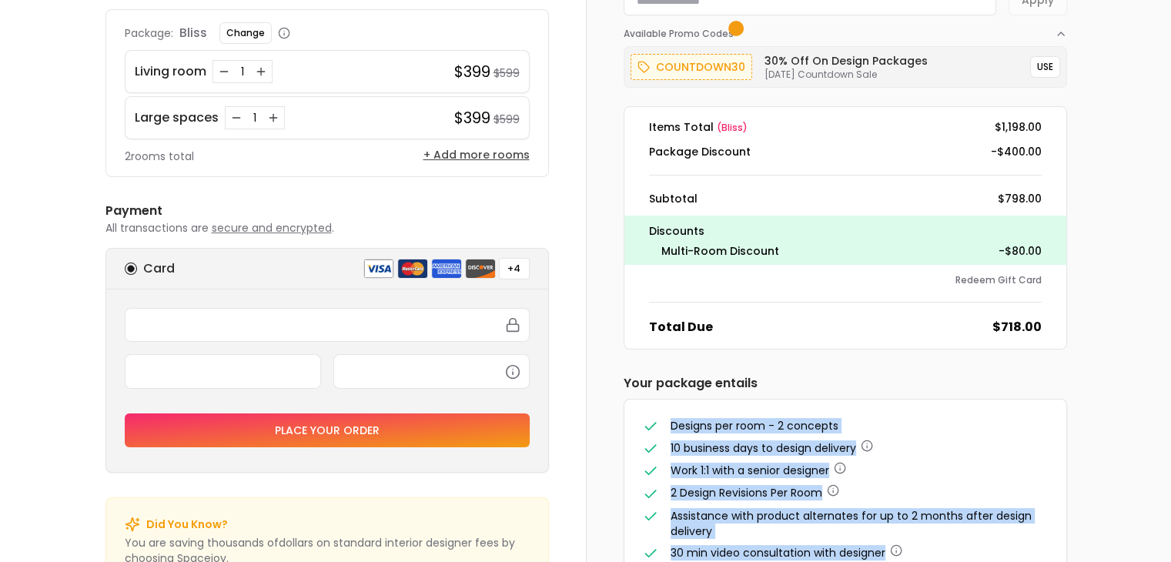
click at [480, 157] on button "+ Add more rooms" at bounding box center [476, 154] width 106 height 15
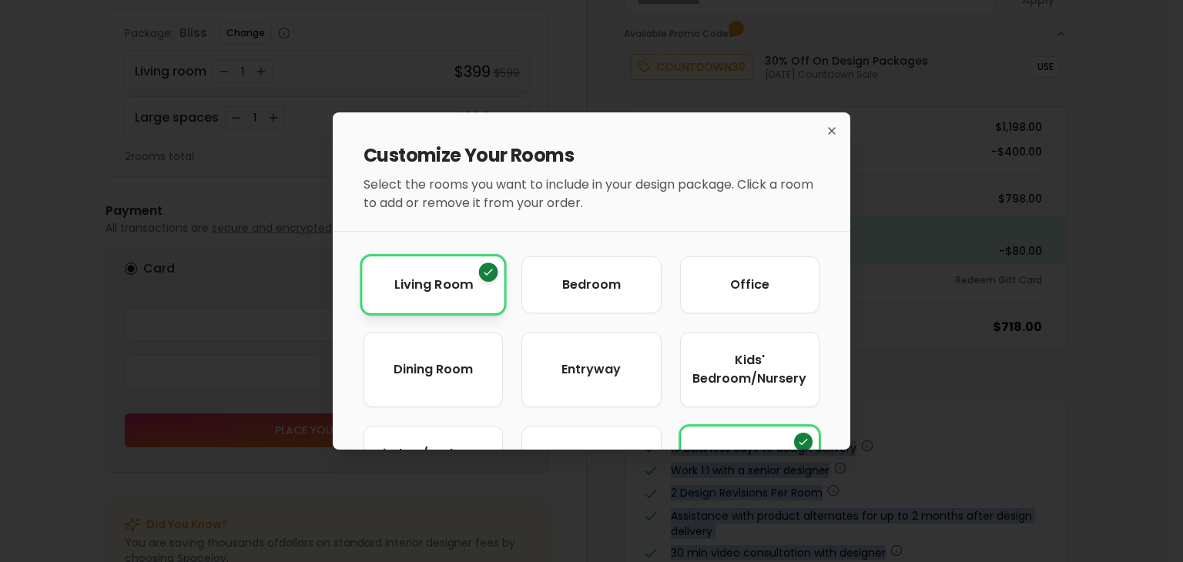
click at [459, 276] on span "Living Room" at bounding box center [433, 285] width 79 height 19
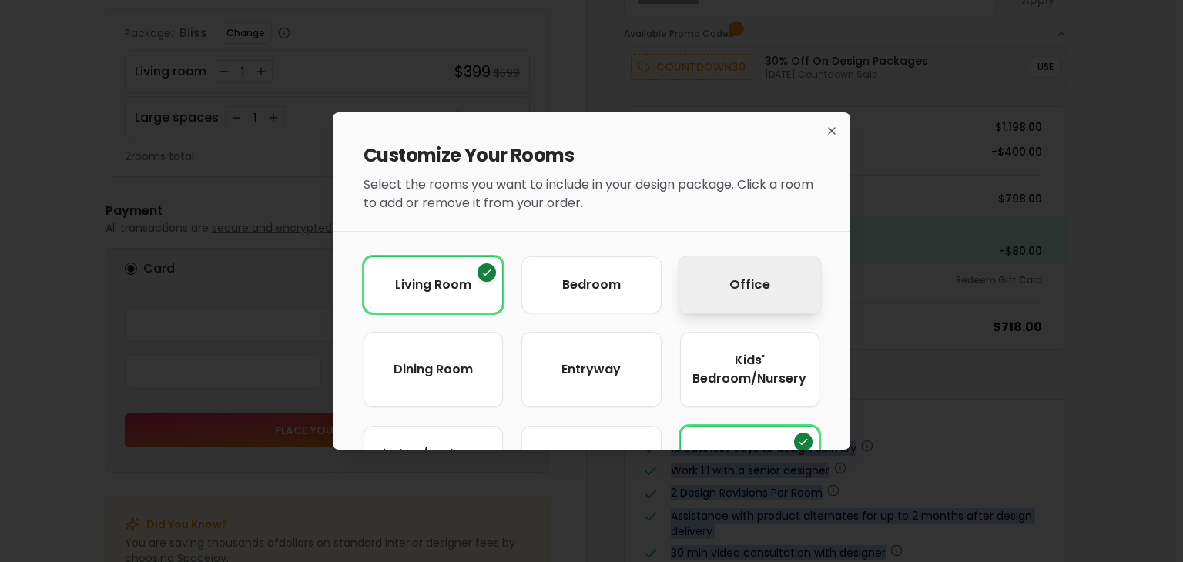
scroll to position [103, 0]
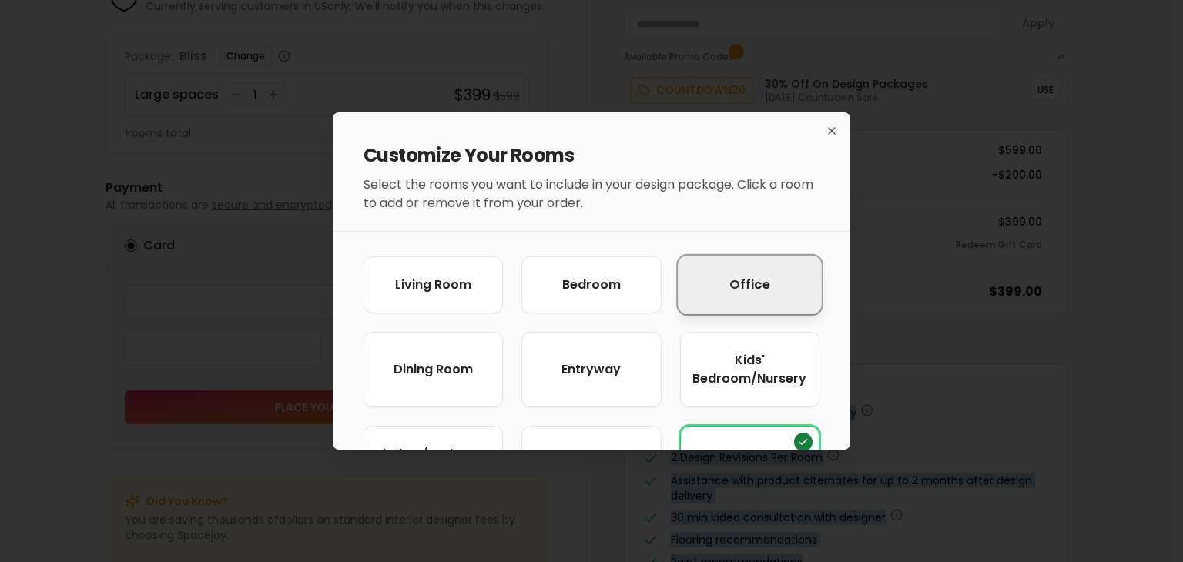
click at [733, 287] on span "Office" at bounding box center [749, 285] width 41 height 19
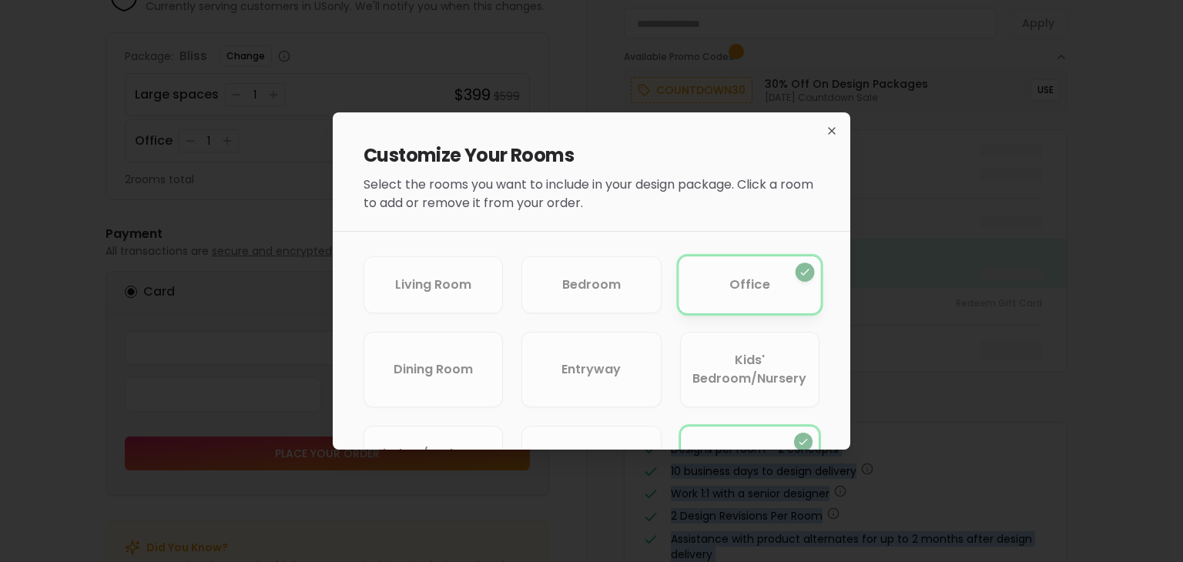
scroll to position [126, 0]
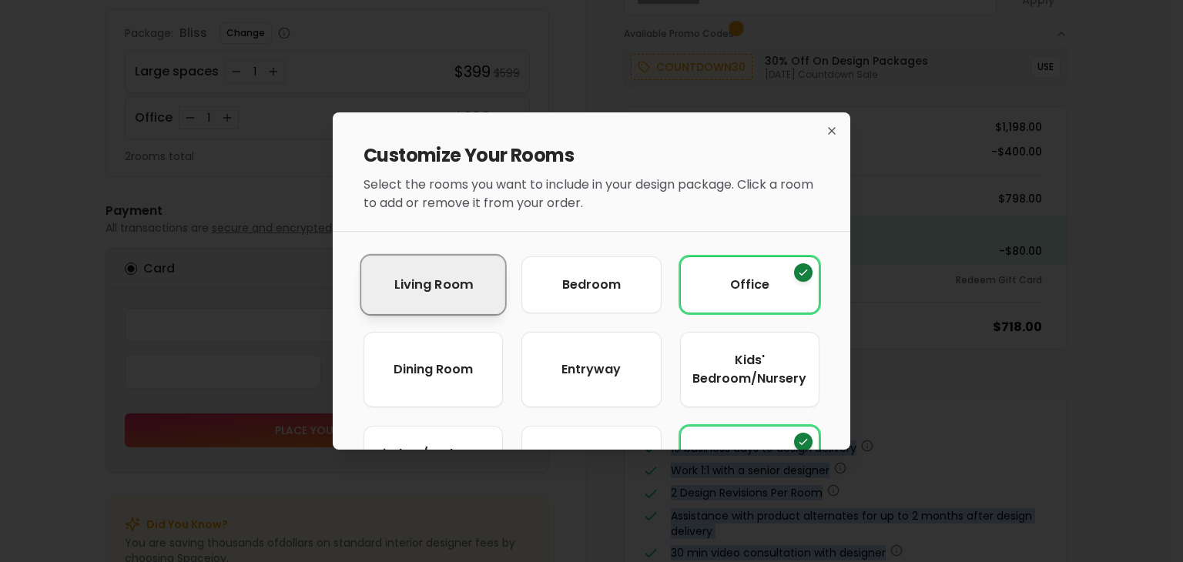
click at [450, 296] on button "Living Room" at bounding box center [433, 285] width 144 height 59
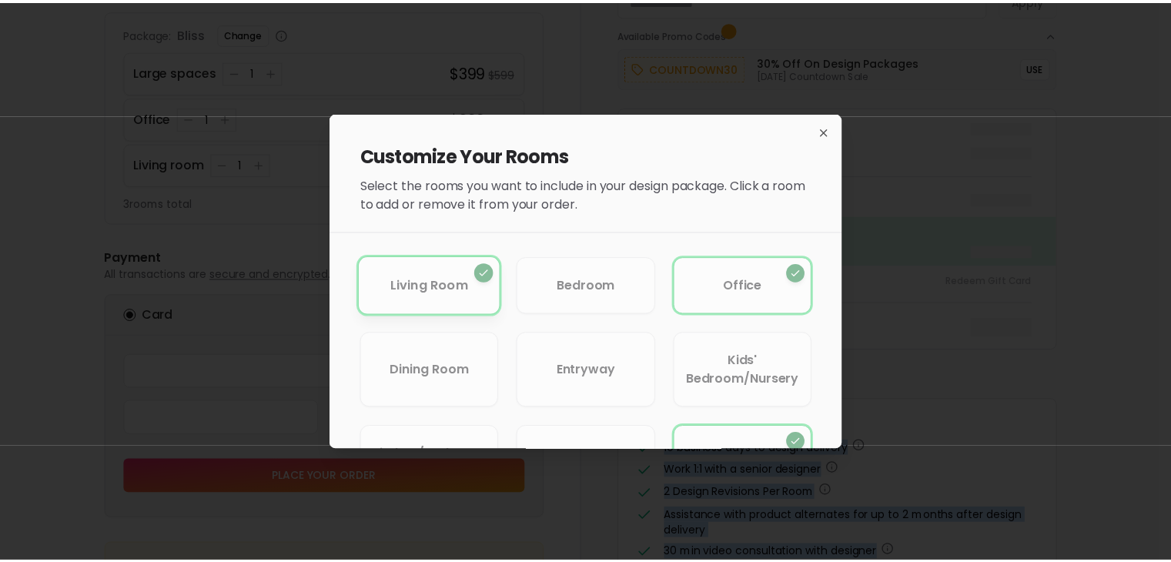
scroll to position [149, 0]
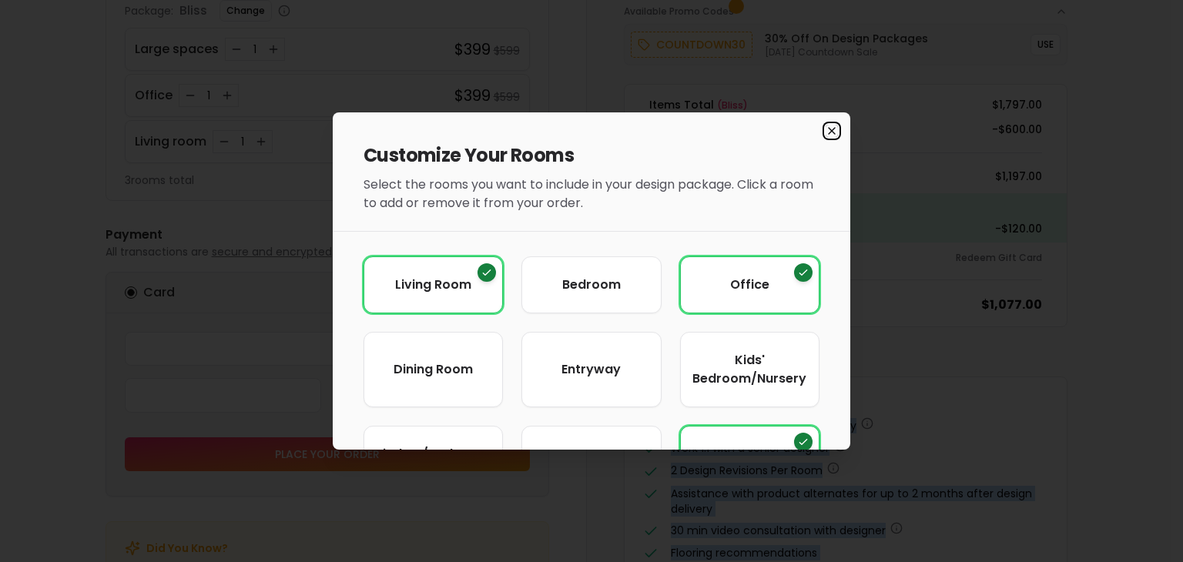
click at [825, 130] on icon "button" at bounding box center [831, 131] width 12 height 12
